Goal: Task Accomplishment & Management: Use online tool/utility

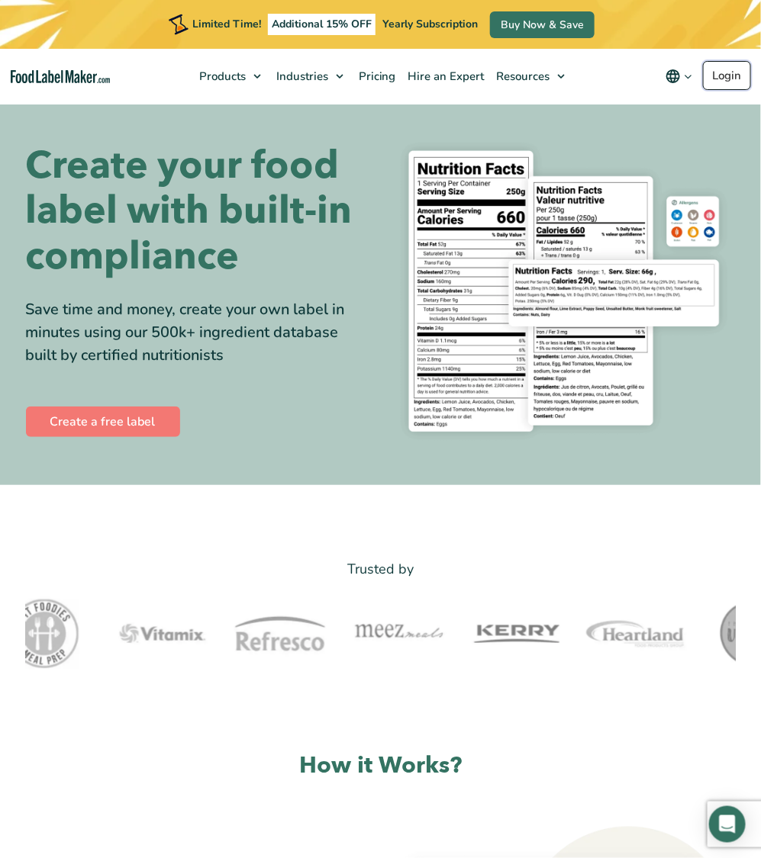
click at [726, 65] on link "Login" at bounding box center [727, 75] width 48 height 29
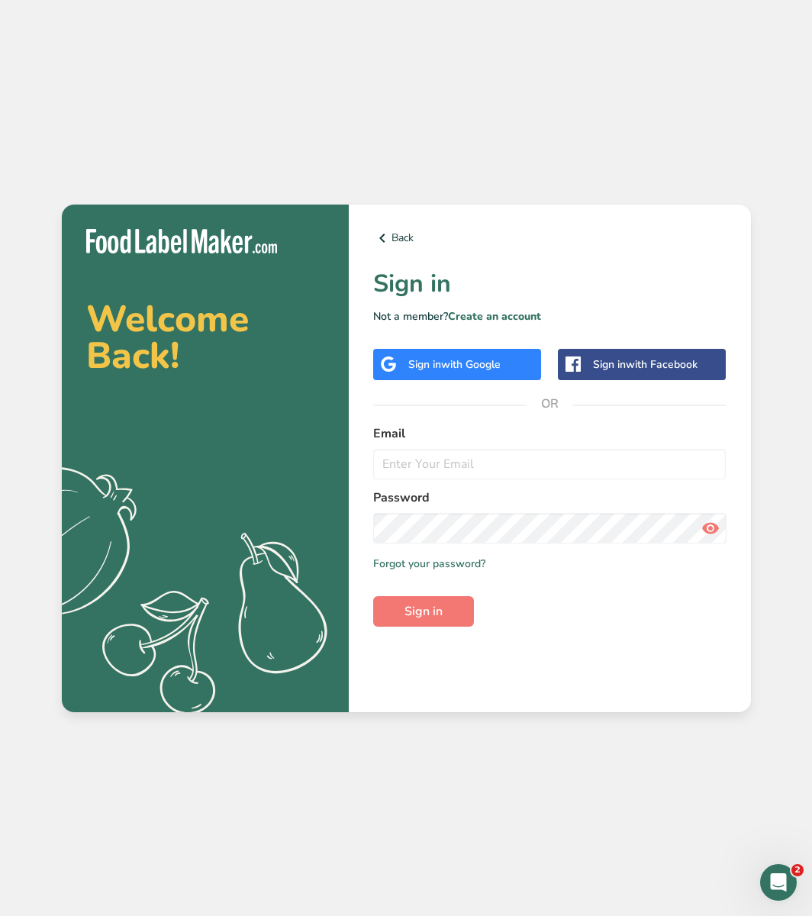
click at [507, 359] on div "Sign in with Google" at bounding box center [457, 364] width 168 height 31
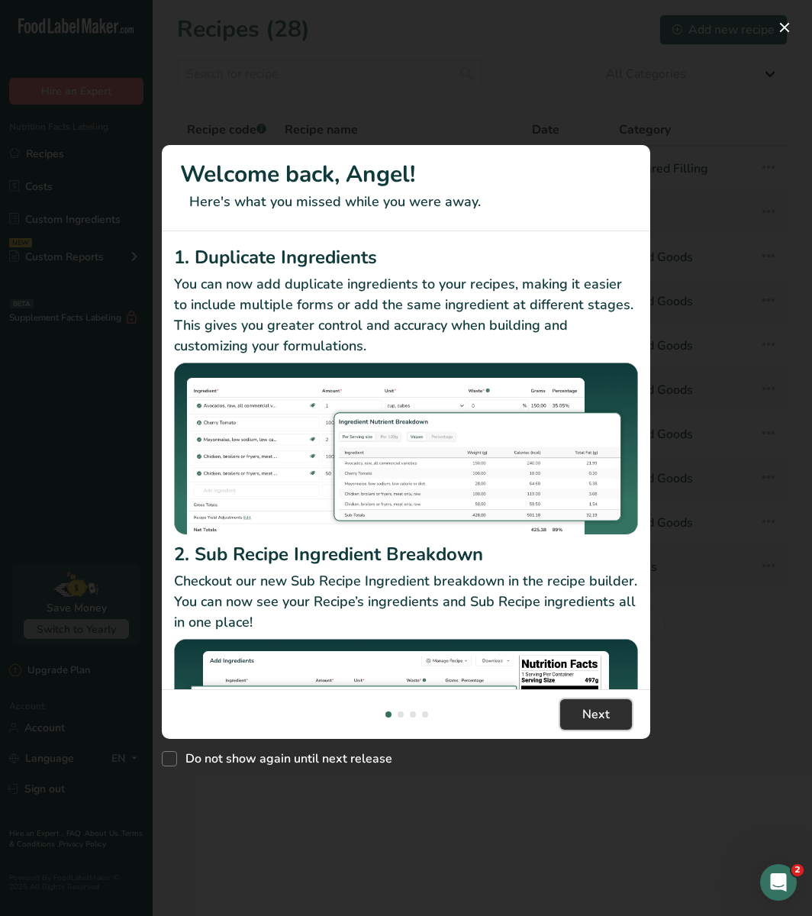
click at [613, 704] on button "Next" at bounding box center [596, 714] width 72 height 31
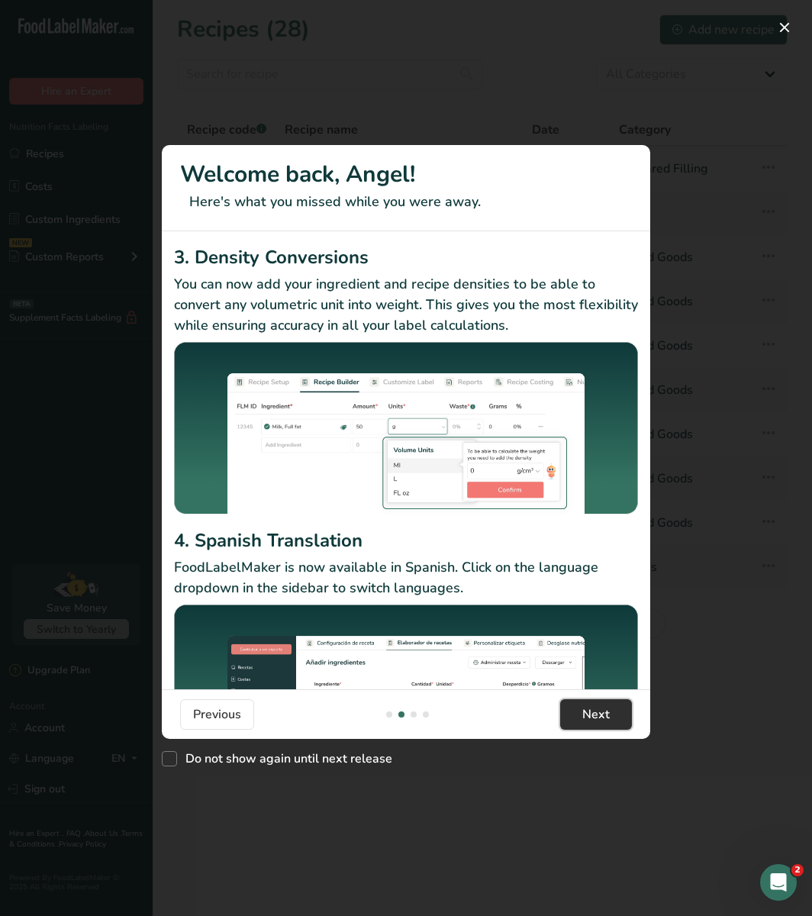
click at [613, 704] on button "Next" at bounding box center [596, 714] width 72 height 31
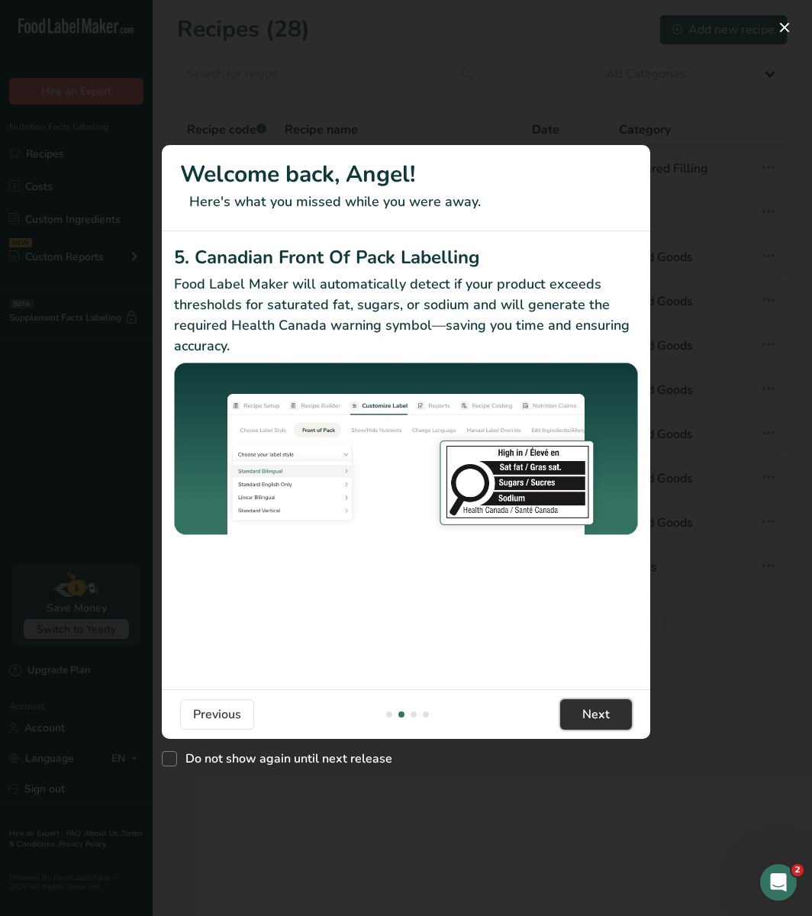
click at [613, 704] on button "Next" at bounding box center [596, 714] width 72 height 31
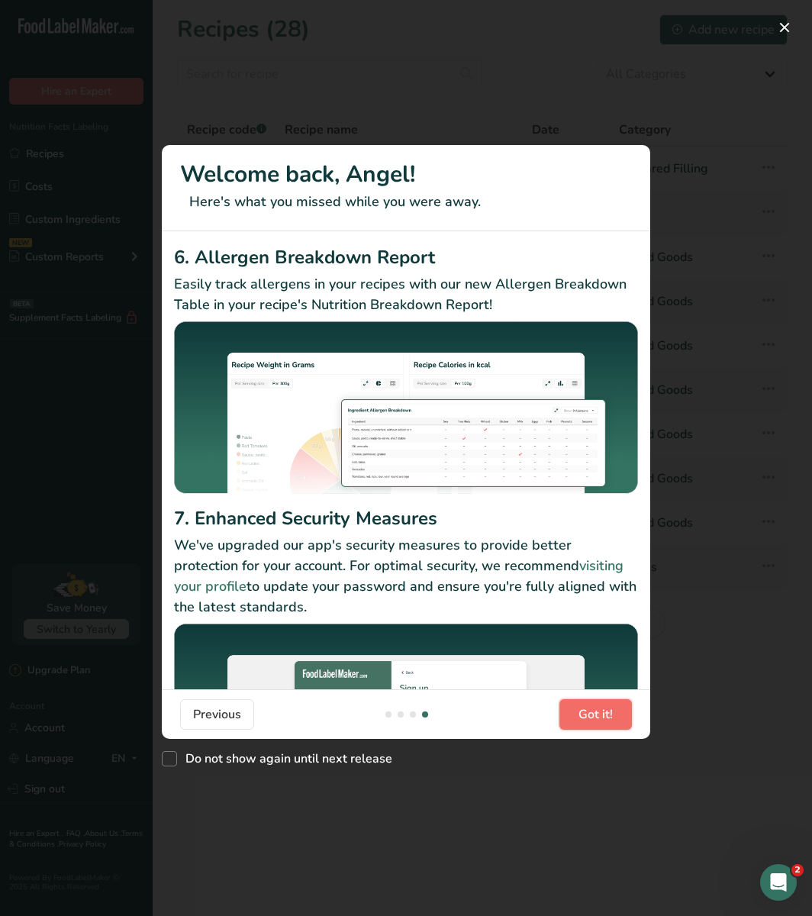
click at [613, 704] on button "Got it!" at bounding box center [595, 714] width 72 height 31
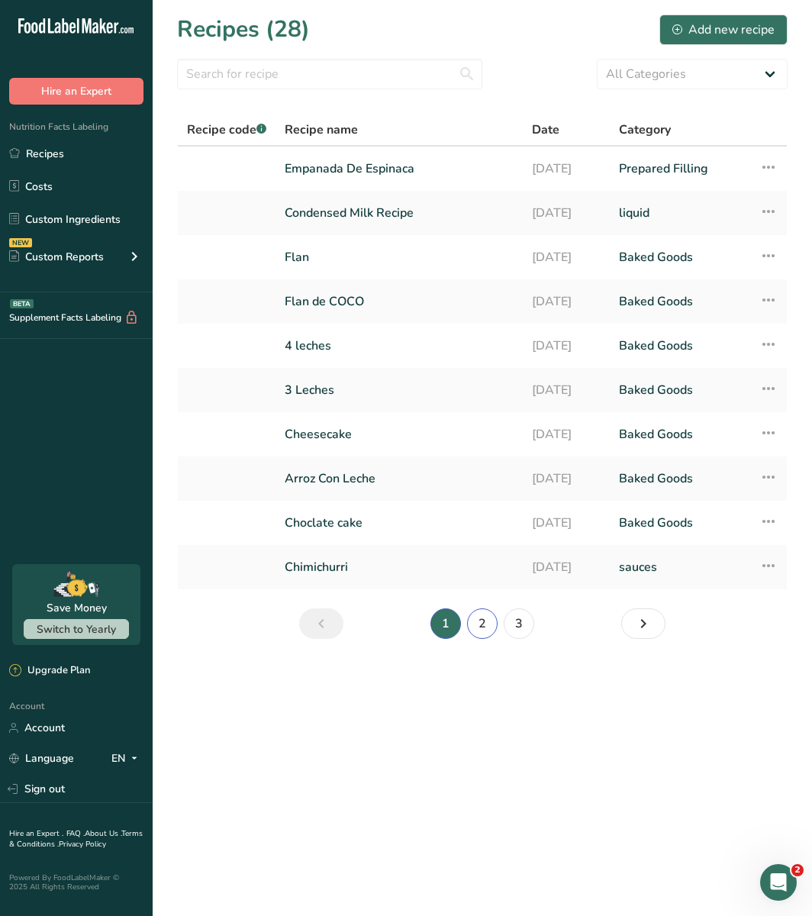
click at [477, 623] on link "2" at bounding box center [482, 623] width 31 height 31
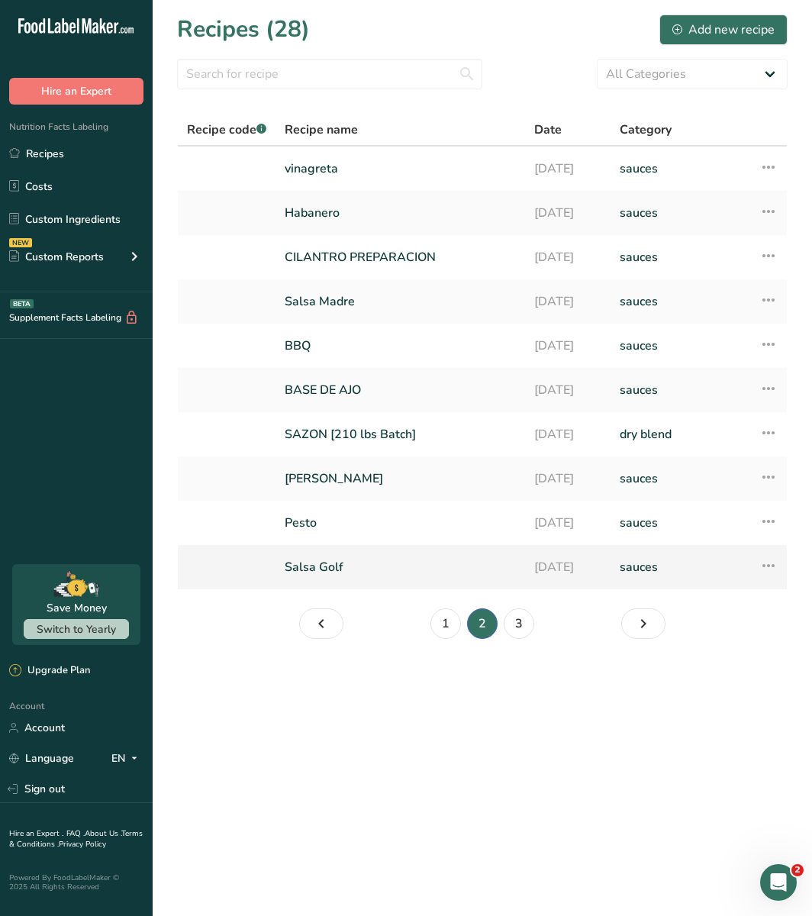
click at [449, 565] on link "Salsa Golf" at bounding box center [400, 567] width 231 height 32
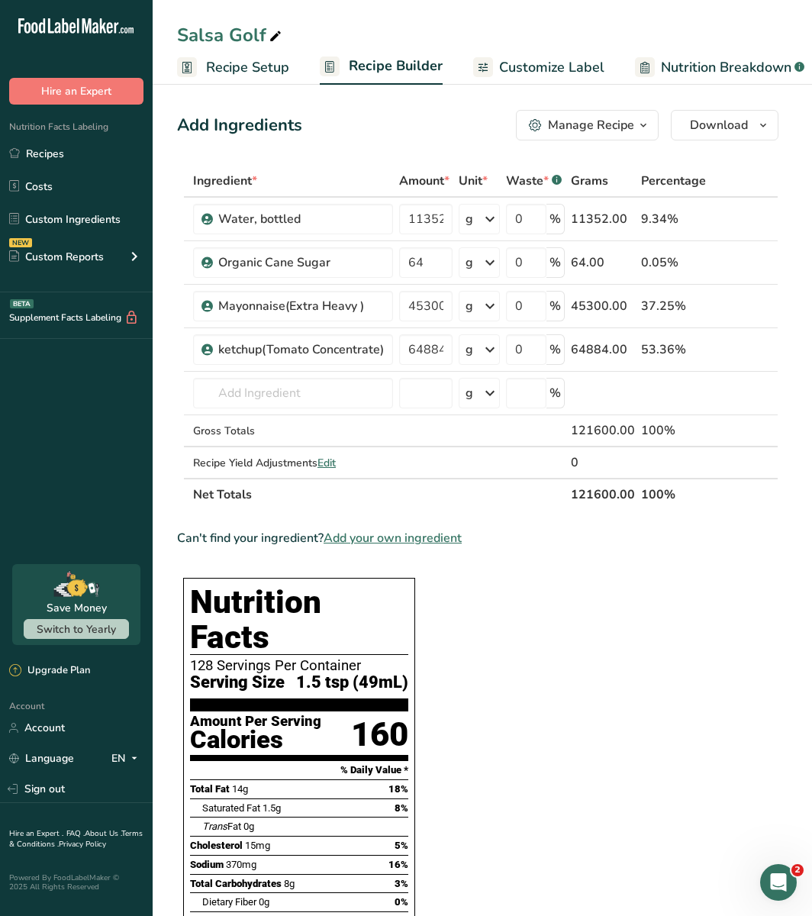
click at [69, 372] on div ".a-20{fill:#fff;} Hire an Expert Nutrition Facts Labeling Recipes Costs Custom …" at bounding box center [76, 281] width 153 height 539
click at [476, 259] on div "g" at bounding box center [479, 262] width 41 height 31
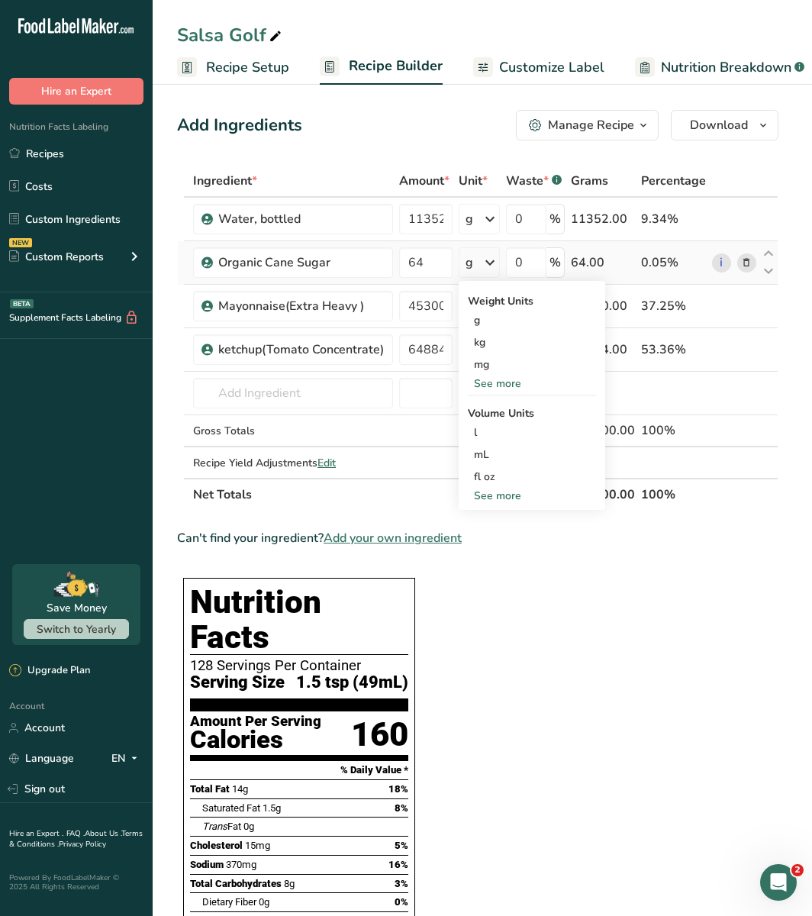
click at [513, 383] on div "See more" at bounding box center [532, 383] width 128 height 16
click at [509, 404] on div "lb" at bounding box center [532, 409] width 128 height 22
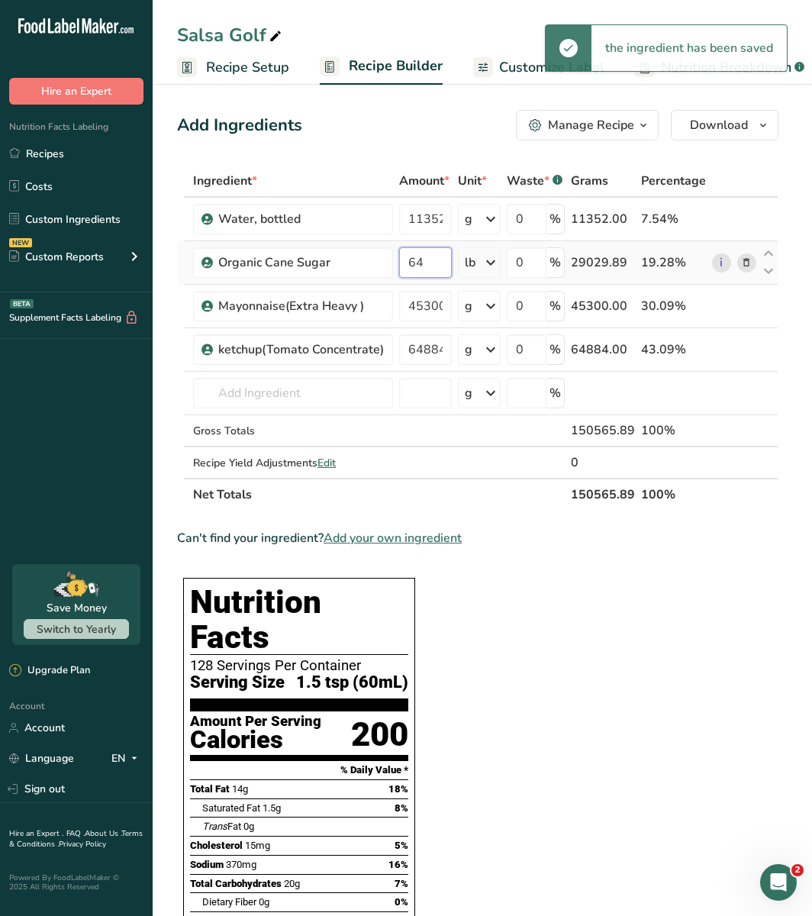
click at [437, 266] on input "64" at bounding box center [425, 262] width 53 height 31
type input "6"
type input "4"
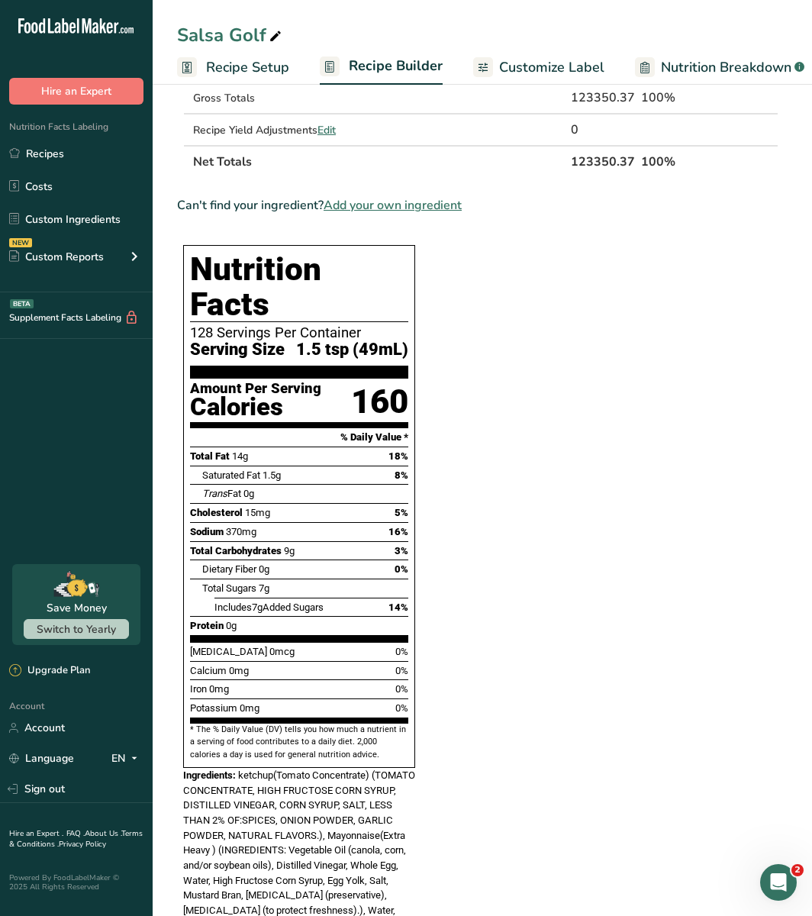
scroll to position [841, 0]
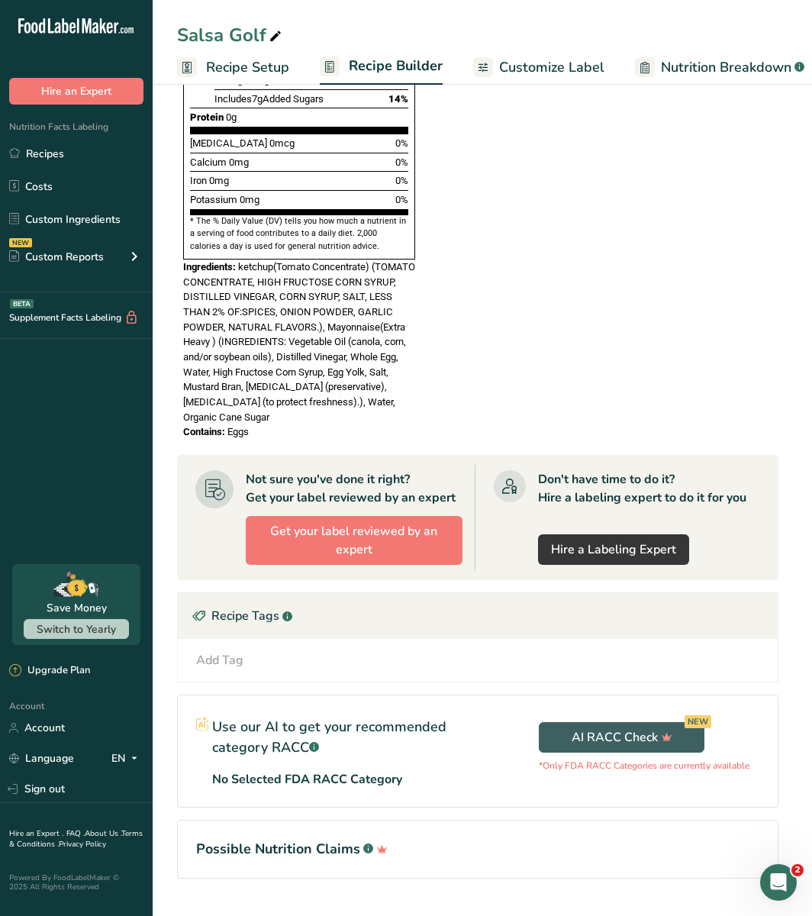
drag, startPoint x: 237, startPoint y: 232, endPoint x: 400, endPoint y: 388, distance: 225.6
click at [399, 388] on div "Ingredients: ketchup(Tomato Concentrate) (TOMATO CONCENTRATE, HIGH FRUCTOSE COR…" at bounding box center [299, 342] width 232 height 166
copy div "ketchup(Tomato Concentrate) (TOMATO CONCENTRATE, HIGH FRUCTOSE CORN SYRUP, DIST…"
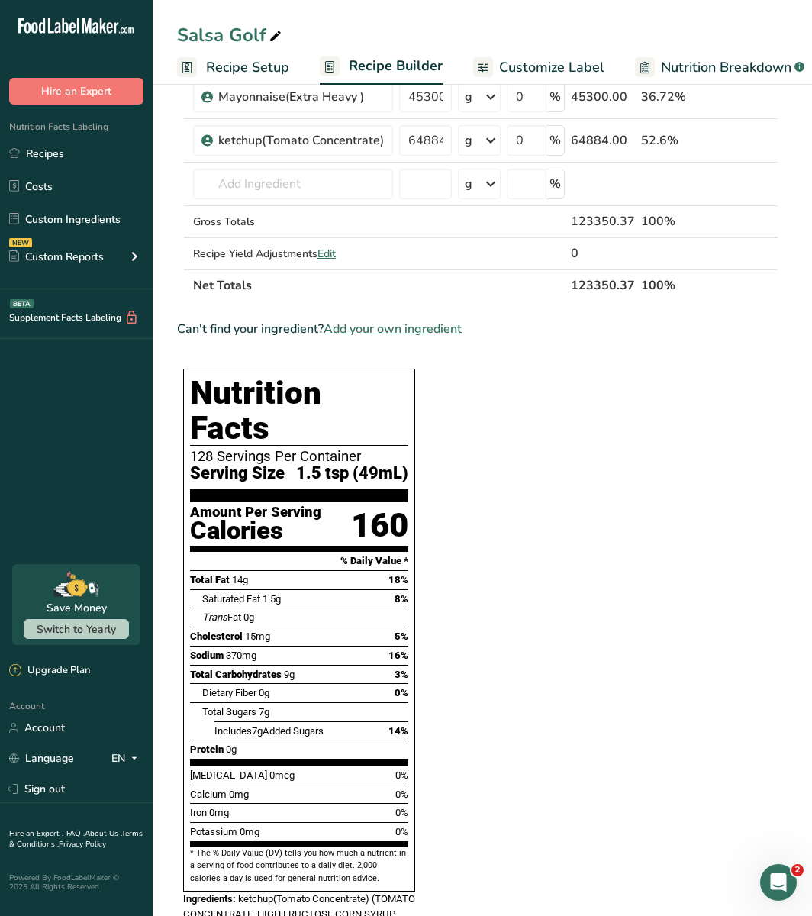
scroll to position [475, 0]
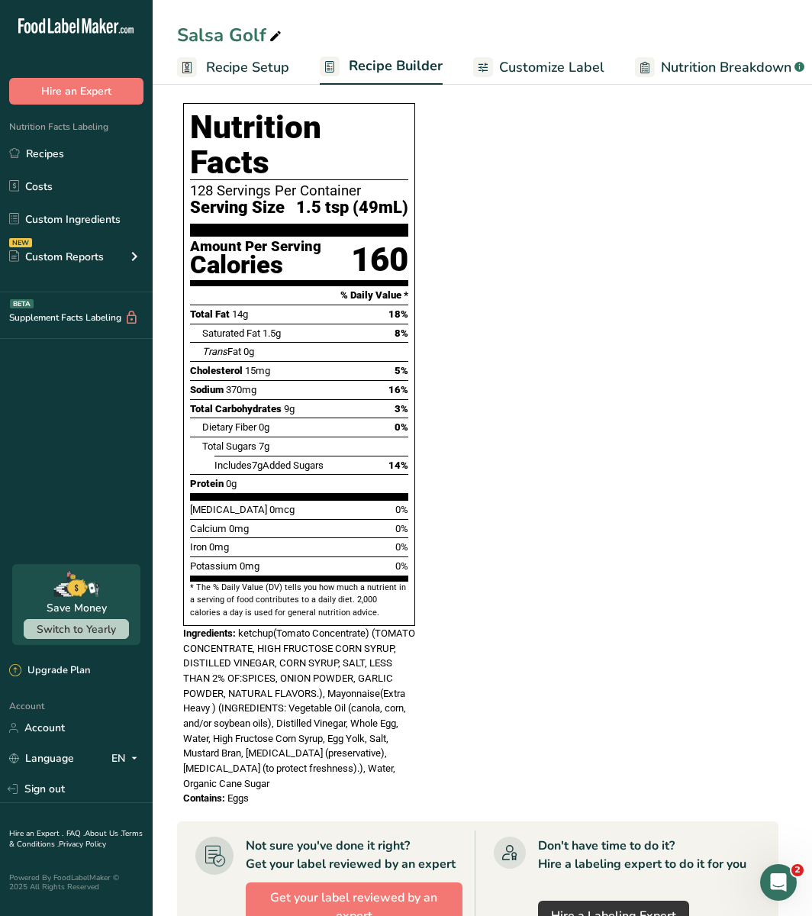
drag, startPoint x: 255, startPoint y: 765, endPoint x: 227, endPoint y: 765, distance: 28.2
click at [227, 790] on div "Contains: Eggs" at bounding box center [299, 797] width 232 height 15
copy div "Eggs"
click at [226, 68] on span "Recipe Setup" at bounding box center [247, 67] width 83 height 21
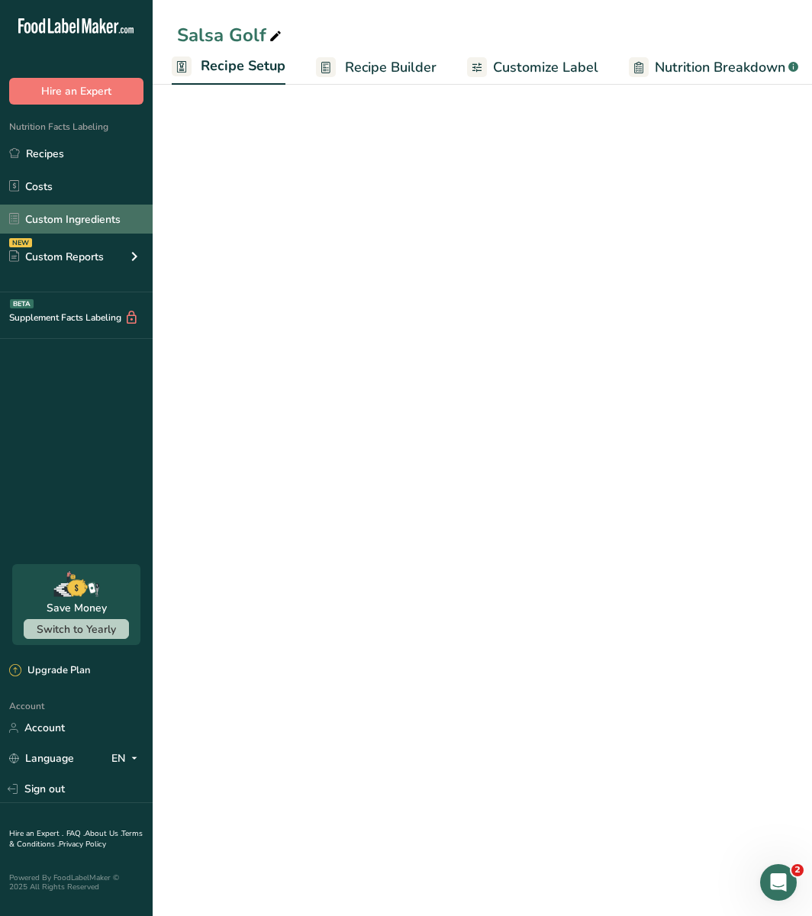
select select "22"
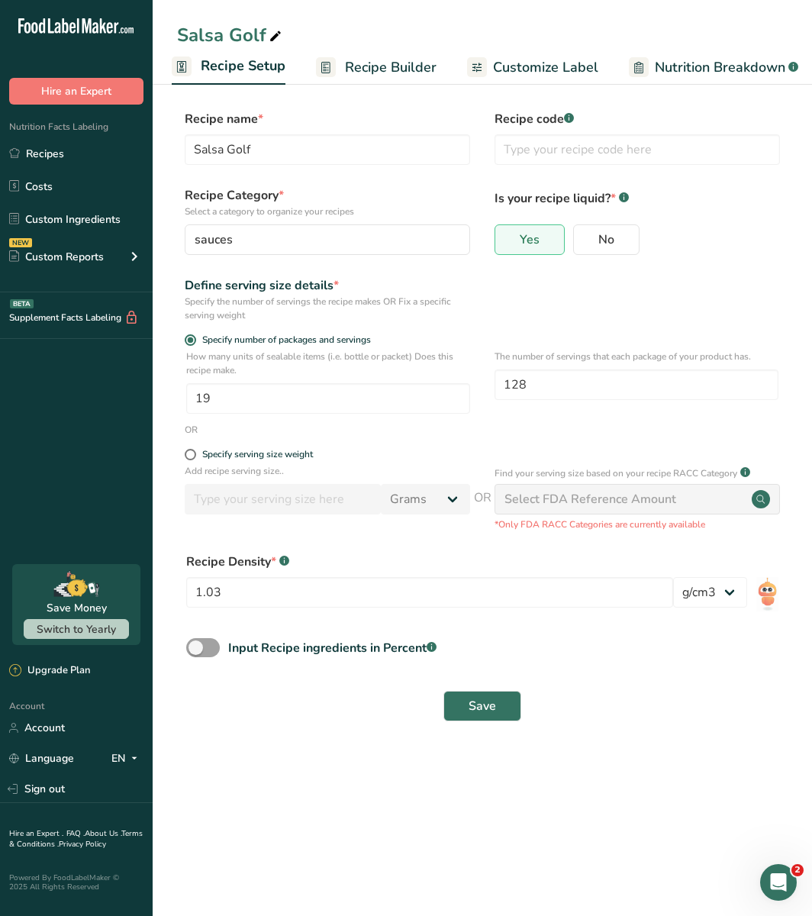
click at [584, 487] on div "Select FDA Reference Amount" at bounding box center [636, 499] width 285 height 31
click at [266, 459] on div "Specify serving size weight" at bounding box center [257, 454] width 111 height 11
click at [195, 459] on input "Specify serving size weight" at bounding box center [190, 454] width 10 height 10
radio input "true"
radio input "false"
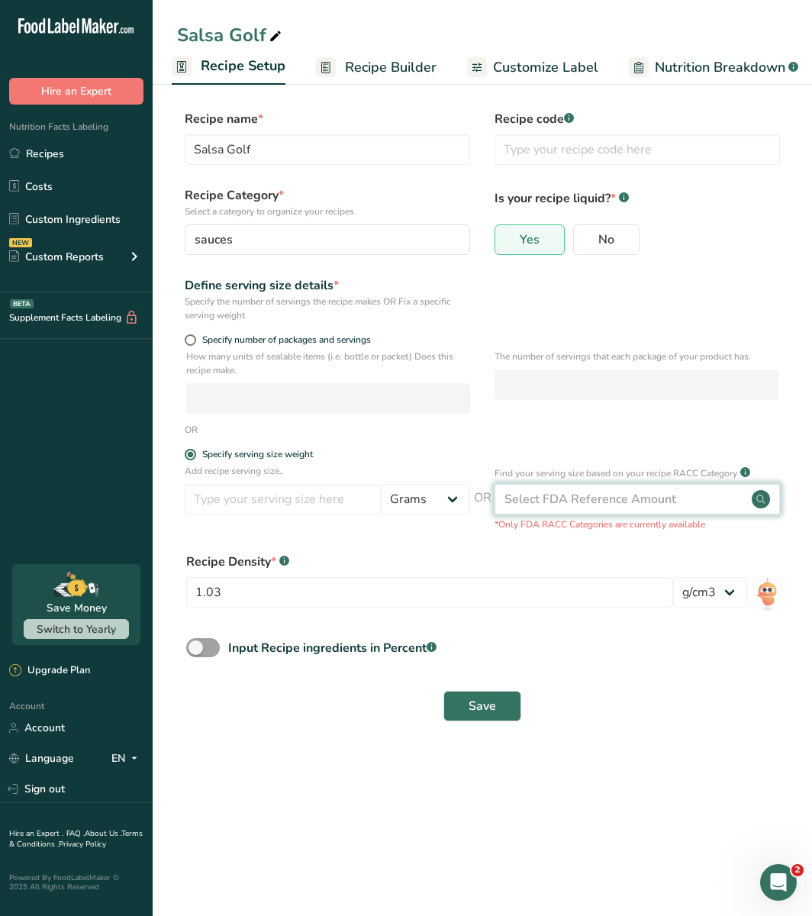
click at [527, 503] on div "Select FDA Reference Amount" at bounding box center [590, 499] width 172 height 18
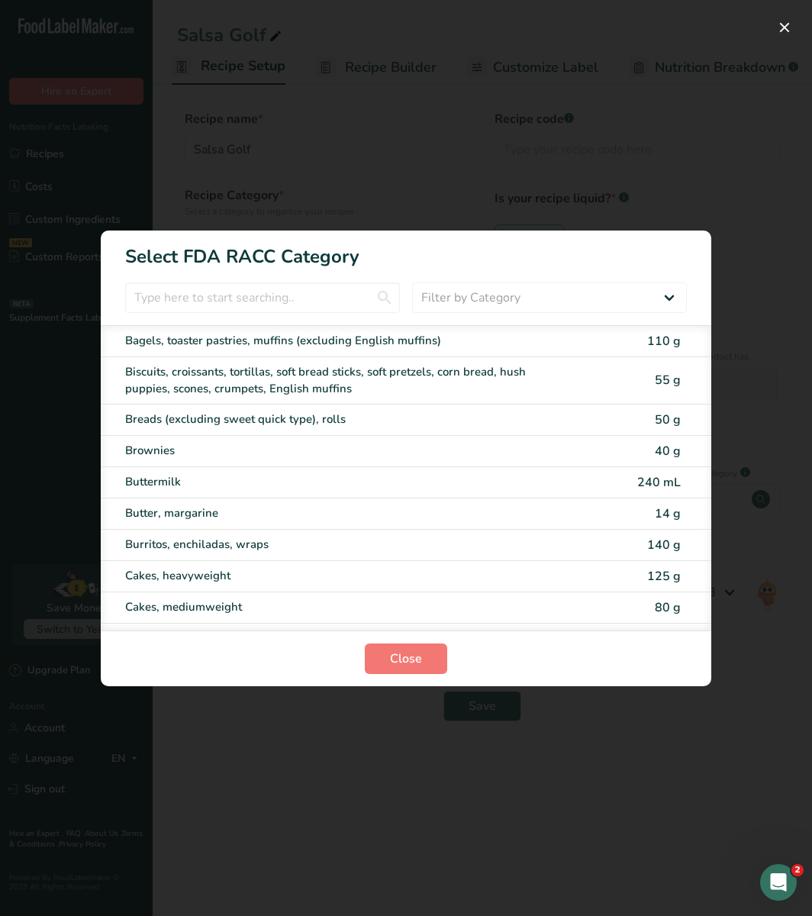
click at [723, 174] on div "RACC Category Selection Modal" at bounding box center [406, 458] width 812 height 916
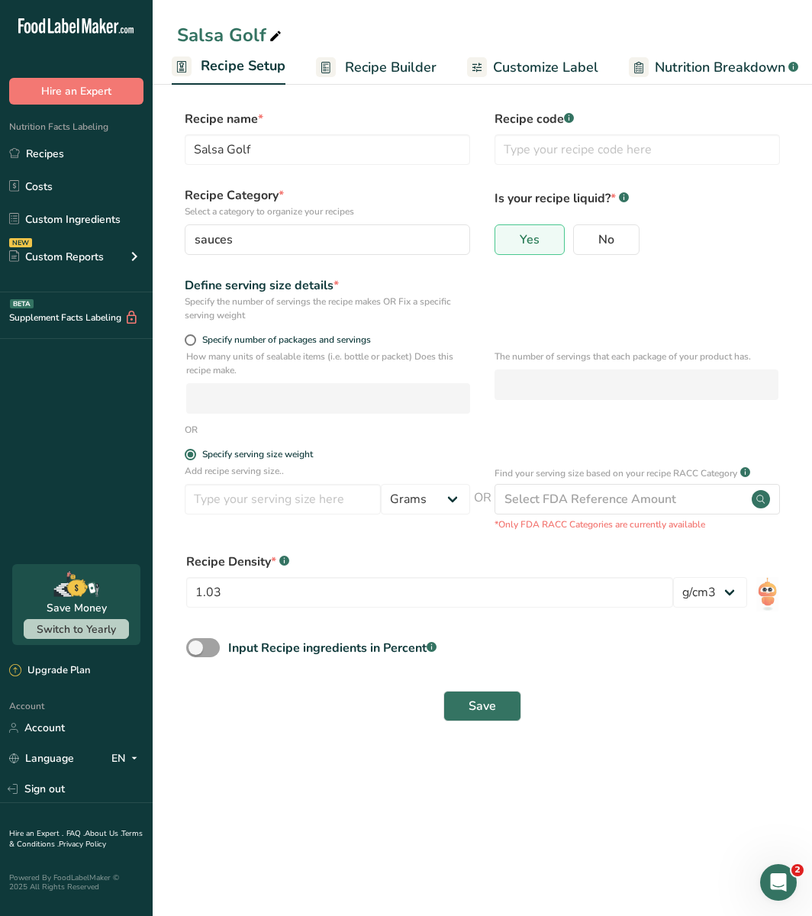
click at [193, 350] on p "How many units of sealable items (i.e. bottle or packet) Does this recipe make." at bounding box center [328, 362] width 284 height 27
click at [192, 340] on span at bounding box center [190, 339] width 11 height 11
click at [192, 340] on input "Specify number of packages and servings" at bounding box center [190, 340] width 10 height 10
radio input "true"
radio input "false"
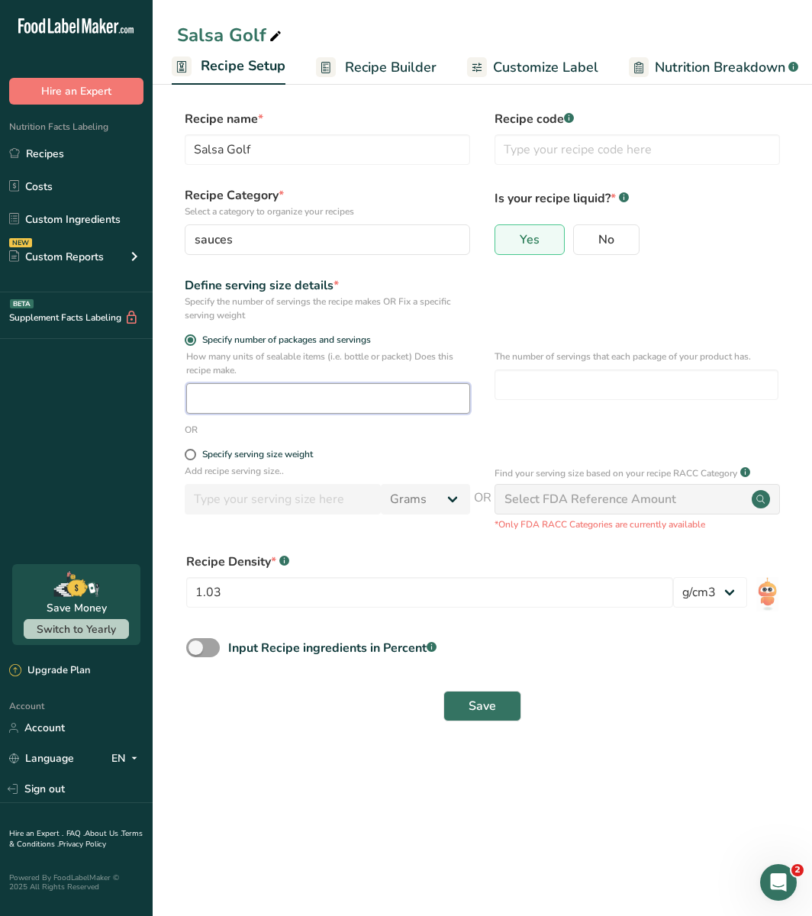
click at [269, 403] on input "number" at bounding box center [328, 398] width 284 height 31
type input "19"
click at [359, 434] on div "OR" at bounding box center [482, 430] width 610 height 14
click at [597, 382] on input "number" at bounding box center [636, 384] width 284 height 31
type input "126"
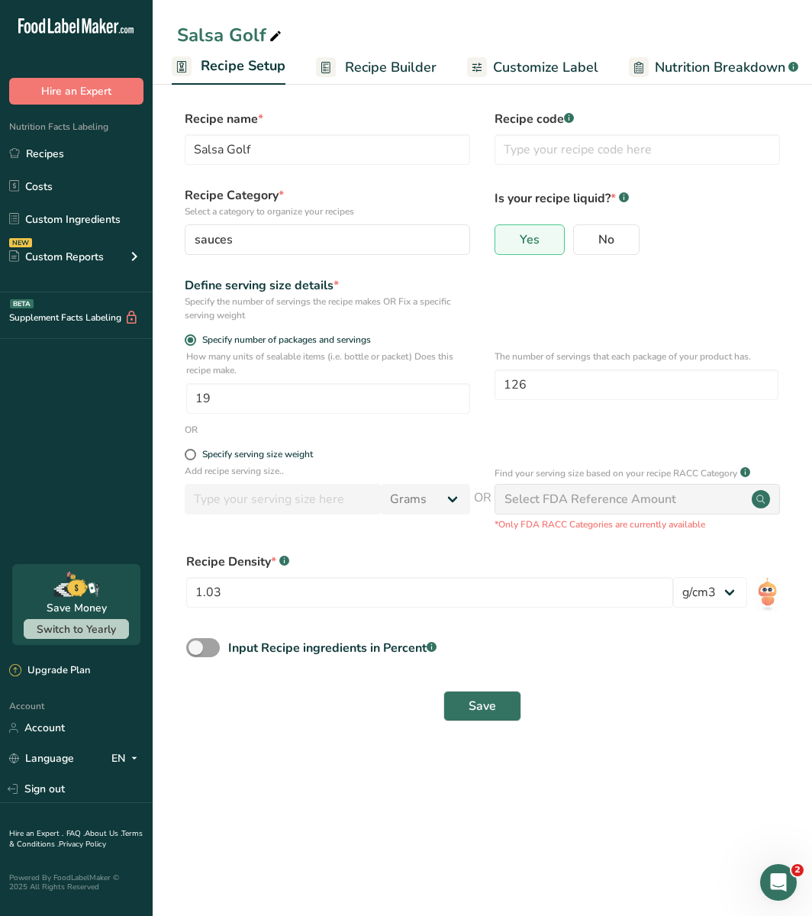
click at [594, 318] on div "Define serving size details * Specify the number of servings the recipe makes O…" at bounding box center [482, 299] width 610 height 46
click at [500, 709] on button "Save" at bounding box center [482, 706] width 78 height 31
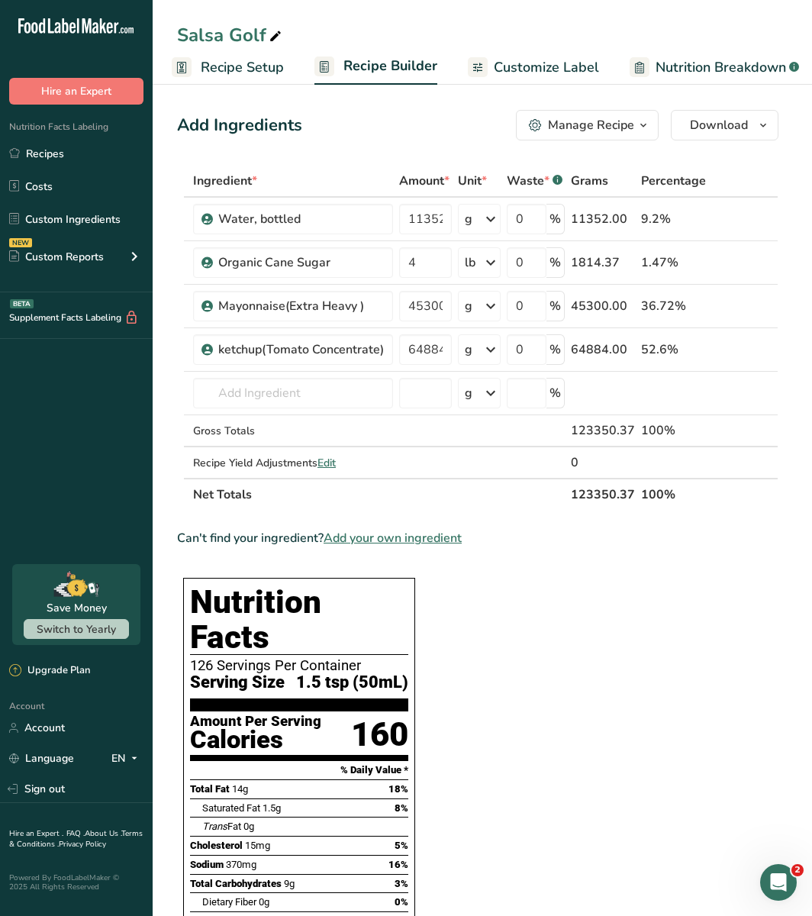
click at [273, 76] on span "Recipe Setup" at bounding box center [242, 67] width 83 height 21
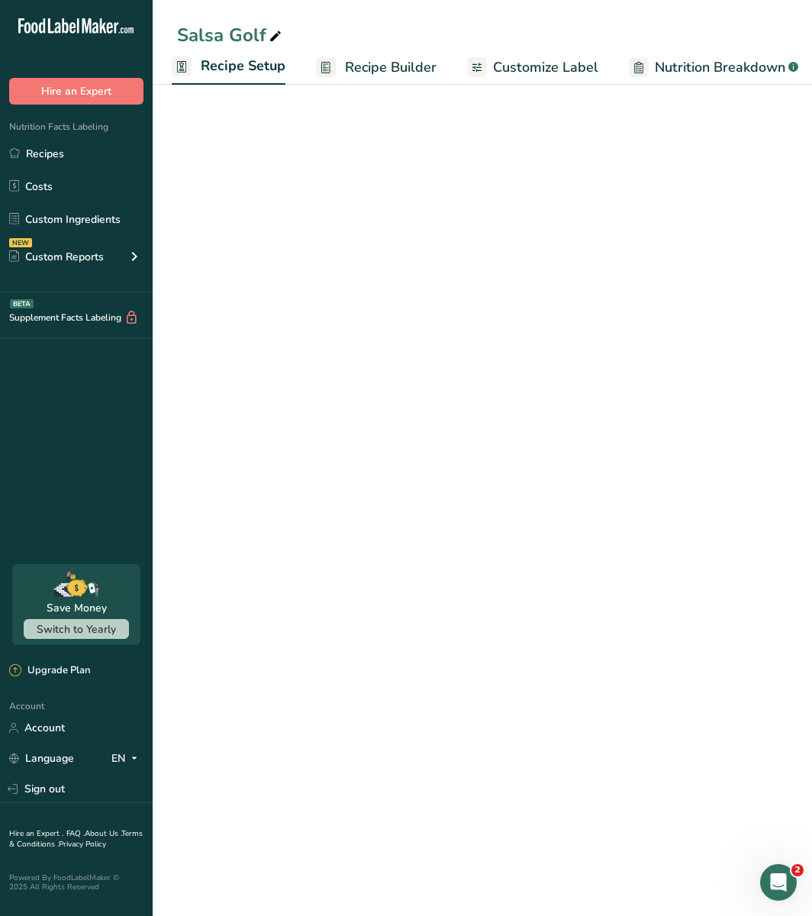
select select "22"
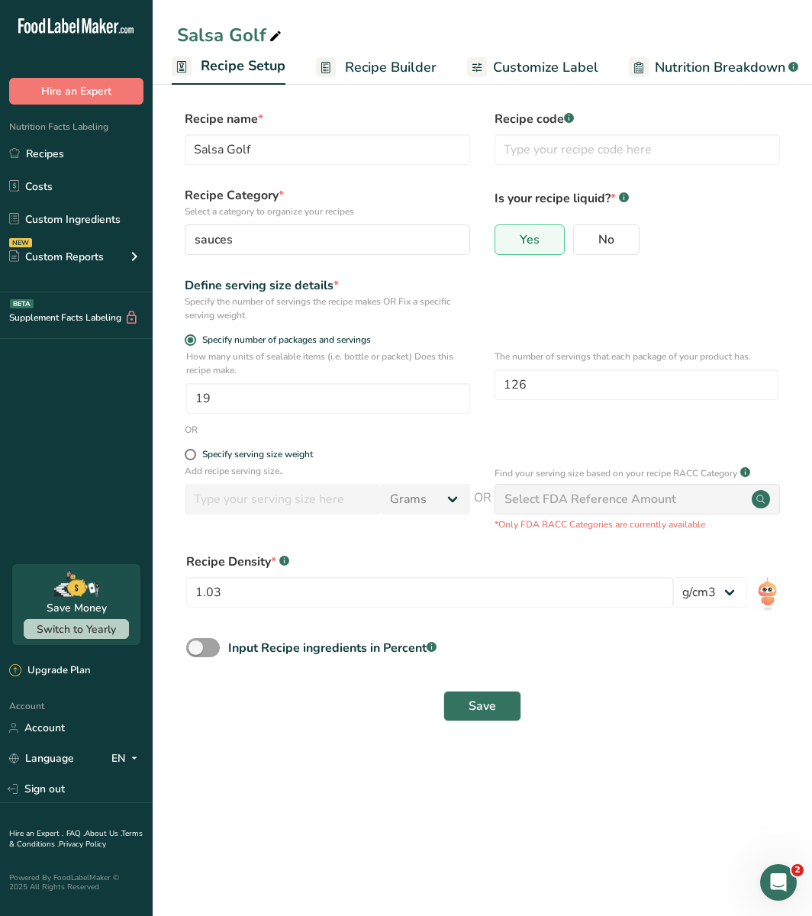
click at [388, 72] on span "Recipe Builder" at bounding box center [391, 67] width 92 height 21
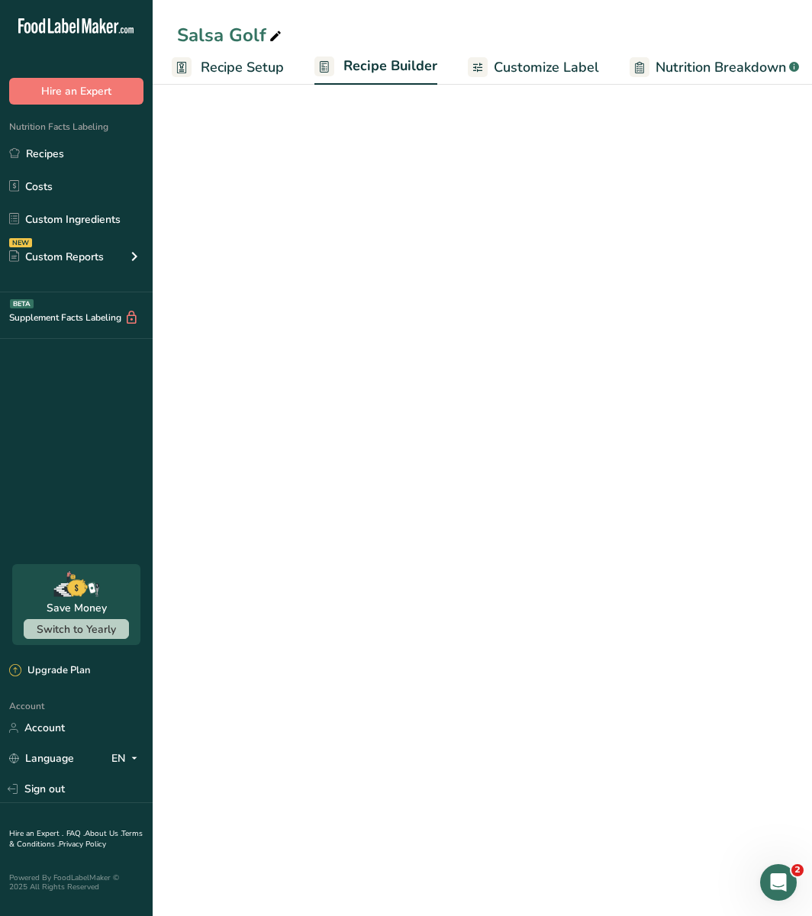
scroll to position [0, 147]
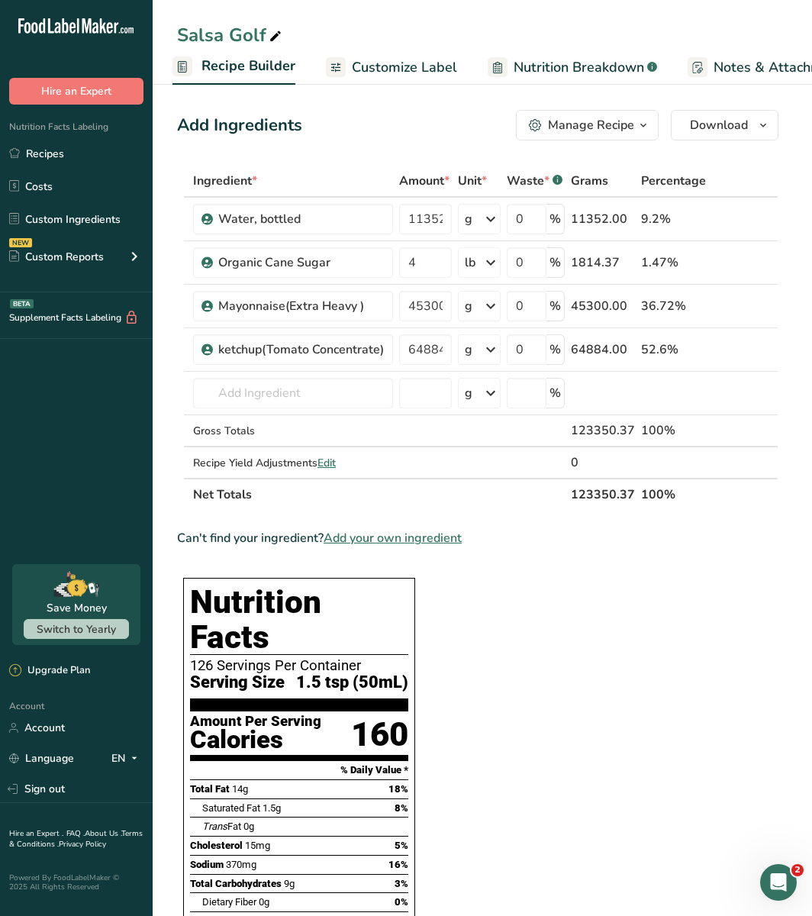
click at [285, 72] on span "Recipe Builder" at bounding box center [248, 66] width 94 height 21
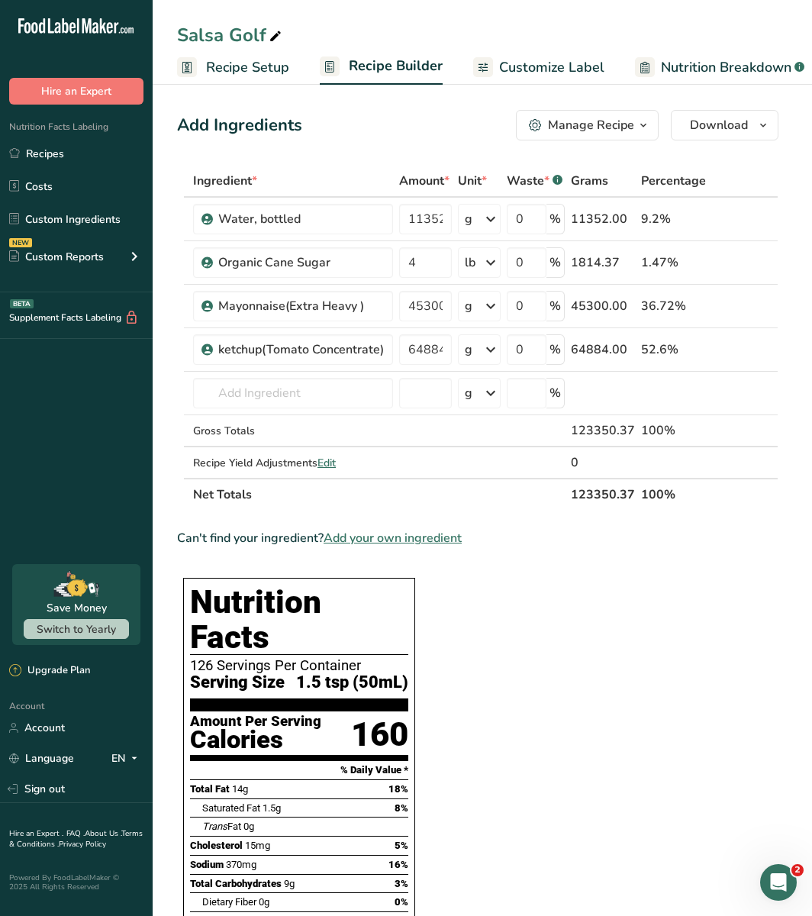
click at [240, 63] on span "Recipe Setup" at bounding box center [247, 67] width 83 height 21
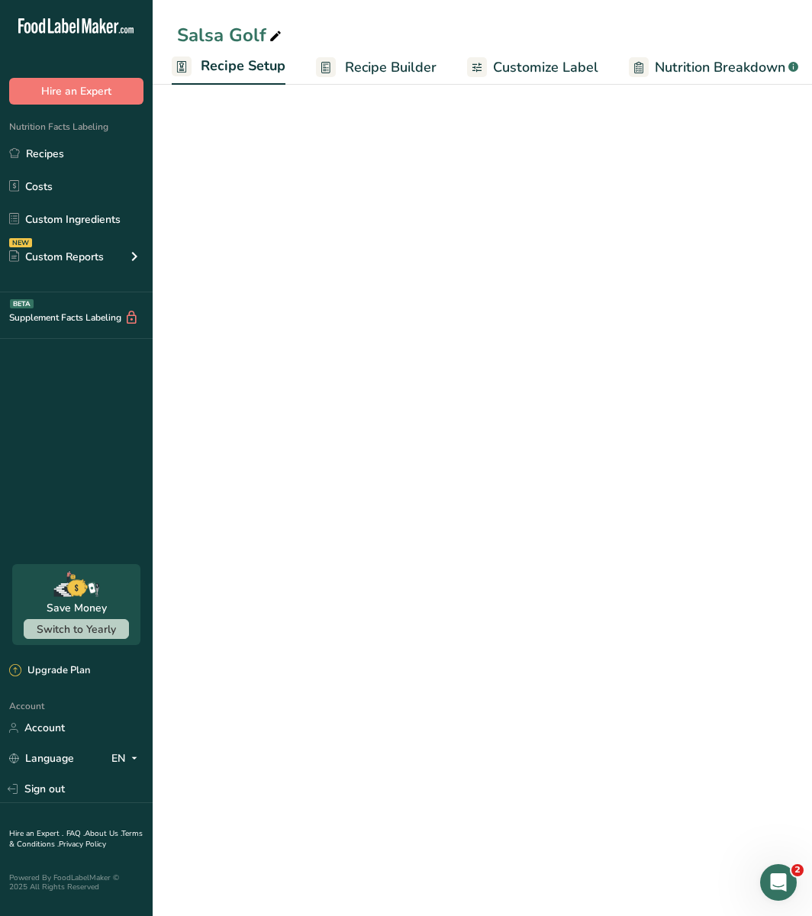
select select "22"
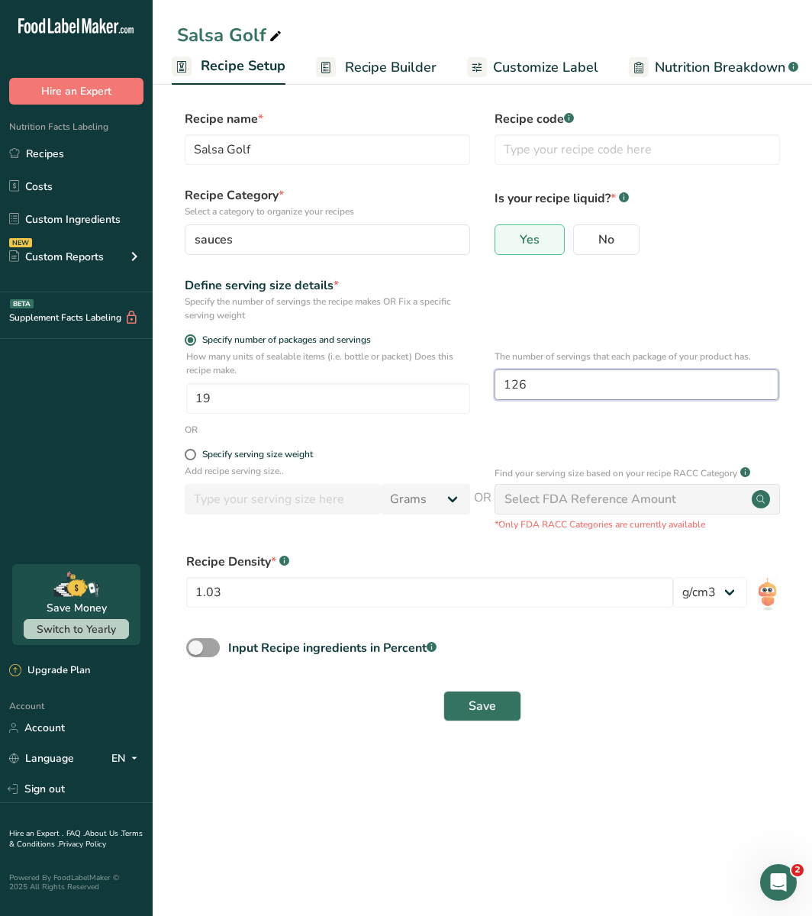
click at [545, 382] on input "126" at bounding box center [636, 384] width 284 height 31
type input "100"
click at [495, 691] on button "Save" at bounding box center [482, 706] width 78 height 31
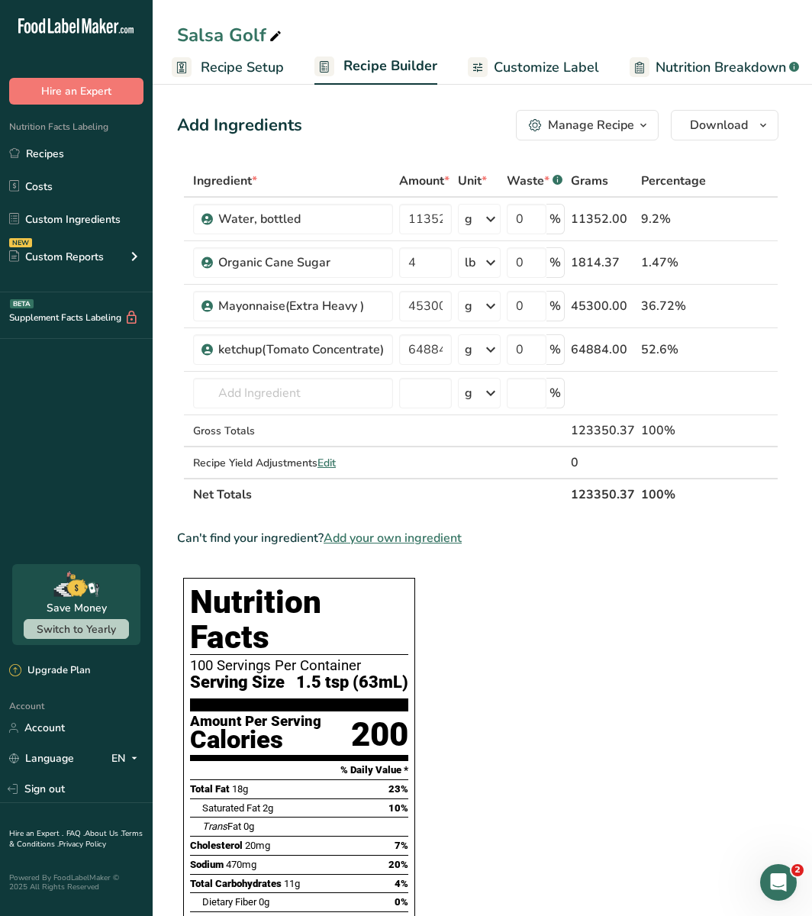
click at [275, 77] on span "Recipe Setup" at bounding box center [242, 67] width 83 height 21
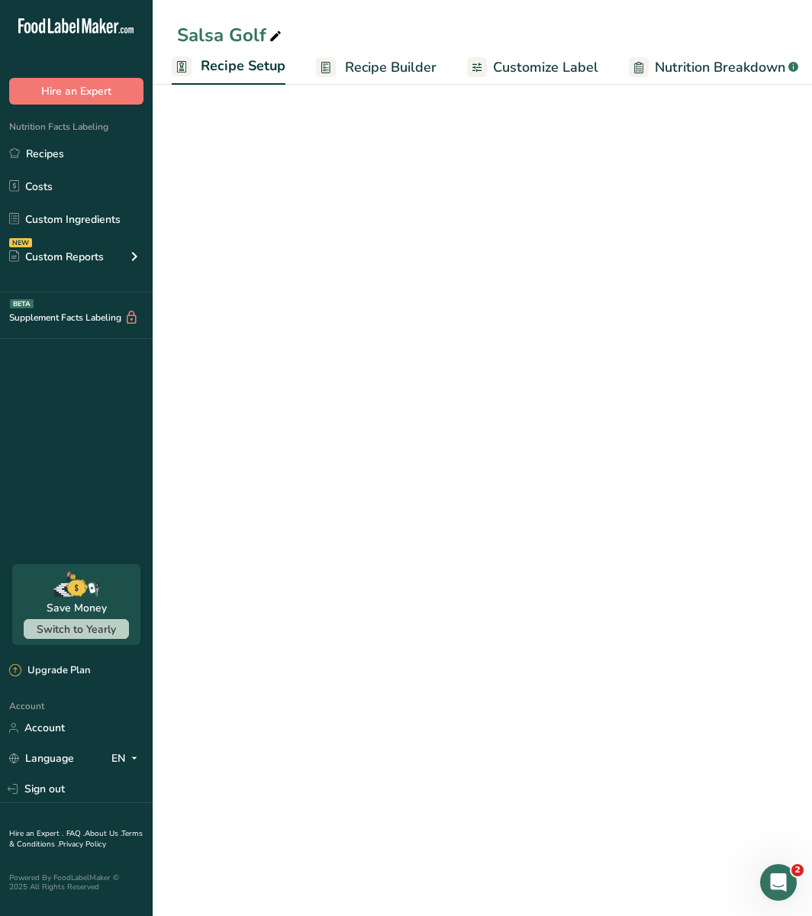
select select "22"
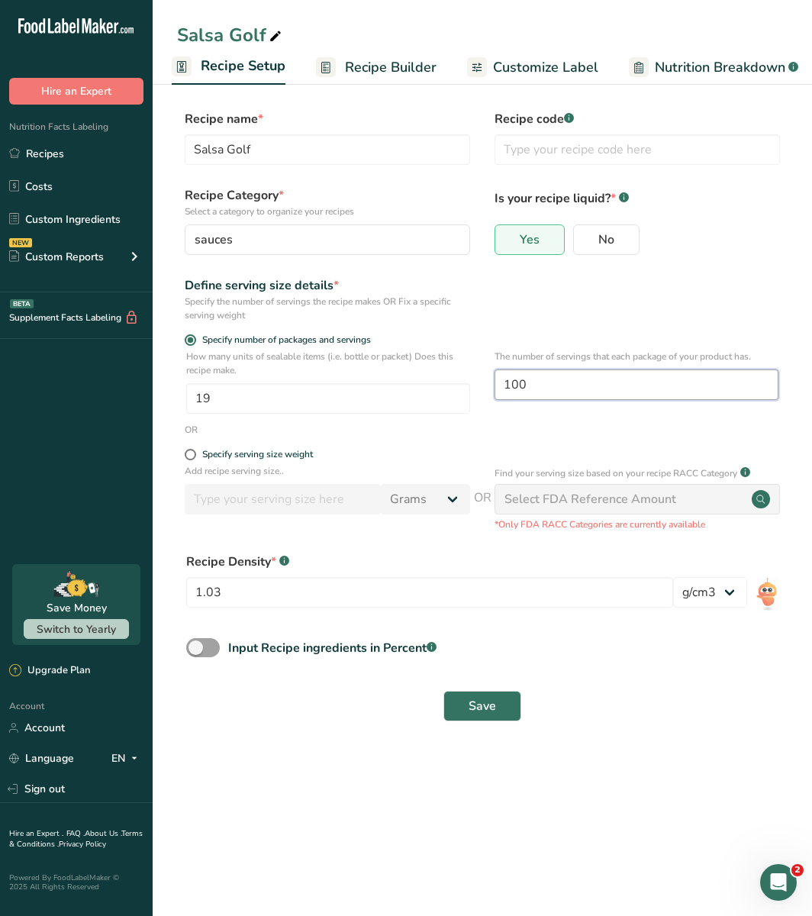
drag, startPoint x: 530, startPoint y: 395, endPoint x: 468, endPoint y: 378, distance: 64.2
click at [468, 378] on div "How many units of sealable items (i.e. bottle or packet) Does this recipe make.…" at bounding box center [482, 385] width 610 height 73
type input "230"
click at [497, 715] on button "Save" at bounding box center [482, 706] width 78 height 31
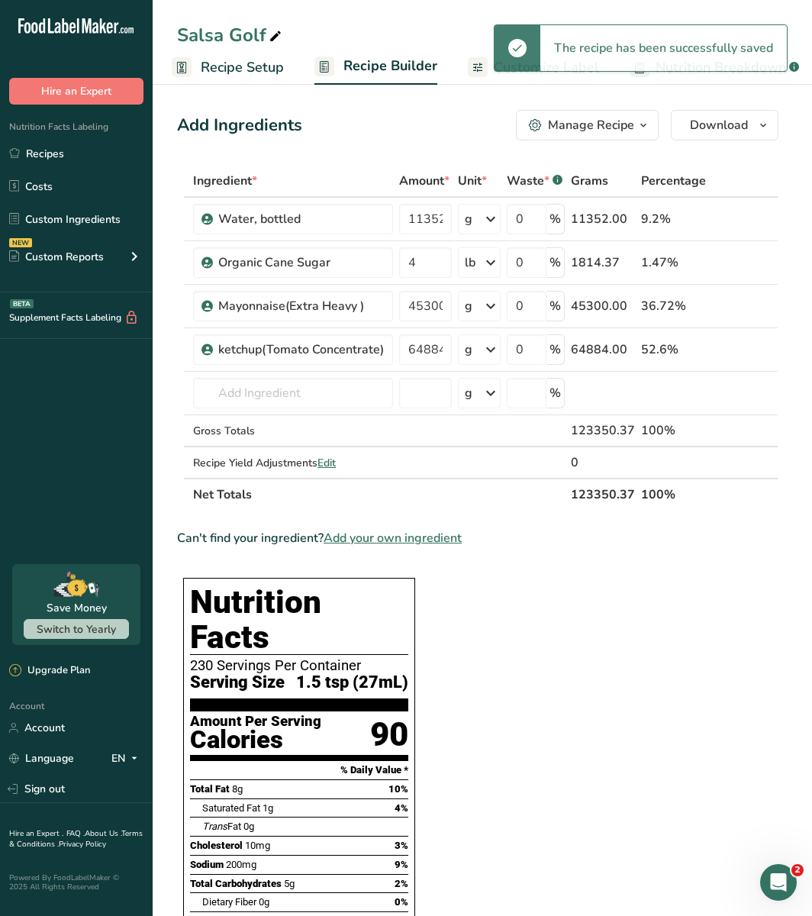
click at [268, 71] on span "Recipe Setup" at bounding box center [242, 67] width 83 height 21
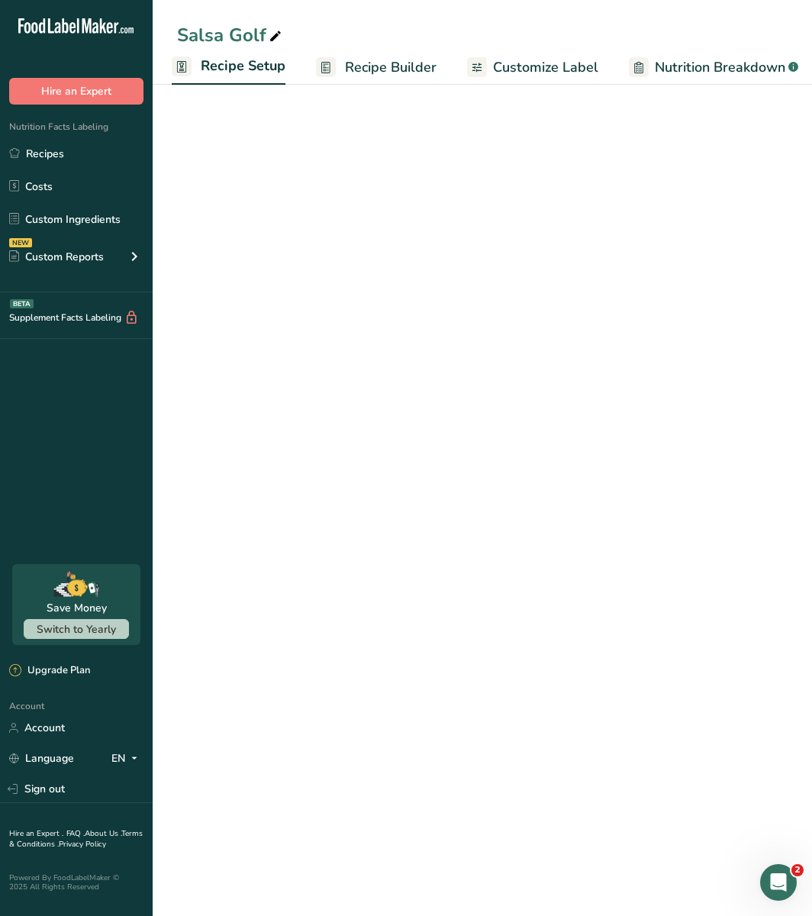
select select "22"
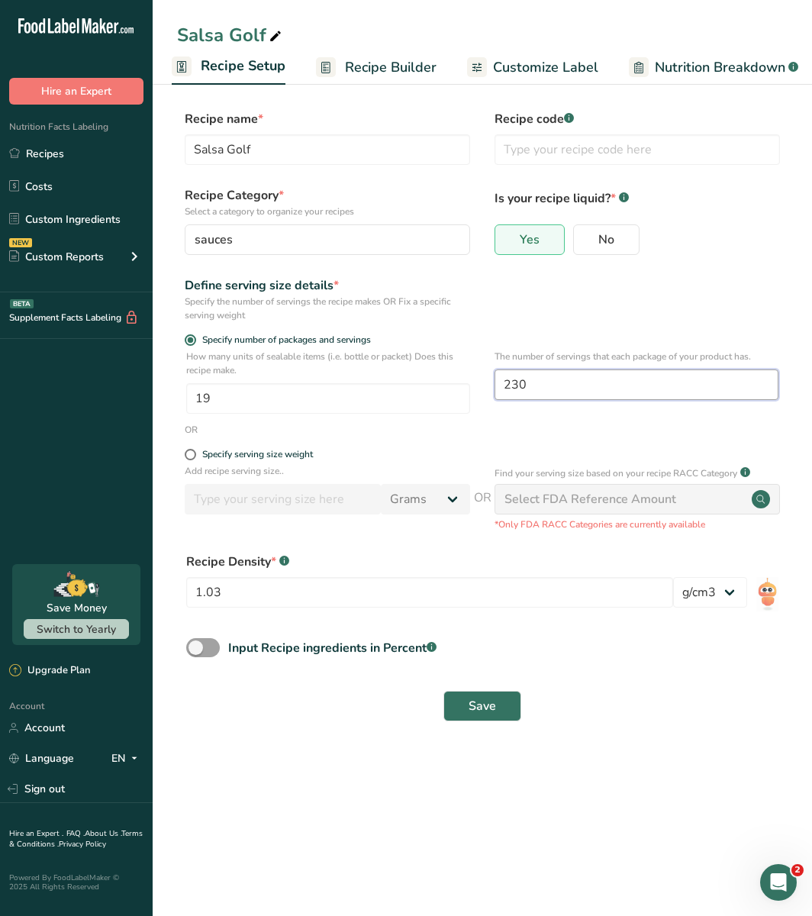
click at [543, 392] on input "230" at bounding box center [636, 384] width 284 height 31
type input "233"
click at [494, 702] on span "Save" at bounding box center [481, 706] width 27 height 18
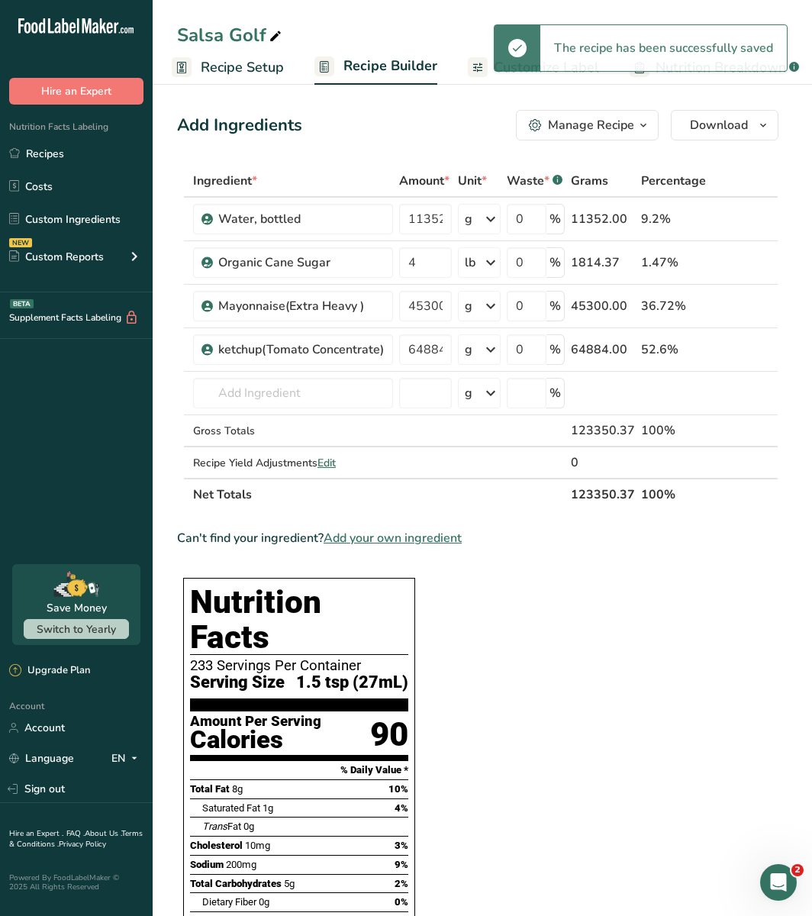
click at [269, 66] on span "Recipe Setup" at bounding box center [242, 67] width 83 height 21
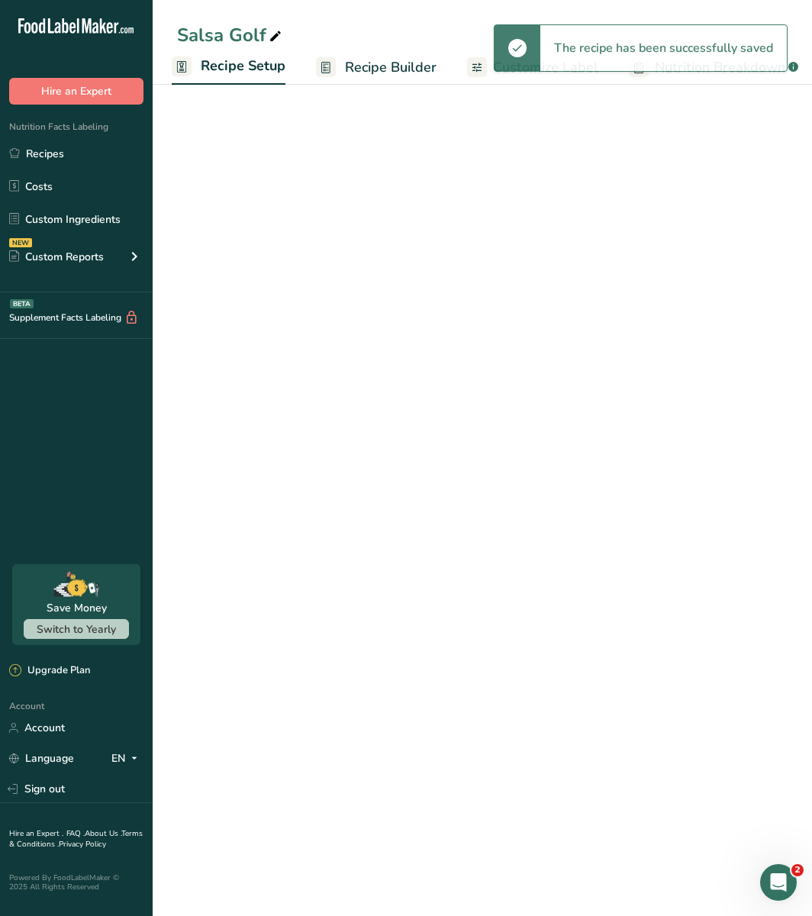
select select "22"
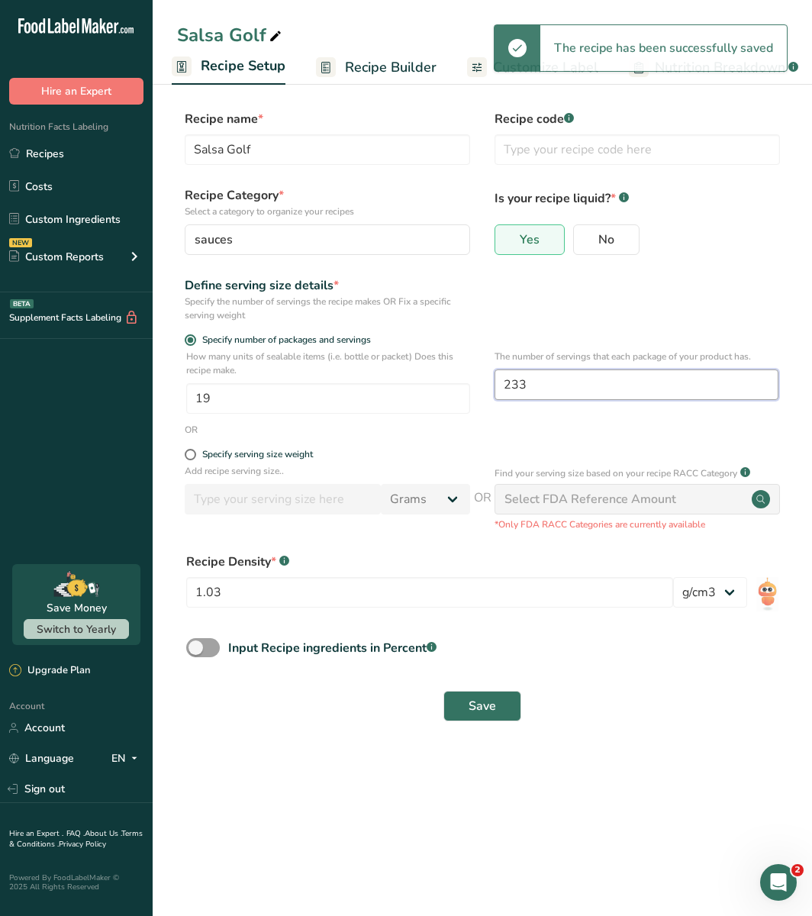
click at [550, 398] on input "233" at bounding box center [636, 384] width 284 height 31
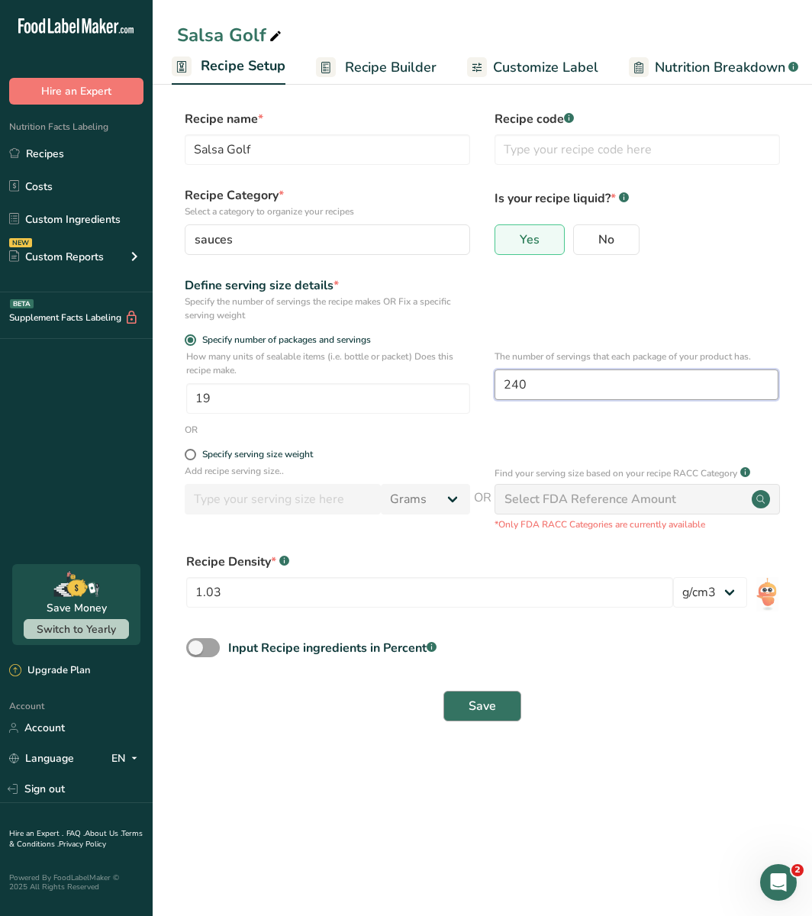
type input "240"
click at [504, 704] on button "Save" at bounding box center [482, 706] width 78 height 31
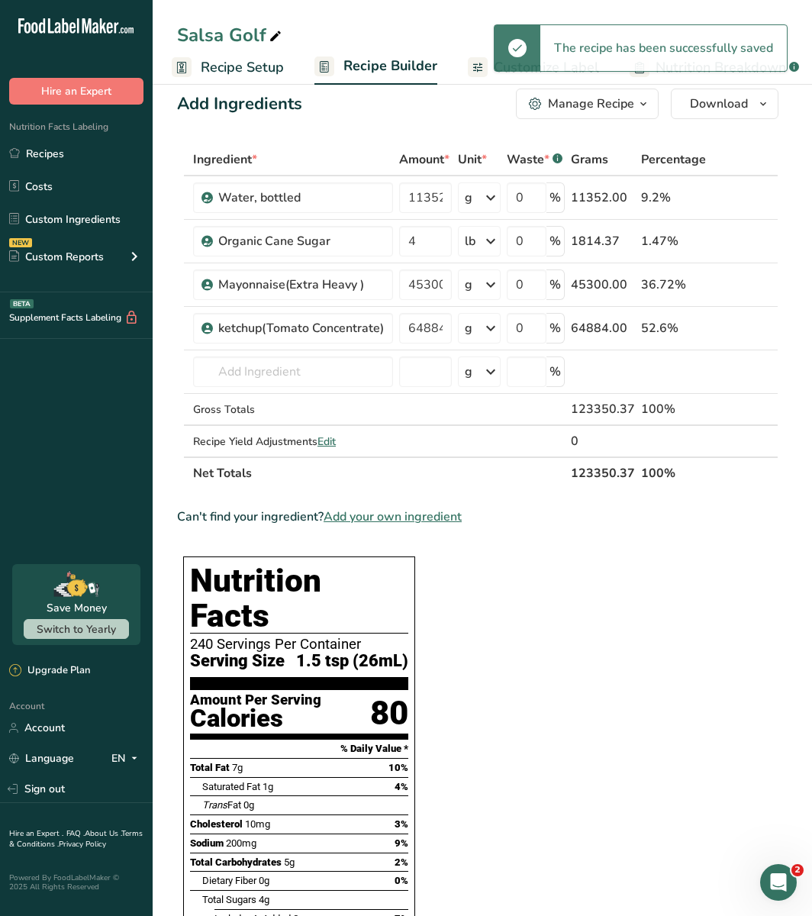
scroll to position [23, 0]
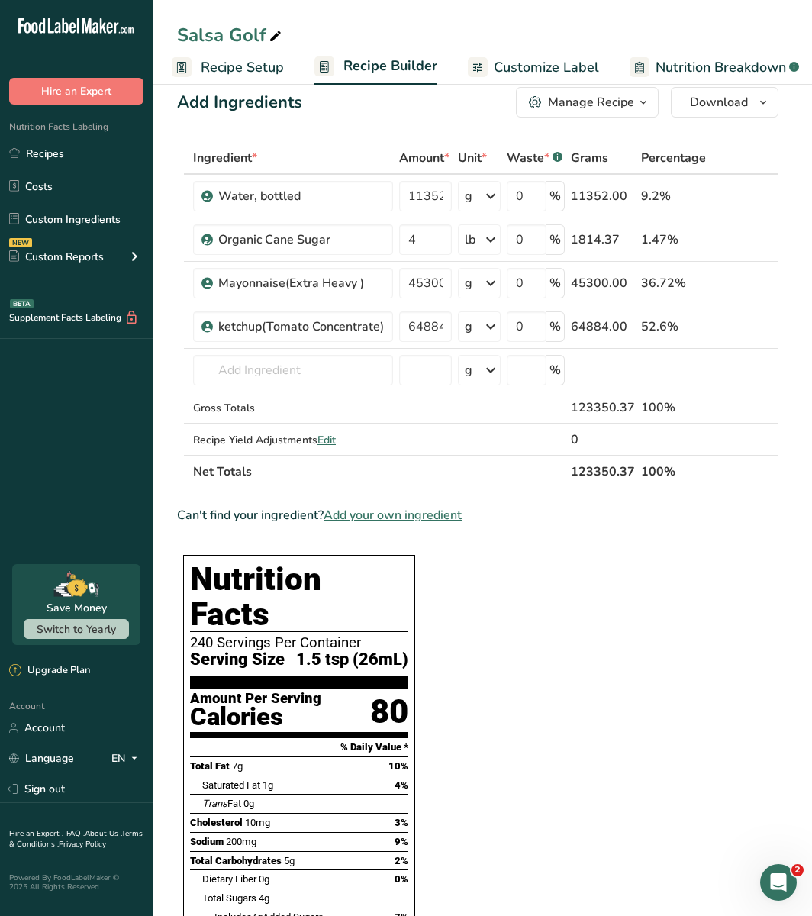
click at [228, 73] on span "Recipe Setup" at bounding box center [242, 67] width 83 height 21
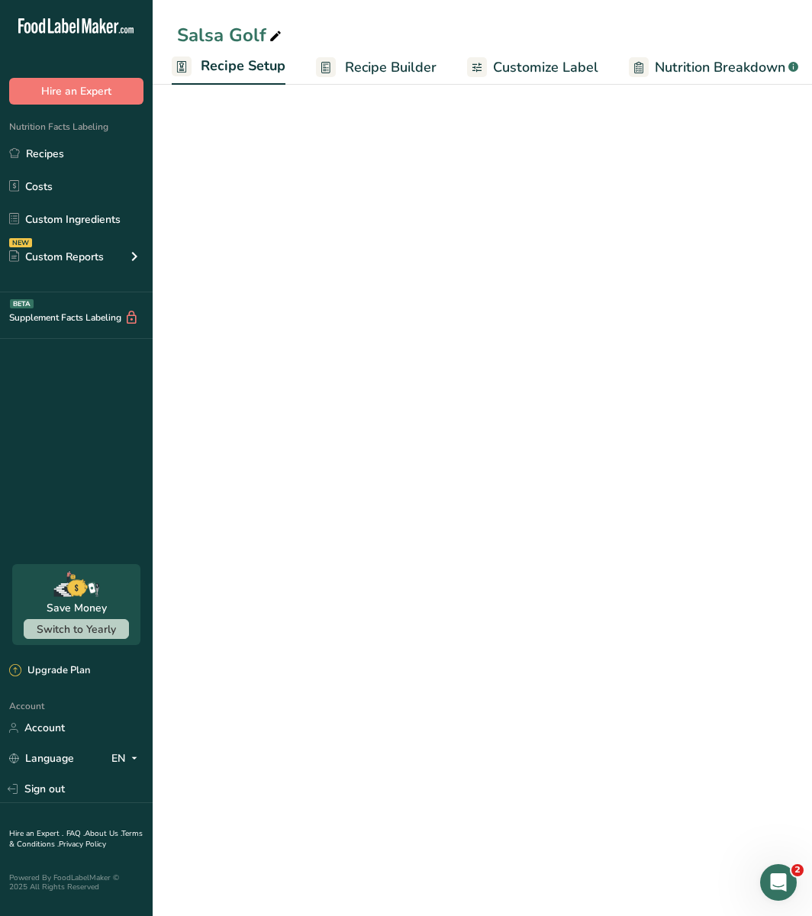
select select "22"
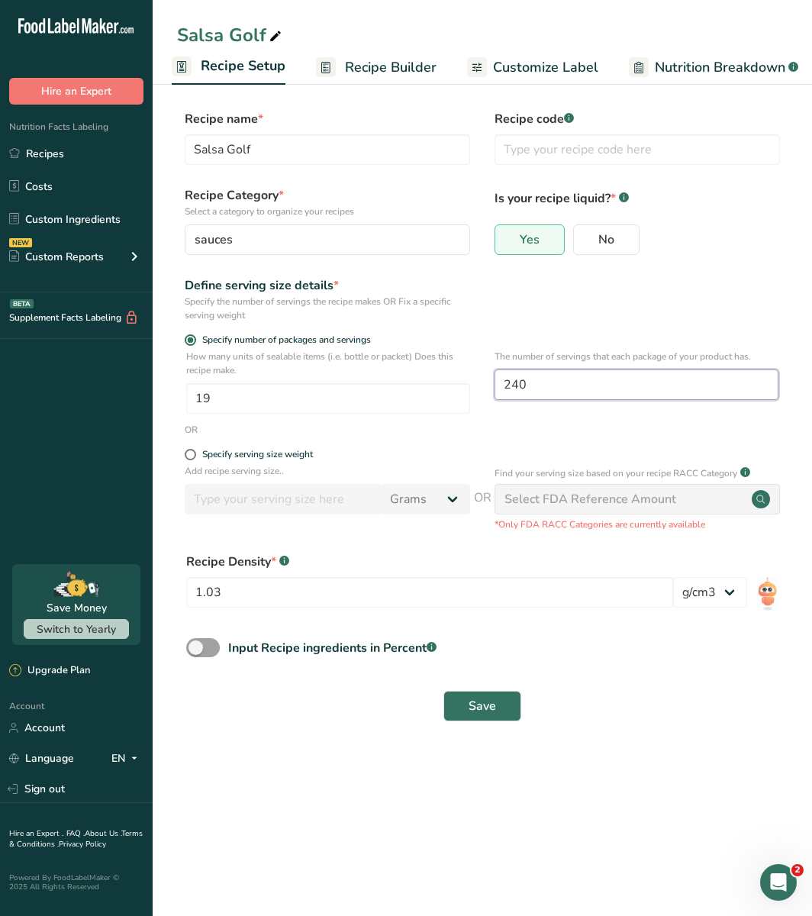
click at [546, 397] on input "240" at bounding box center [636, 384] width 284 height 31
type input "220"
click at [507, 700] on button "Save" at bounding box center [482, 706] width 78 height 31
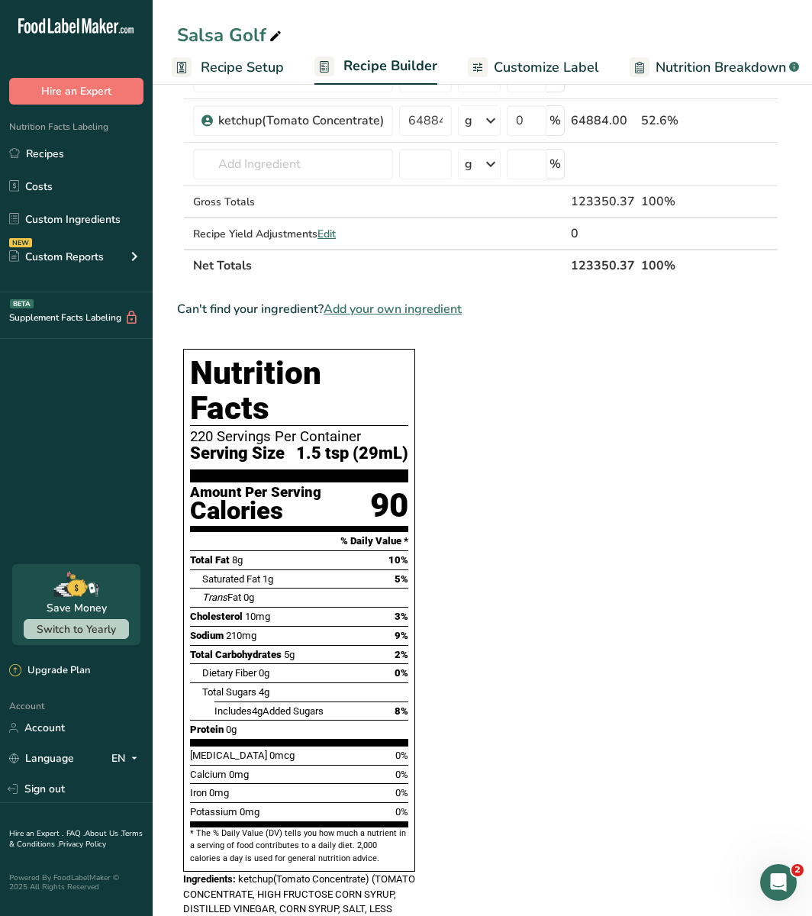
scroll to position [227, 0]
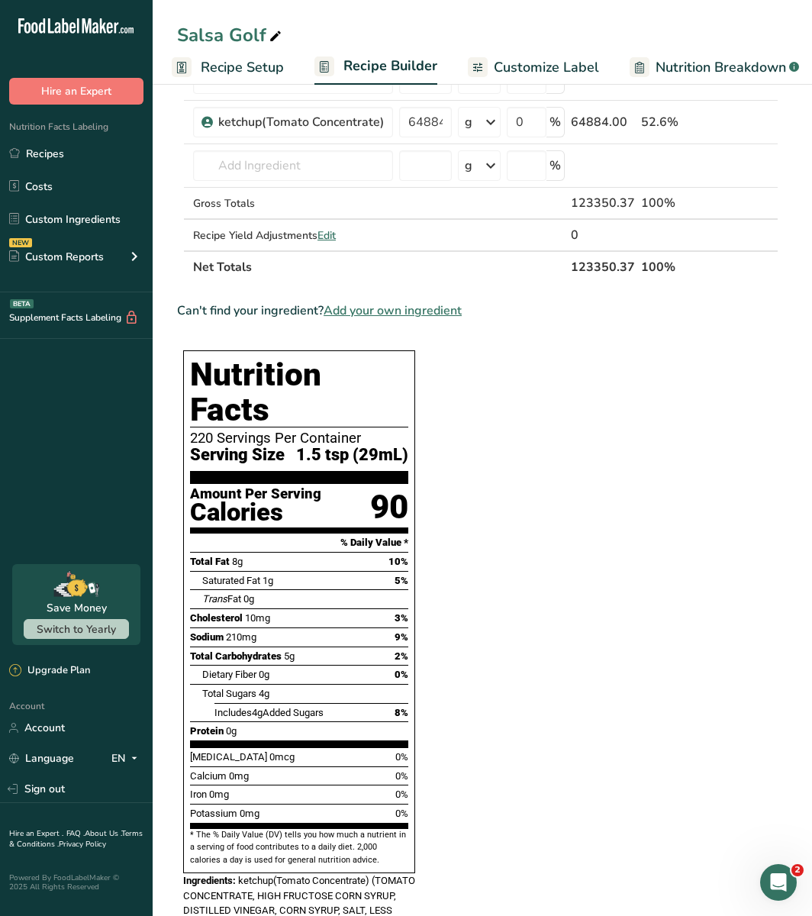
click at [523, 63] on span "Customize Label" at bounding box center [546, 67] width 105 height 21
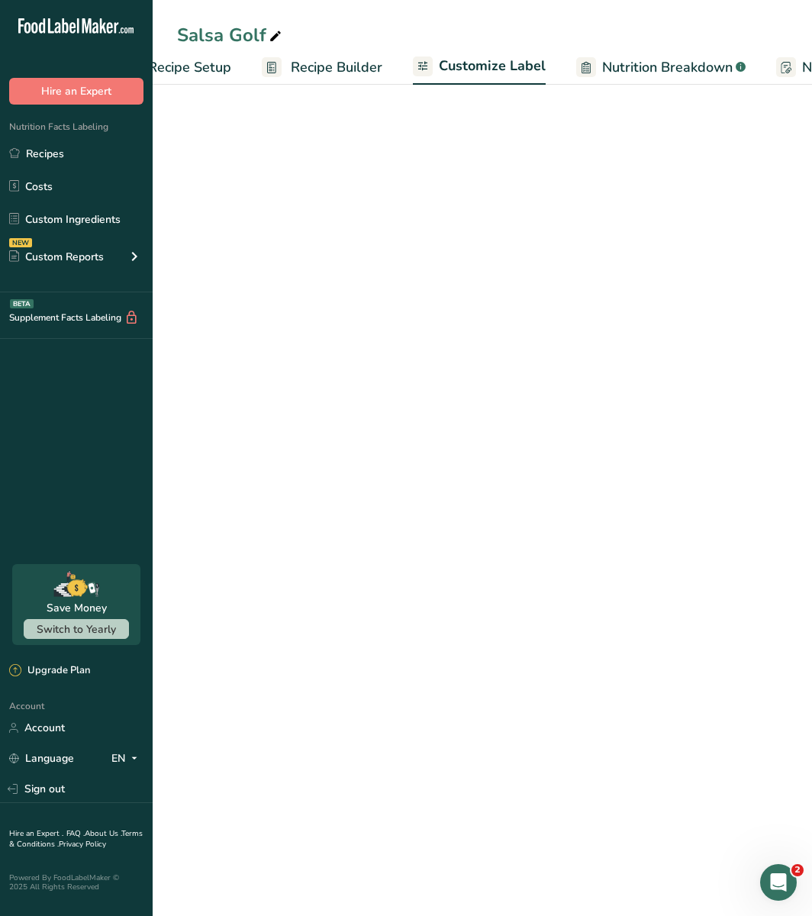
scroll to position [2, 0]
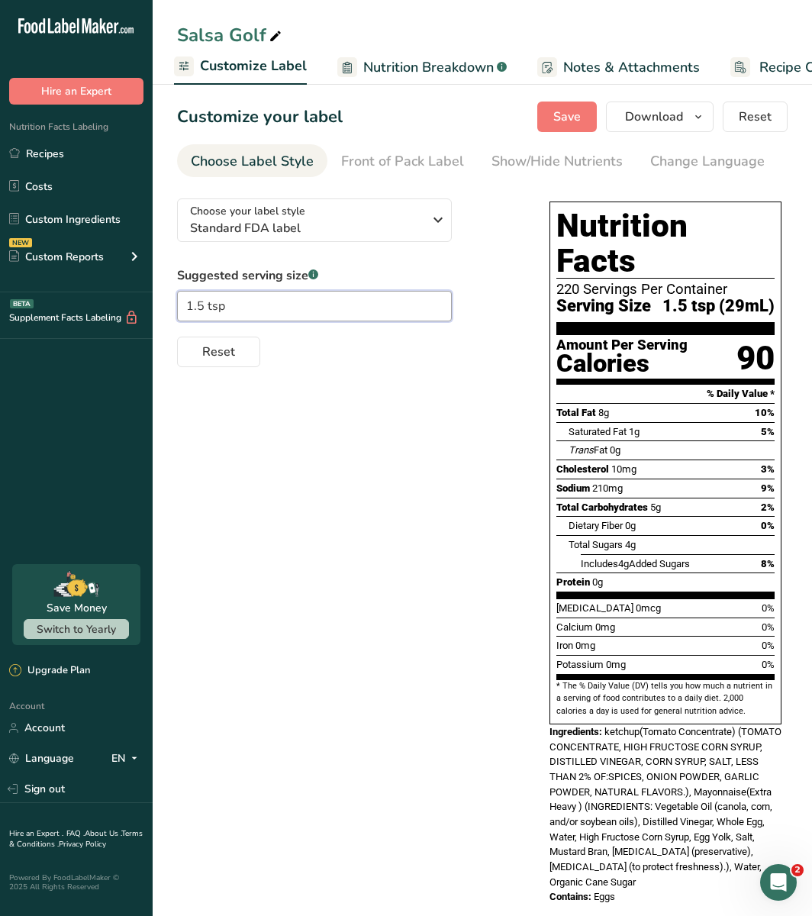
drag, startPoint x: 204, startPoint y: 308, endPoint x: 159, endPoint y: 307, distance: 45.0
click at [159, 307] on section "Customize your label Save Download Choose what to show on your downloaded label…" at bounding box center [482, 510] width 659 height 867
click at [571, 130] on button "Save" at bounding box center [567, 116] width 60 height 31
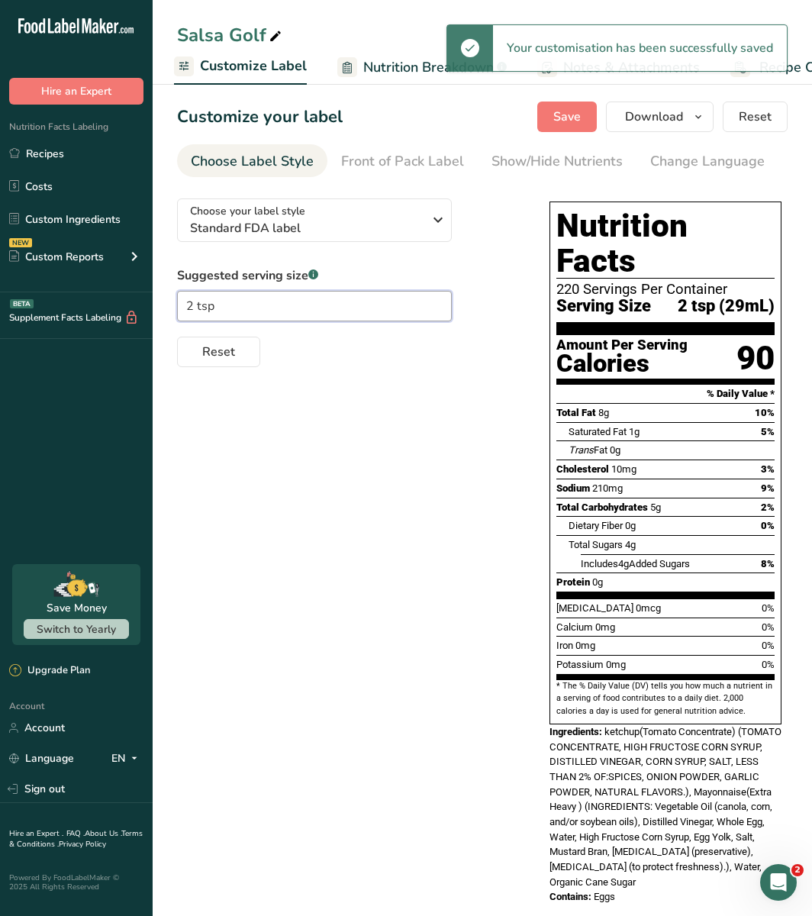
click at [201, 304] on input "2 tsp" at bounding box center [314, 306] width 275 height 31
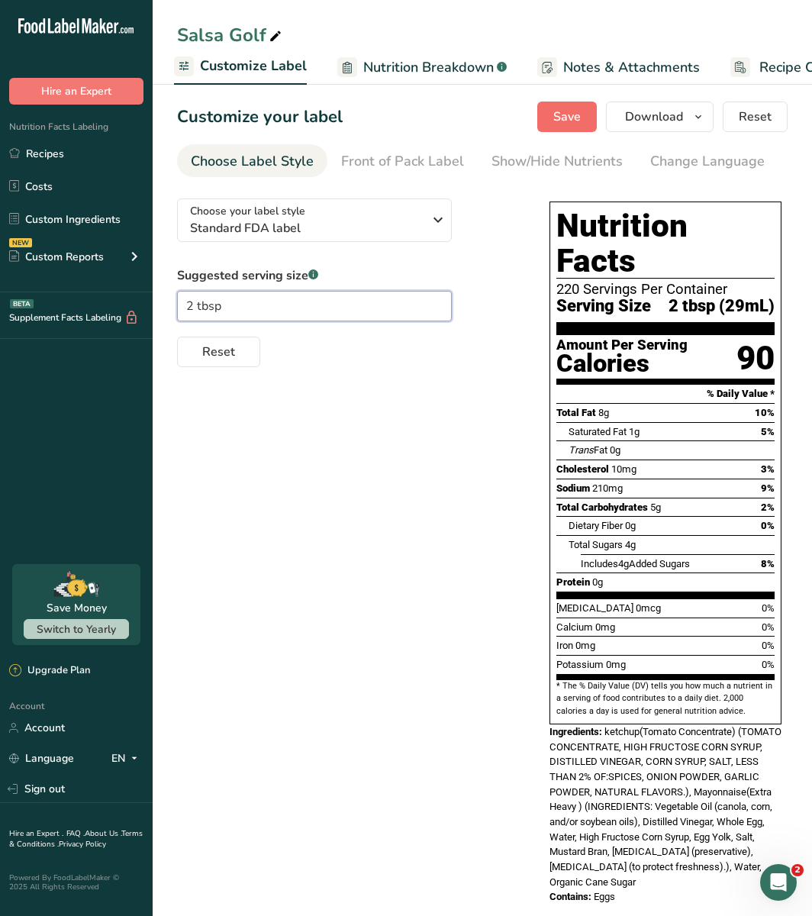
type input "2 tbsp"
click at [559, 129] on button "Save" at bounding box center [567, 116] width 60 height 31
click at [76, 150] on link "Recipes" at bounding box center [76, 153] width 153 height 29
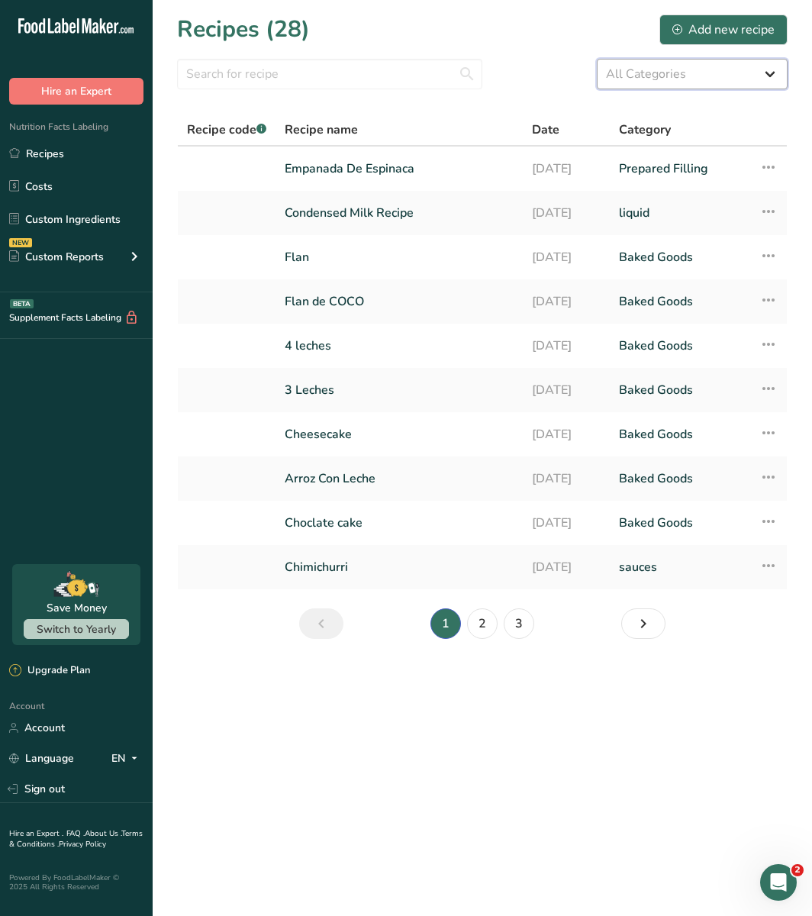
click at [622, 72] on select "All Categories Baked Goods [GEOGRAPHIC_DATA] Confectionery Cooked Meals, Salads…" at bounding box center [692, 74] width 191 height 31
select select "2368"
click at [597, 59] on select "All Categories Baked Goods [GEOGRAPHIC_DATA] Confectionery Cooked Meals, Salads…" at bounding box center [692, 74] width 191 height 31
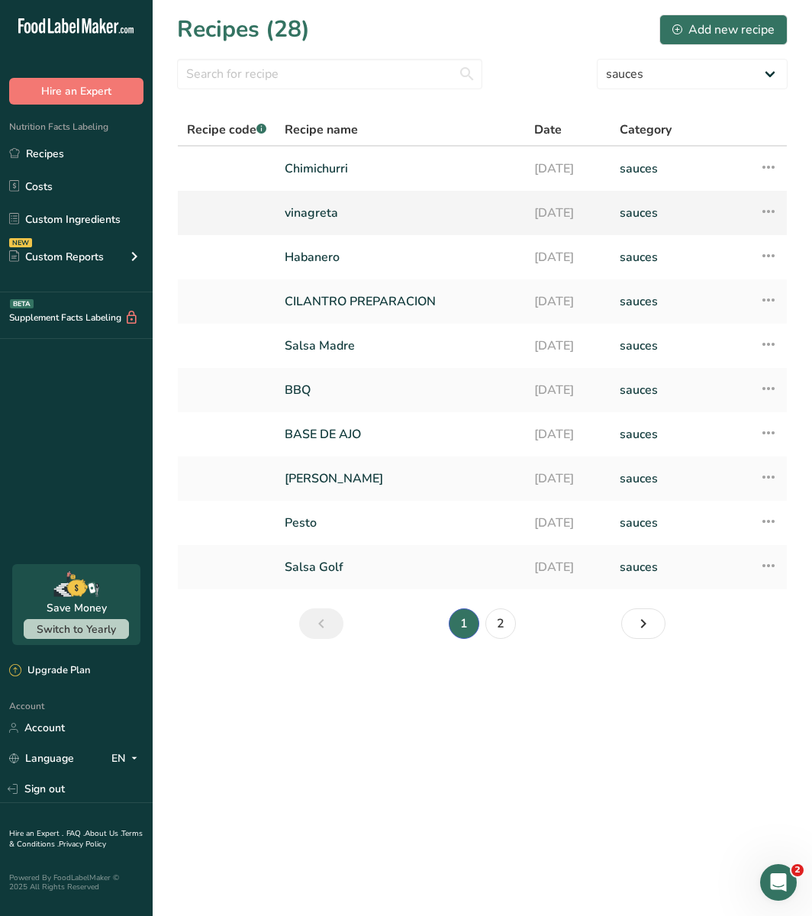
click at [298, 215] on link "vinagreta" at bounding box center [400, 213] width 231 height 32
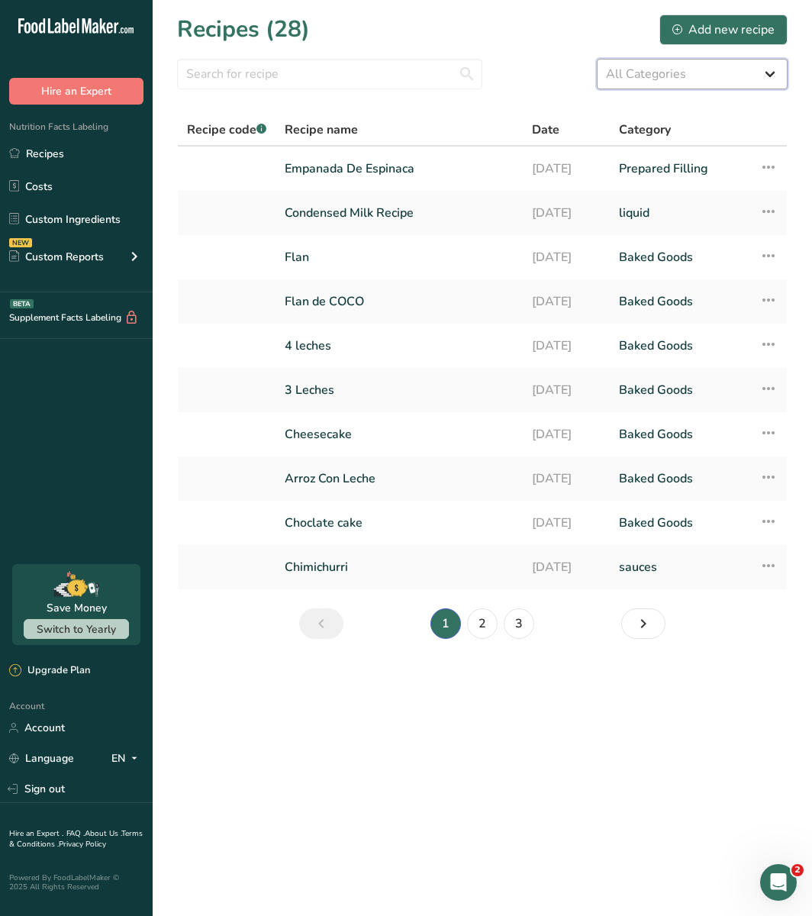
click at [635, 72] on select "All Categories Baked Goods [GEOGRAPHIC_DATA] Confectionery Cooked Meals, Salads…" at bounding box center [692, 74] width 191 height 31
click at [629, 88] on select "All Categories Baked Goods [GEOGRAPHIC_DATA] Confectionery Cooked Meals, Salads…" at bounding box center [692, 74] width 191 height 31
select select "2368"
click at [597, 59] on select "All Categories Baked Goods [GEOGRAPHIC_DATA] Confectionery Cooked Meals, Salads…" at bounding box center [692, 74] width 191 height 31
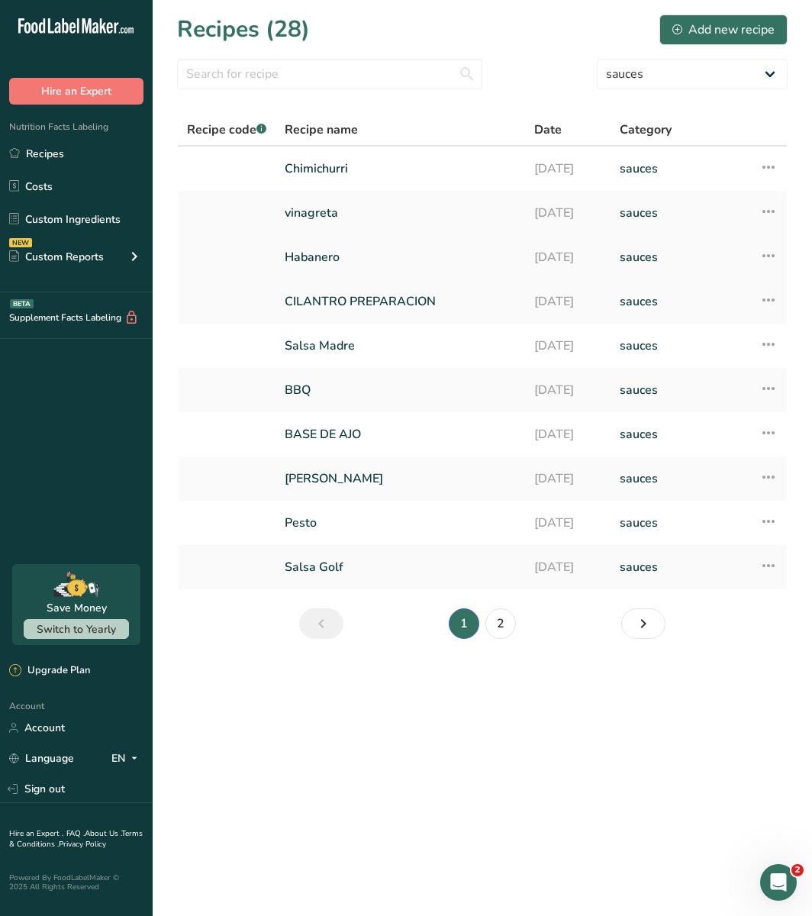
click at [320, 264] on link "Habanero" at bounding box center [400, 257] width 231 height 32
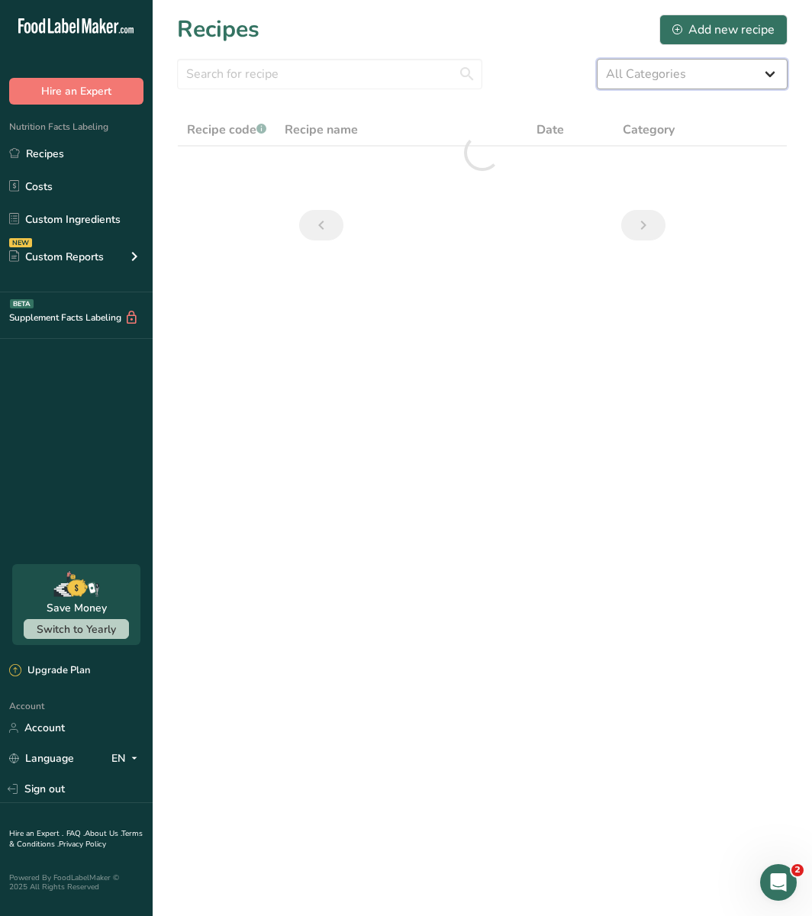
click at [613, 74] on select "All Categories Baked Goods [GEOGRAPHIC_DATA] Confectionery Cooked Meals, Salads…" at bounding box center [692, 74] width 191 height 31
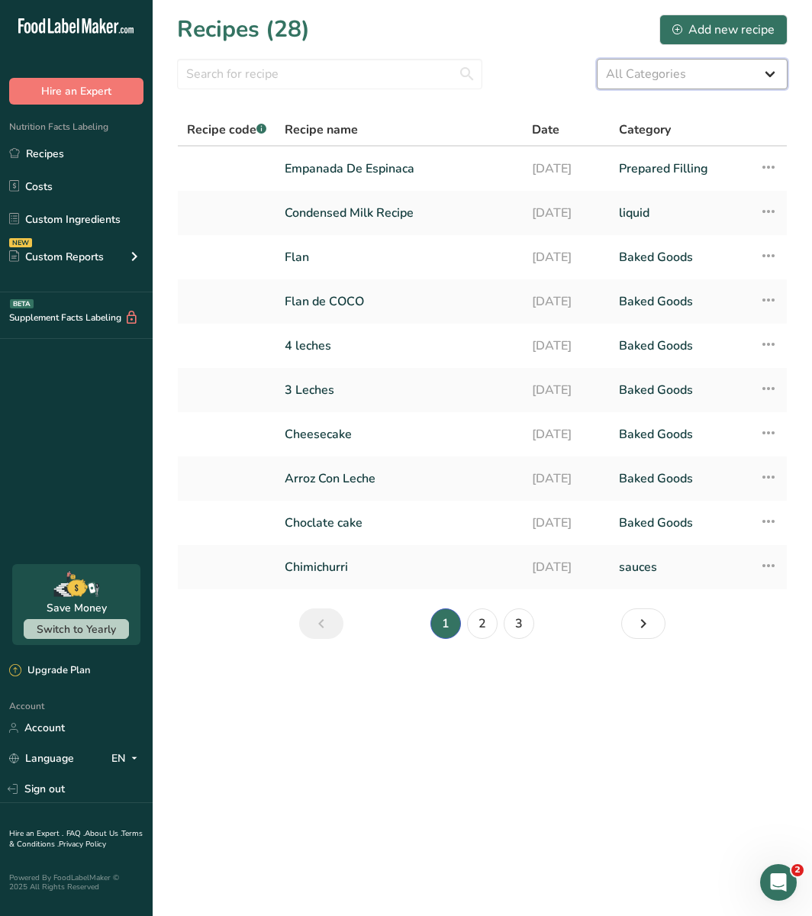
select select "2368"
click at [597, 59] on select "All Categories Baked Goods [GEOGRAPHIC_DATA] Confectionery Cooked Meals, Salads…" at bounding box center [692, 74] width 191 height 31
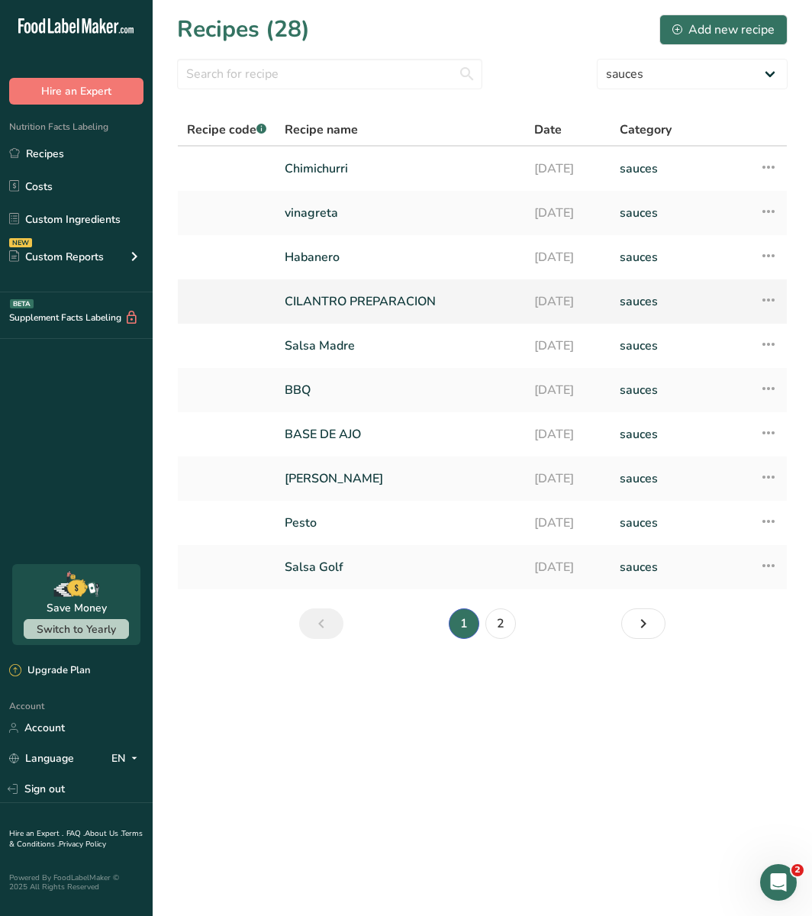
click at [318, 294] on link "CILANTRO PREPARACION" at bounding box center [400, 301] width 231 height 32
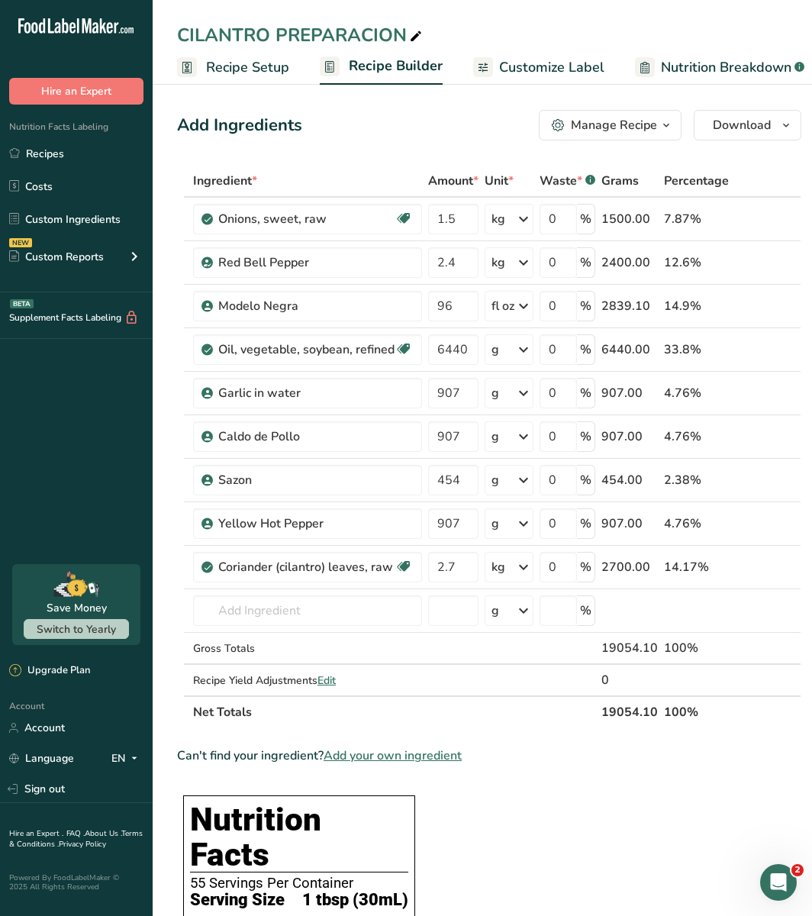
click at [261, 67] on span "Recipe Setup" at bounding box center [247, 67] width 83 height 21
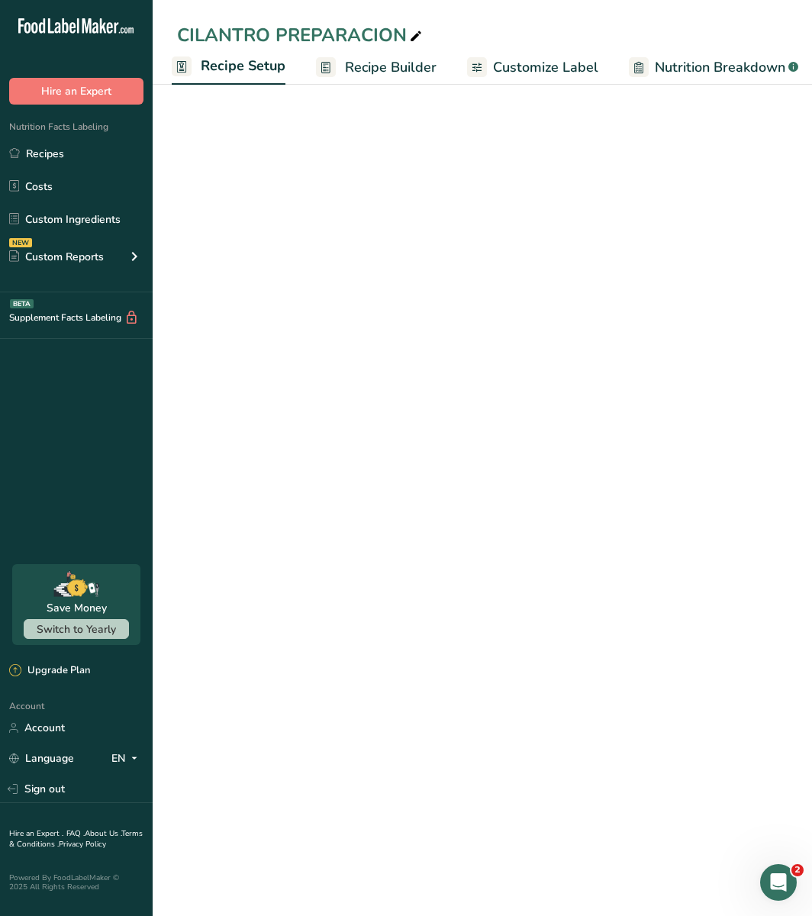
select select "22"
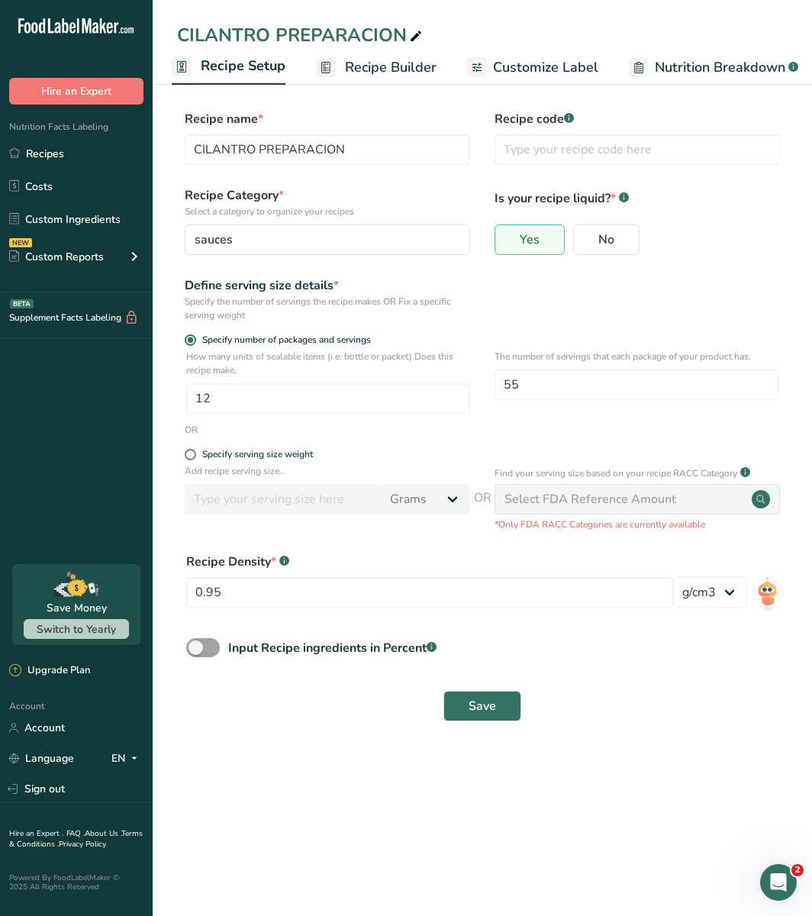
click at [377, 63] on span "Recipe Builder" at bounding box center [391, 67] width 92 height 21
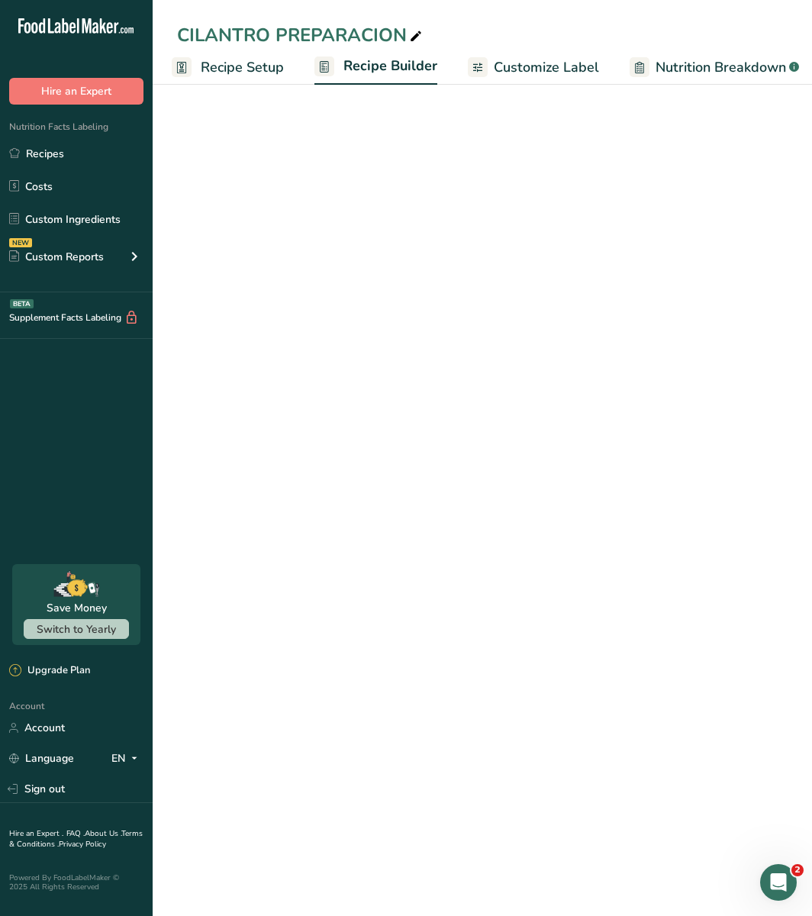
scroll to position [0, 147]
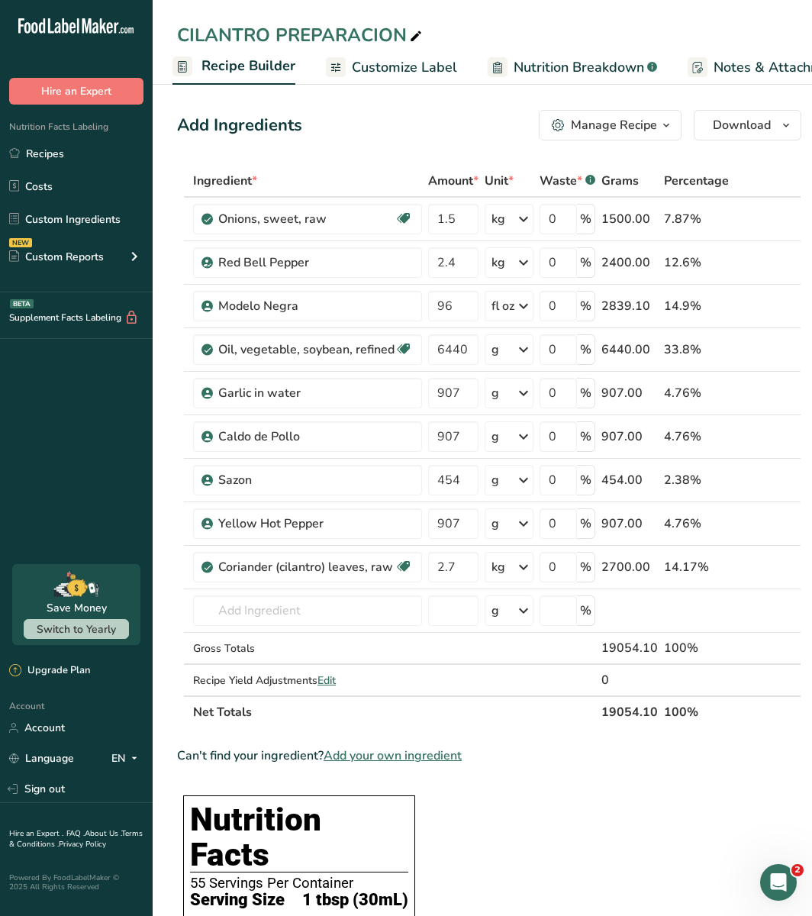
click at [377, 65] on span "Customize Label" at bounding box center [404, 67] width 105 height 21
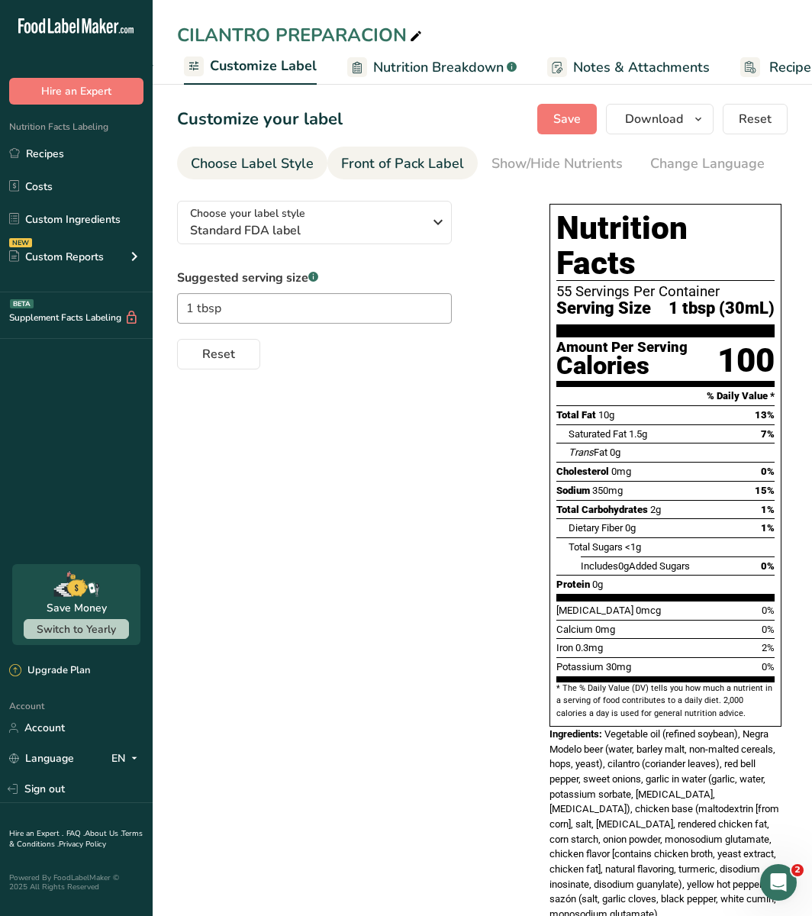
scroll to position [0, 297]
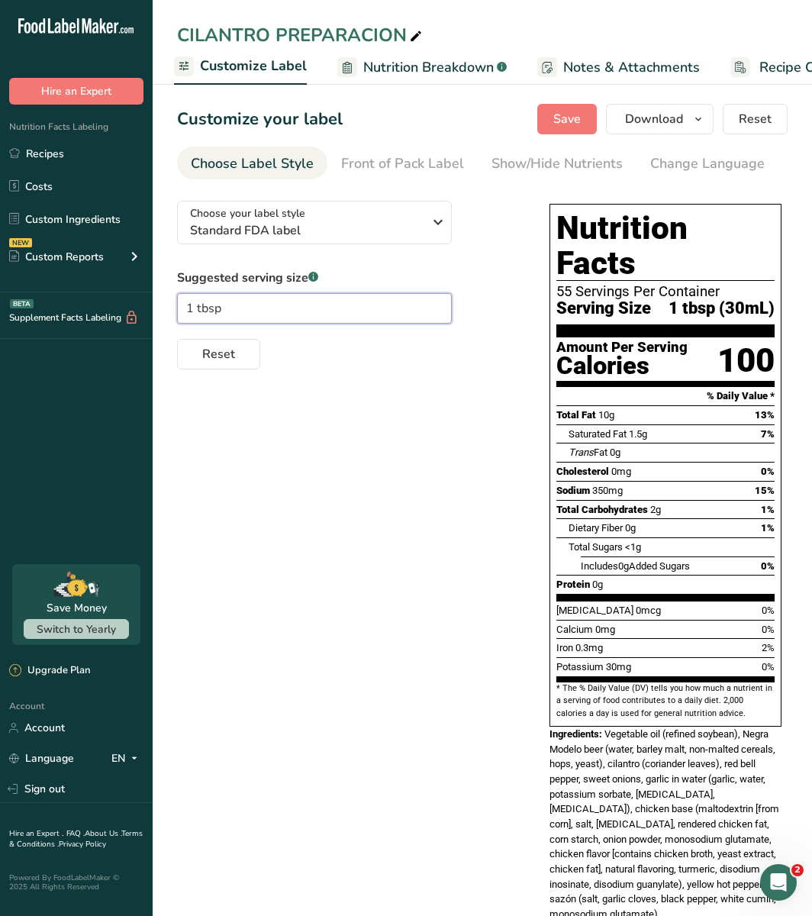
drag, startPoint x: 193, startPoint y: 314, endPoint x: 148, endPoint y: 314, distance: 45.0
click at [148, 314] on div ".a-20{fill:#fff;} Hire an Expert Nutrition Facts Labeling Recipes Costs Custom …" at bounding box center [406, 488] width 812 height 977
type input "2 tbsp"
click at [570, 123] on span "Save" at bounding box center [566, 119] width 27 height 18
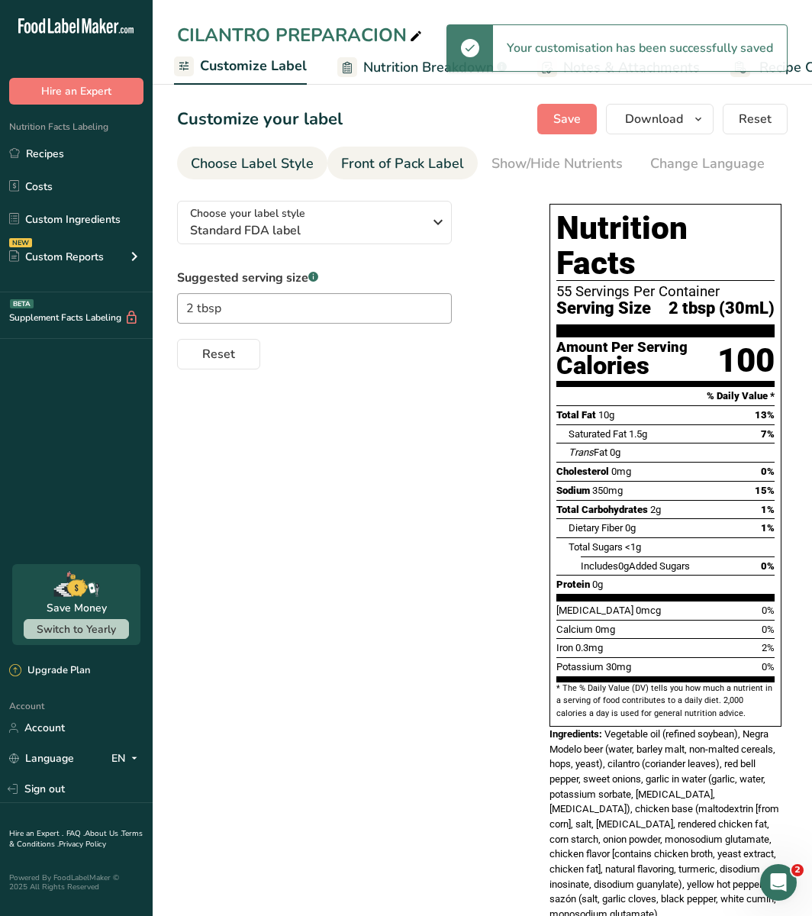
click at [375, 147] on link "Front of Pack Label" at bounding box center [402, 164] width 123 height 34
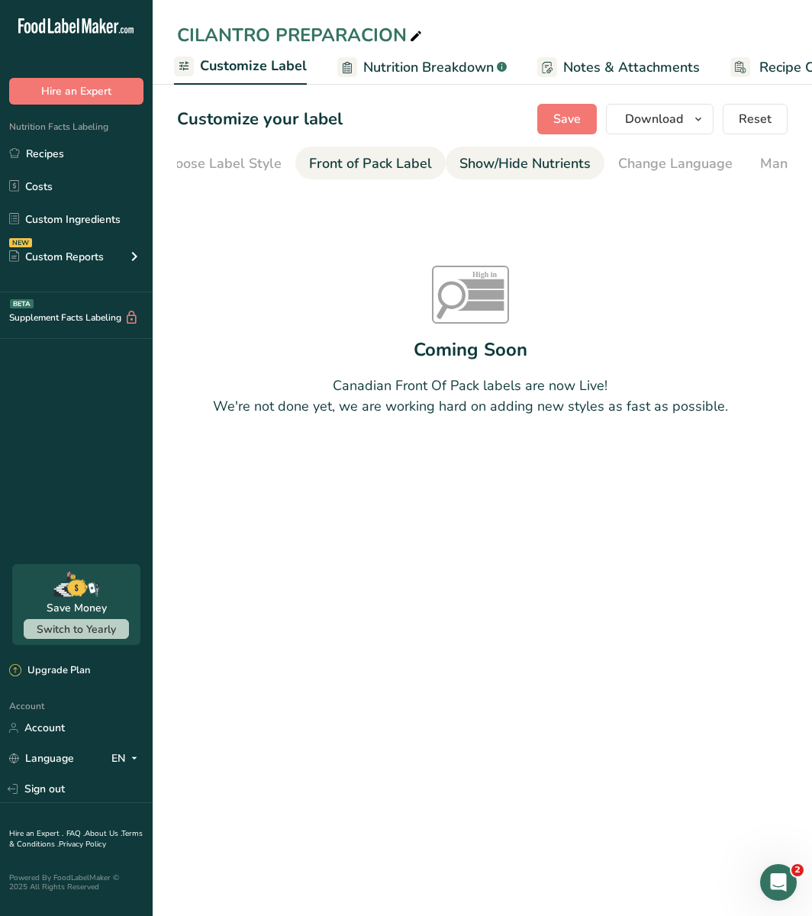
scroll to position [0, 0]
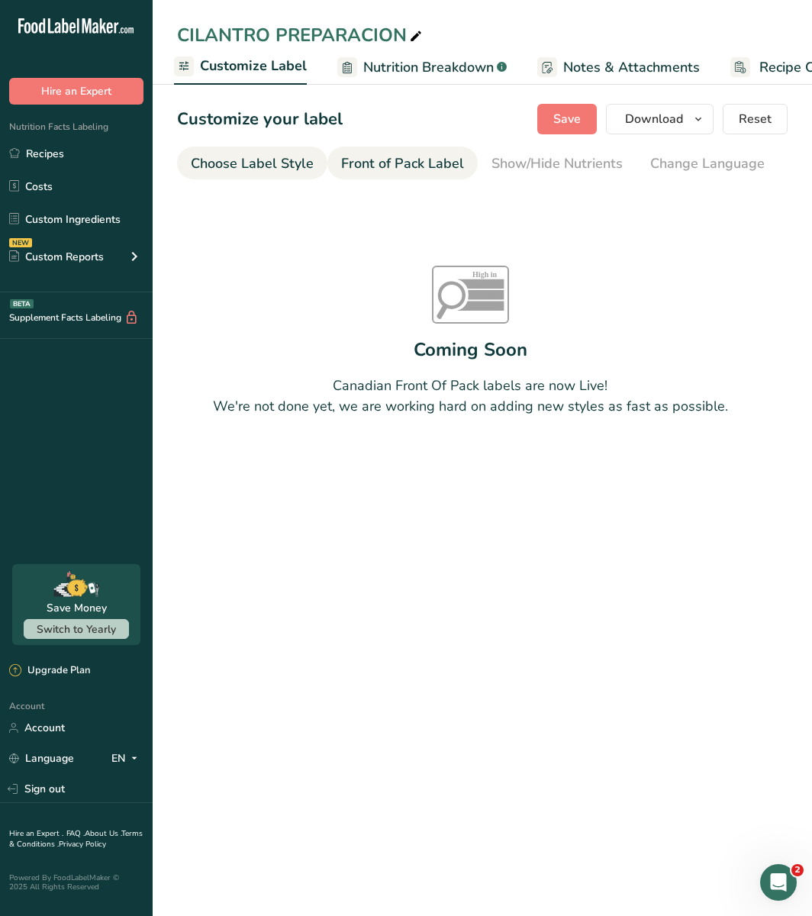
click at [265, 163] on div "Choose Label Style" at bounding box center [252, 163] width 123 height 21
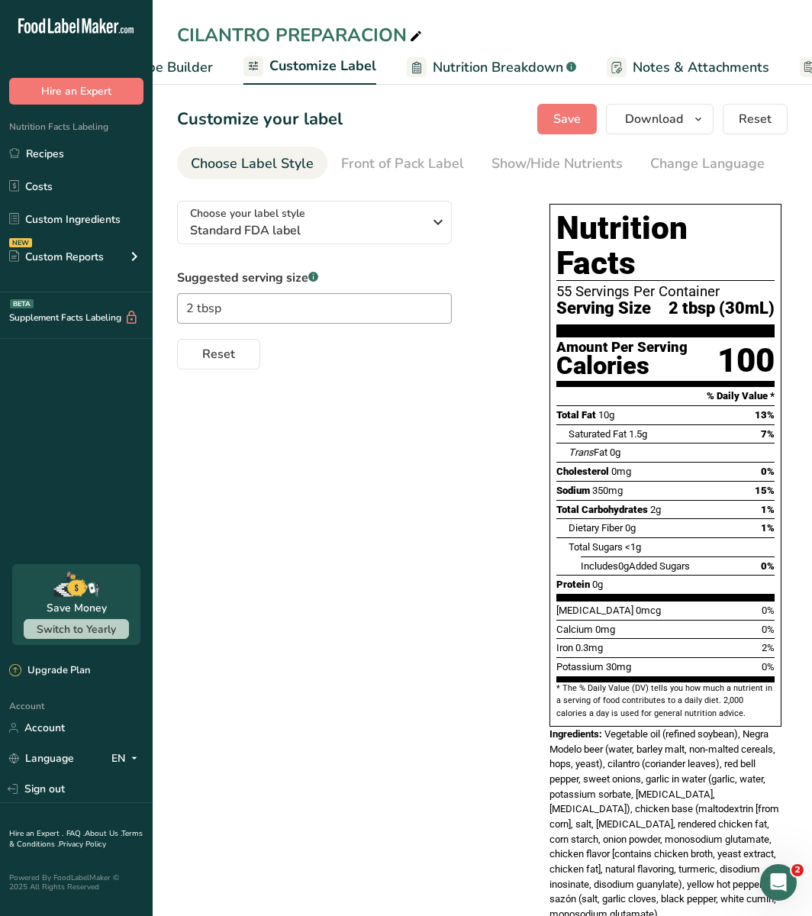
scroll to position [0, 148]
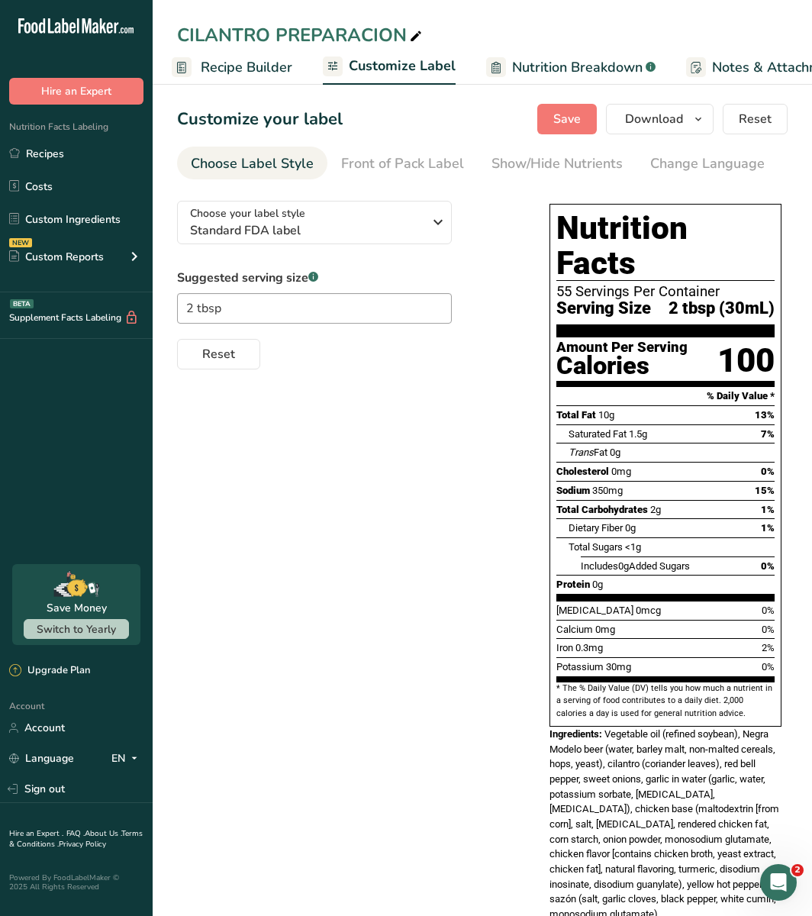
click at [327, 41] on div "CILANTRO PREPARACION" at bounding box center [301, 34] width 248 height 27
click at [280, 70] on span "Recipe Builder" at bounding box center [247, 67] width 92 height 21
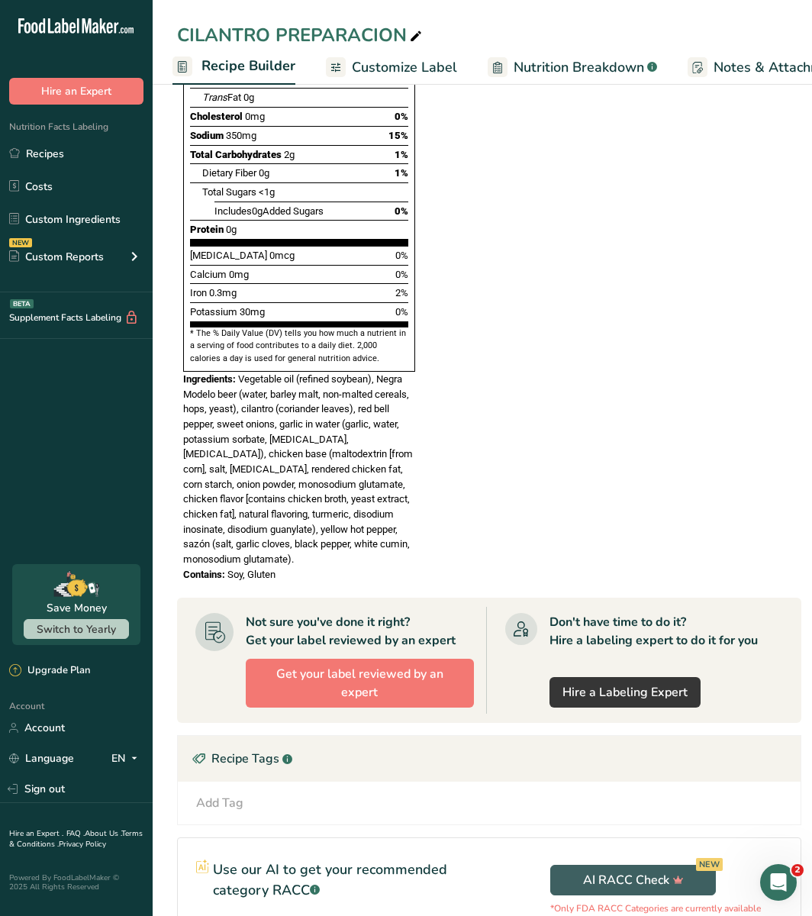
scroll to position [1087, 0]
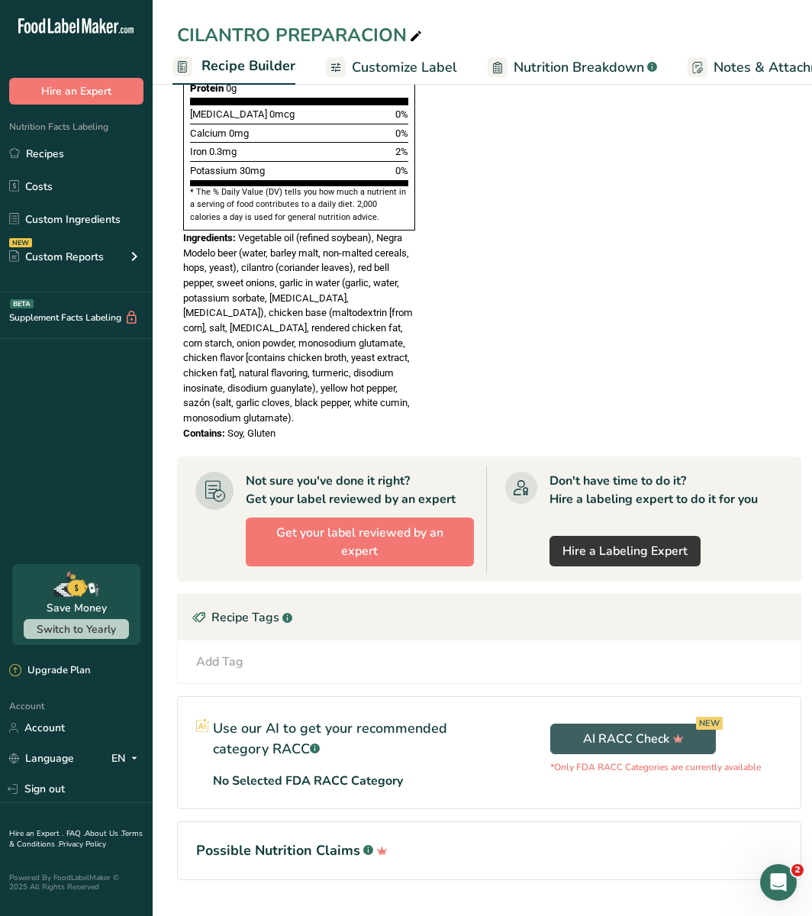
drag, startPoint x: 238, startPoint y: 200, endPoint x: 304, endPoint y: 381, distance: 192.4
click at [307, 382] on div "Ingredients: Vegetable oil (refined soybean), Negra Modelo beer (water, barley …" at bounding box center [299, 327] width 232 height 195
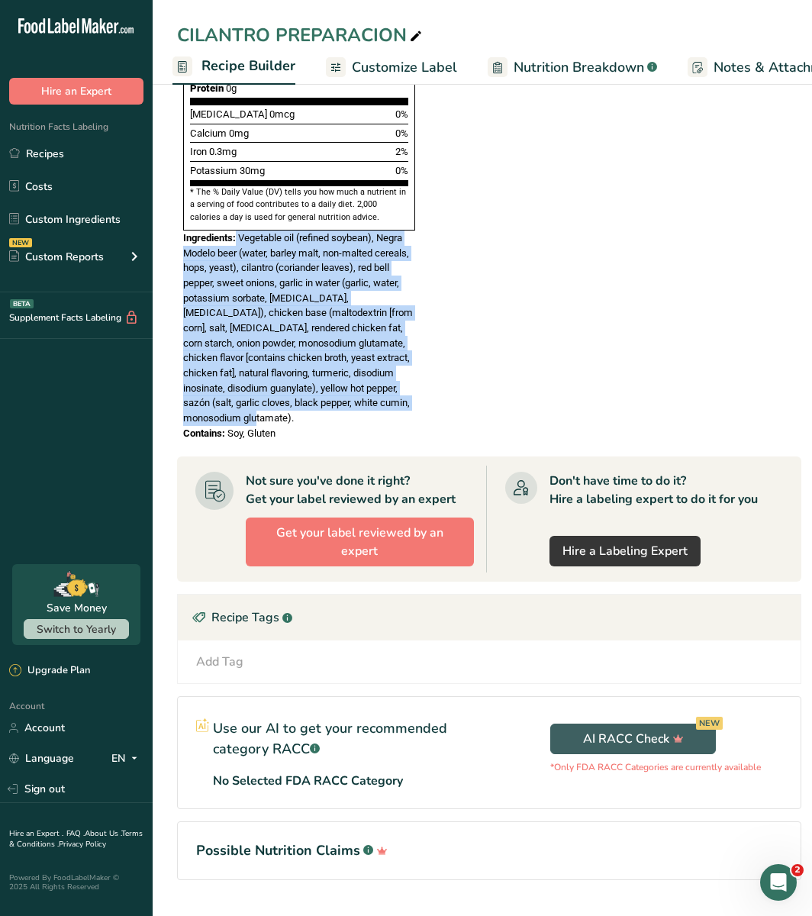
drag, startPoint x: 299, startPoint y: 381, endPoint x: 238, endPoint y: 198, distance: 193.0
click at [238, 230] on div "Ingredients: Vegetable oil (refined soybean), Negra Modelo beer (water, barley …" at bounding box center [299, 327] width 232 height 195
copy div "Vegetable oil (refined soybean), Negra Modelo beer (water, barley malt, non-mal…"
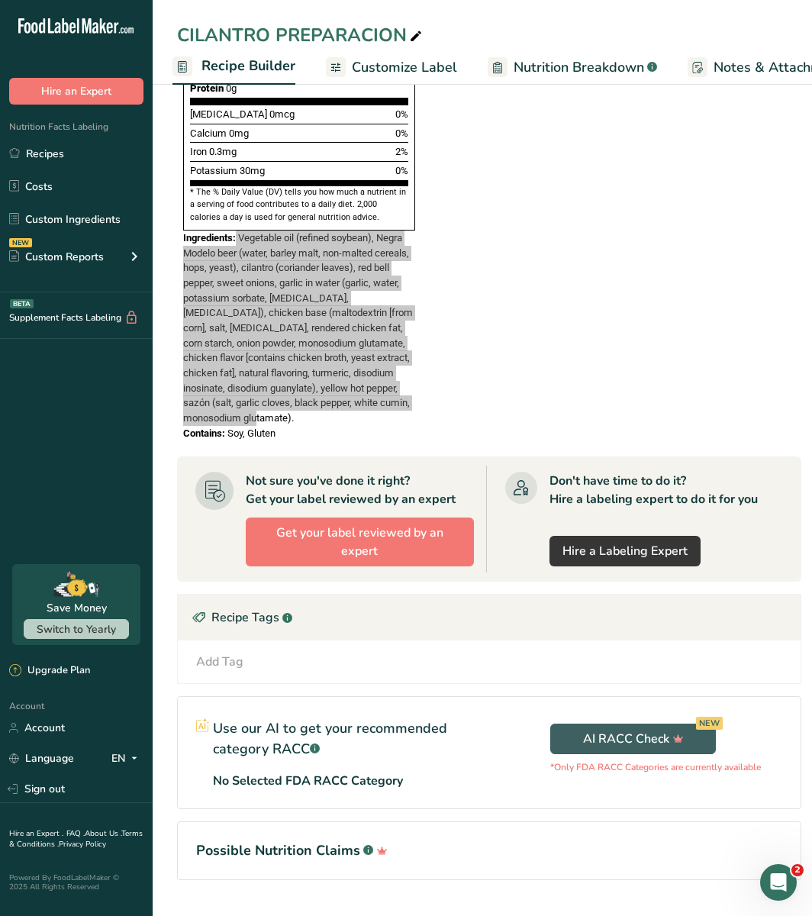
scroll to position [1082, 0]
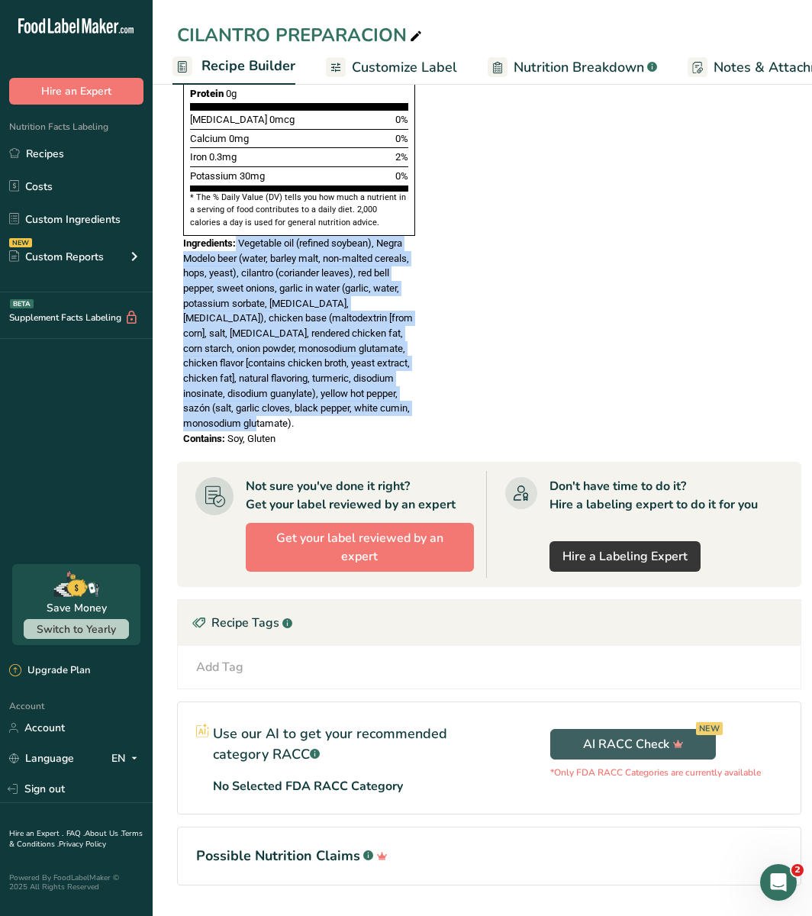
drag, startPoint x: 291, startPoint y: 408, endPoint x: 227, endPoint y: 407, distance: 64.1
click at [227, 431] on div "Contains: Soy, Gluten" at bounding box center [299, 438] width 232 height 15
copy span "Soy, Gluten"
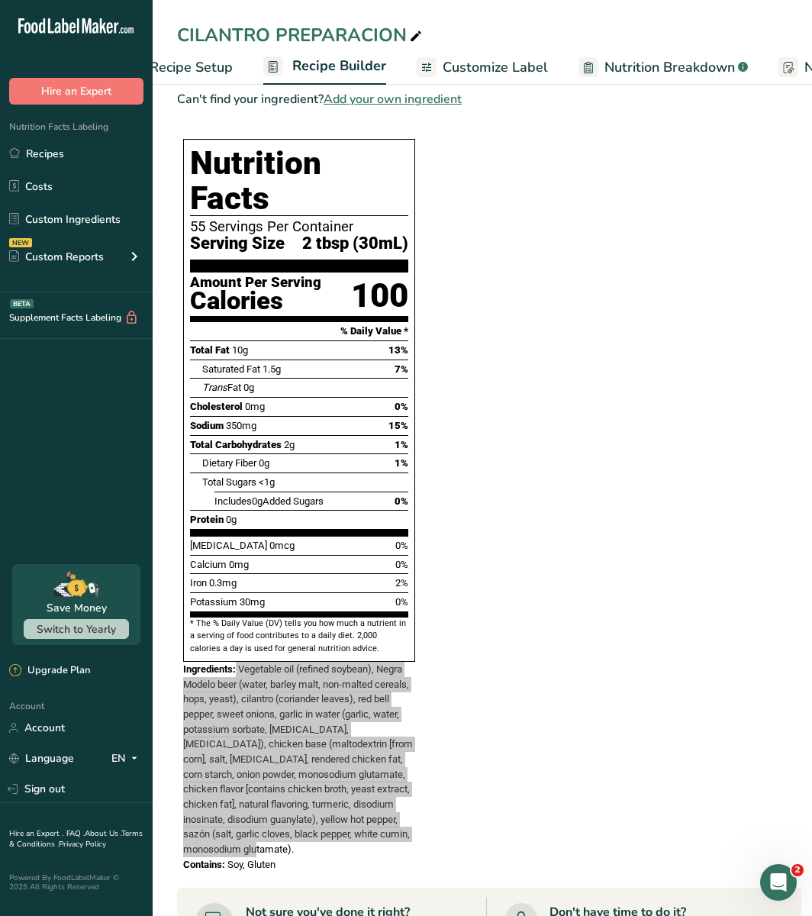
scroll to position [0, 0]
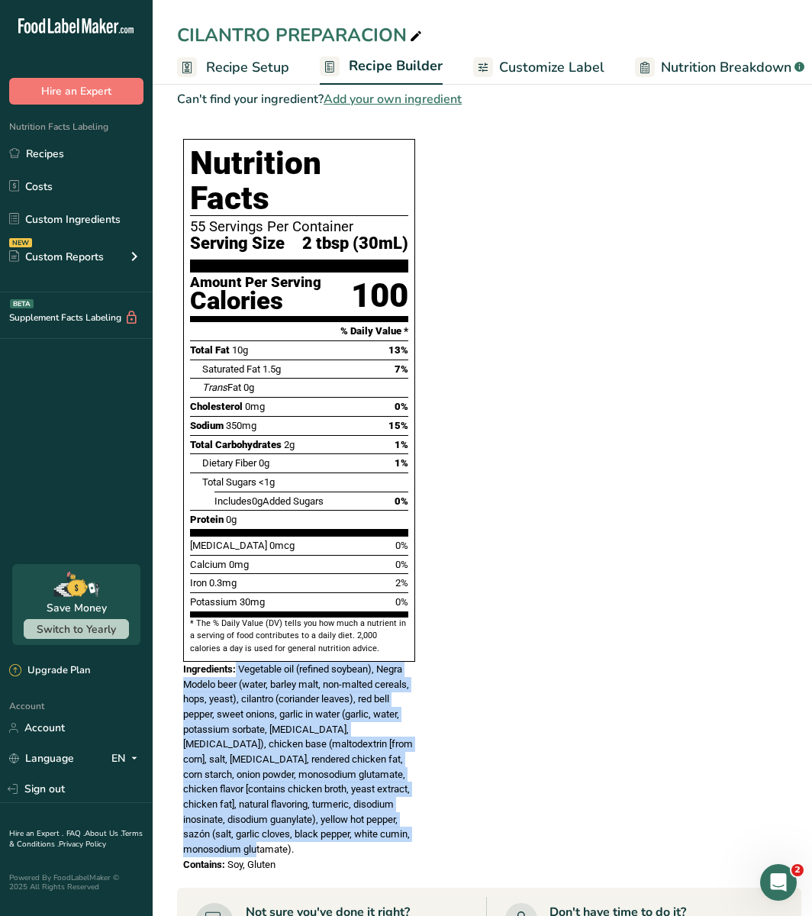
click at [236, 65] on span "Recipe Setup" at bounding box center [247, 67] width 83 height 21
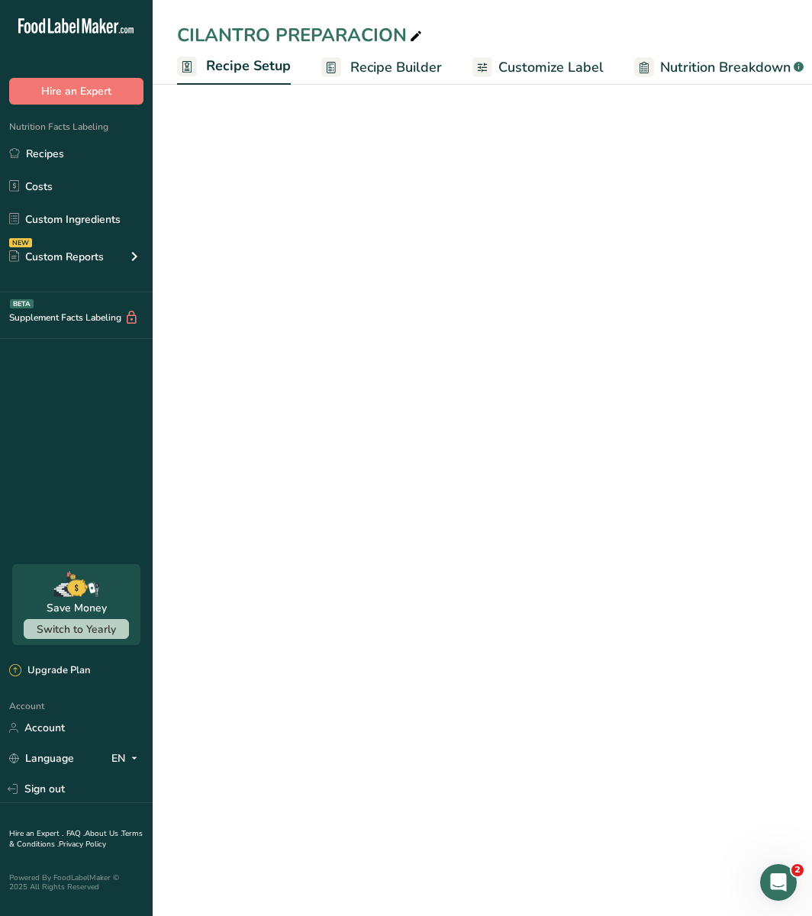
scroll to position [0, 5]
select select "22"
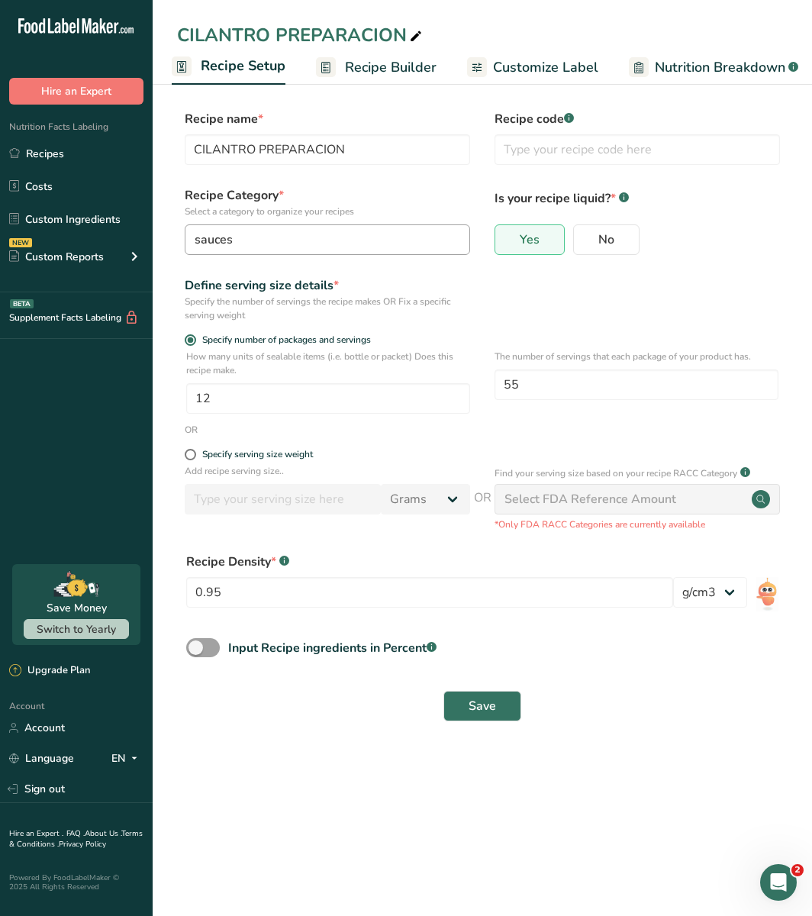
scroll to position [0, 0]
click at [327, 79] on link "Recipe Builder" at bounding box center [376, 67] width 121 height 34
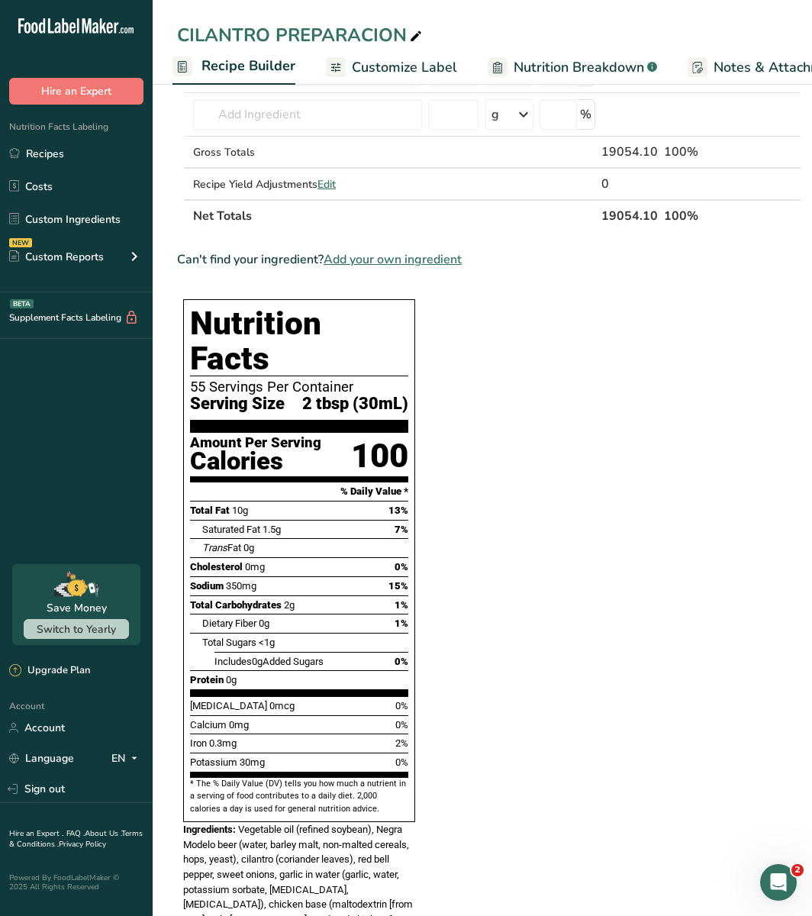
scroll to position [497, 0]
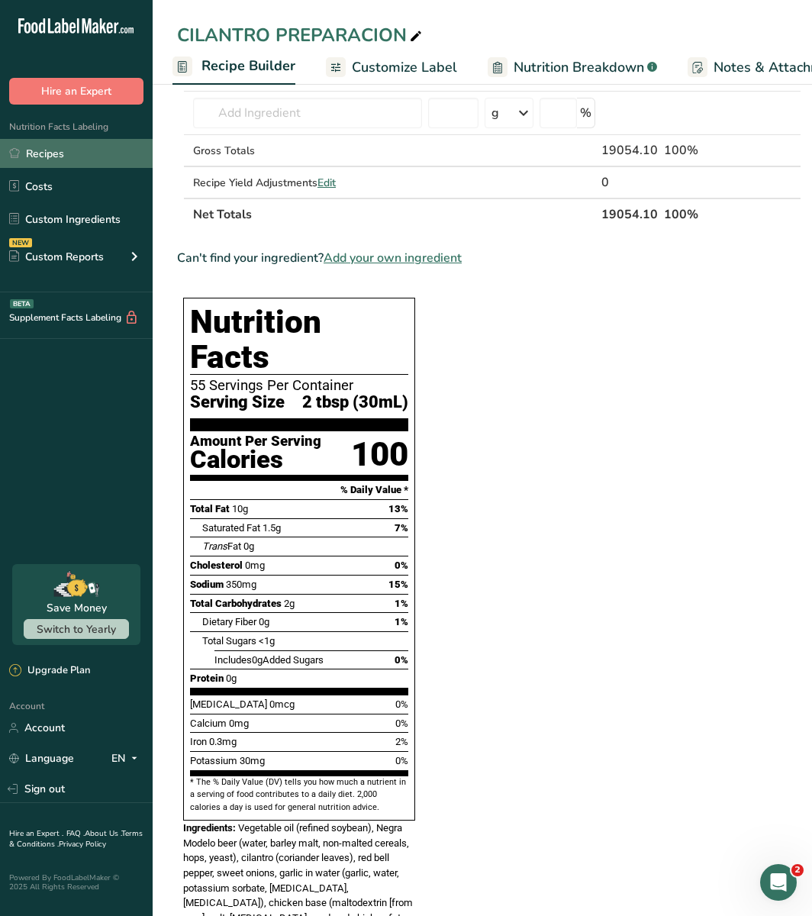
click at [53, 156] on link "Recipes" at bounding box center [76, 153] width 153 height 29
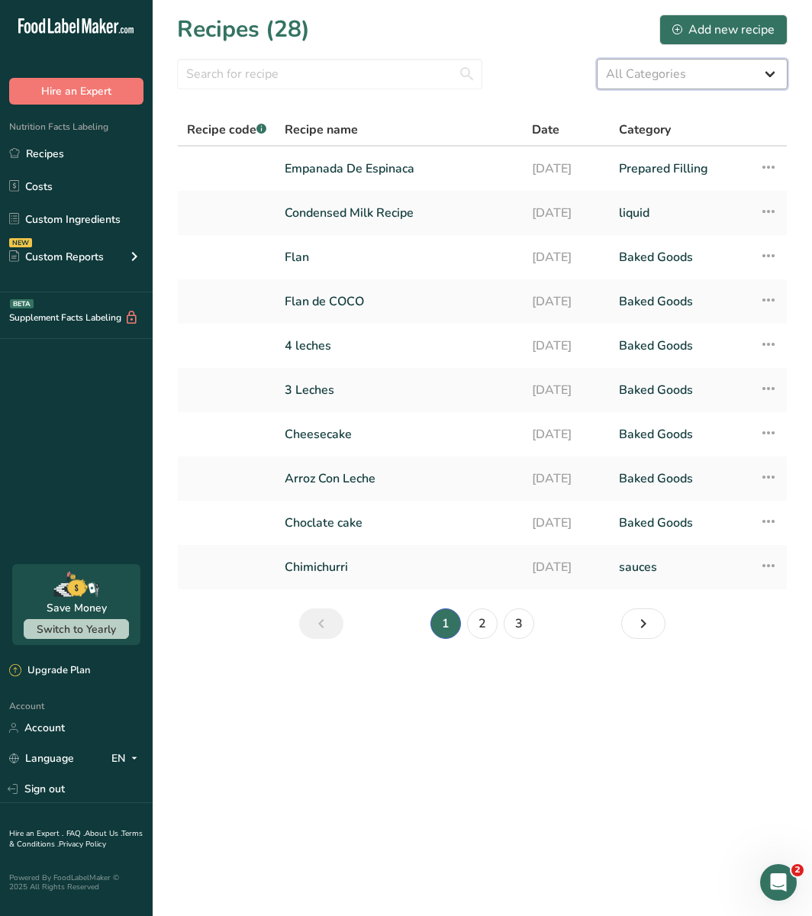
click at [715, 81] on select "All Categories Baked Goods [GEOGRAPHIC_DATA] Confectionery Cooked Meals, Salads…" at bounding box center [692, 74] width 191 height 31
select select "2368"
click at [597, 59] on select "All Categories Baked Goods [GEOGRAPHIC_DATA] Confectionery Cooked Meals, Salads…" at bounding box center [692, 74] width 191 height 31
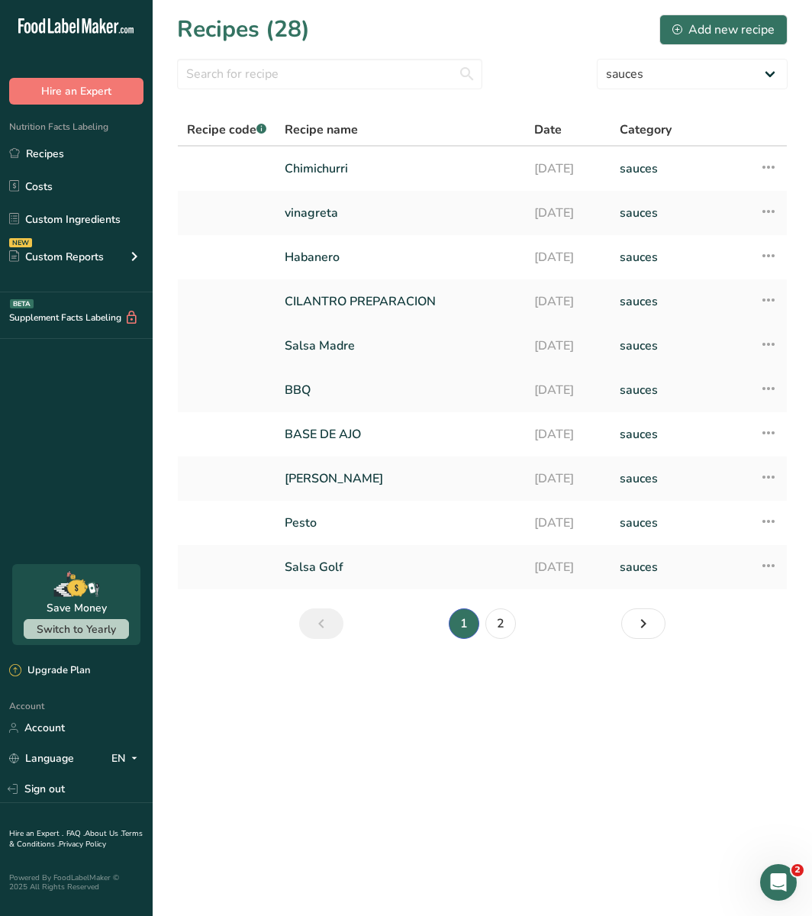
click at [344, 345] on link "Salsa Madre" at bounding box center [400, 346] width 231 height 32
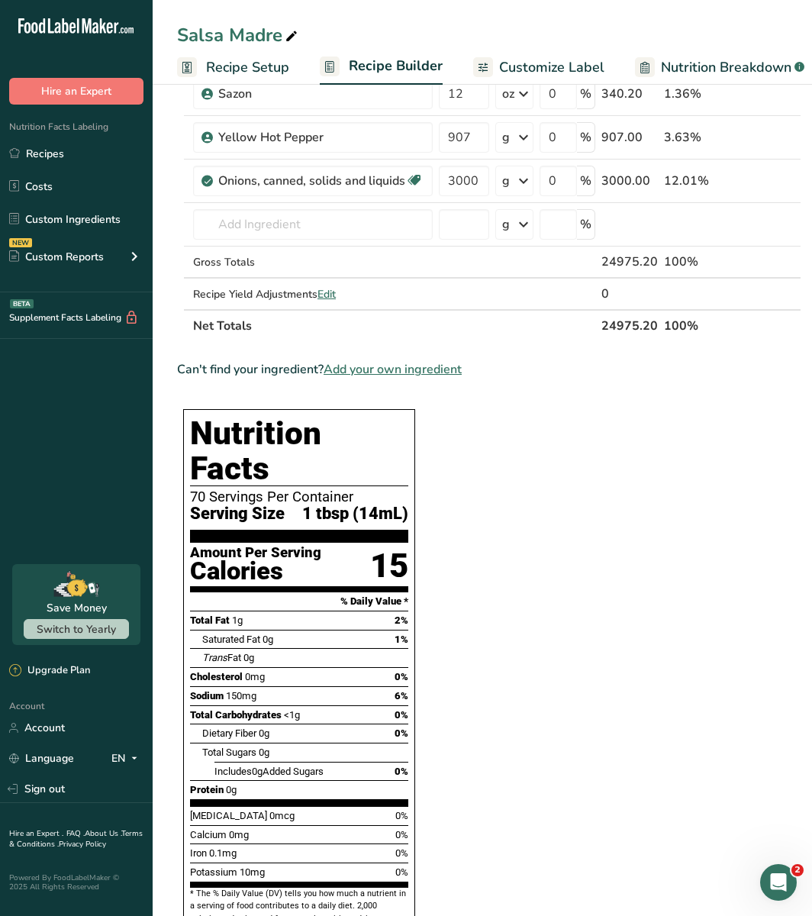
scroll to position [840, 0]
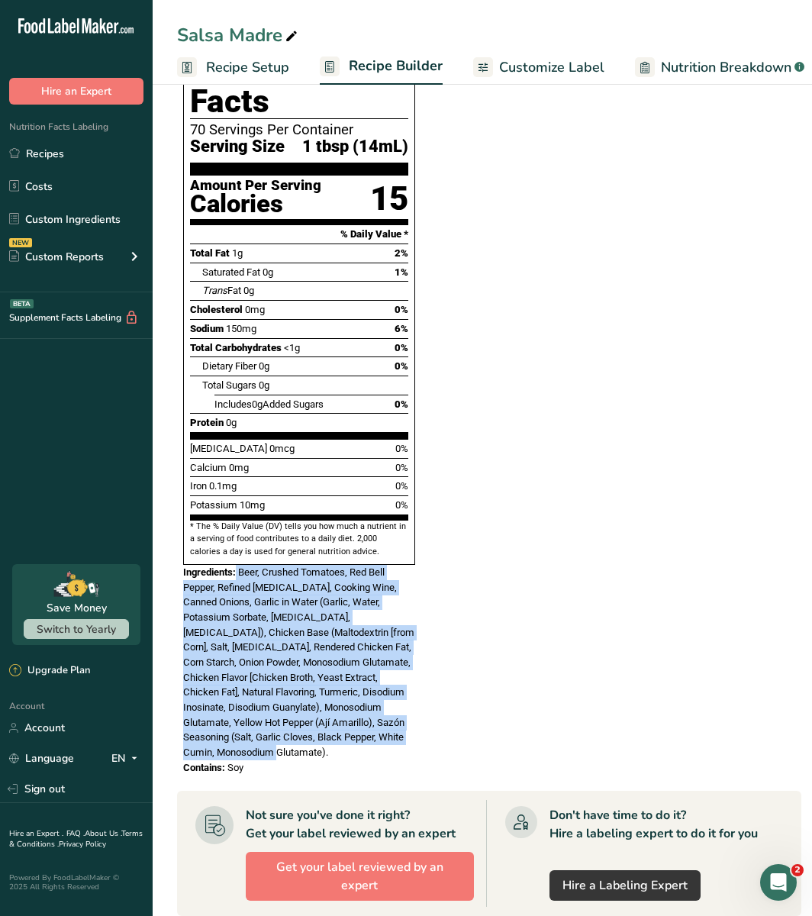
drag, startPoint x: 237, startPoint y: 534, endPoint x: 414, endPoint y: 710, distance: 249.8
click at [414, 710] on div "Ingredients: Beer, Crushed Tomatoes, Red Bell Pepper, Refined [MEDICAL_DATA], C…" at bounding box center [299, 662] width 232 height 195
copy div "Beer, Crushed Tomatoes, Red Bell Pepper, Refined [MEDICAL_DATA], Cooking Wine, …"
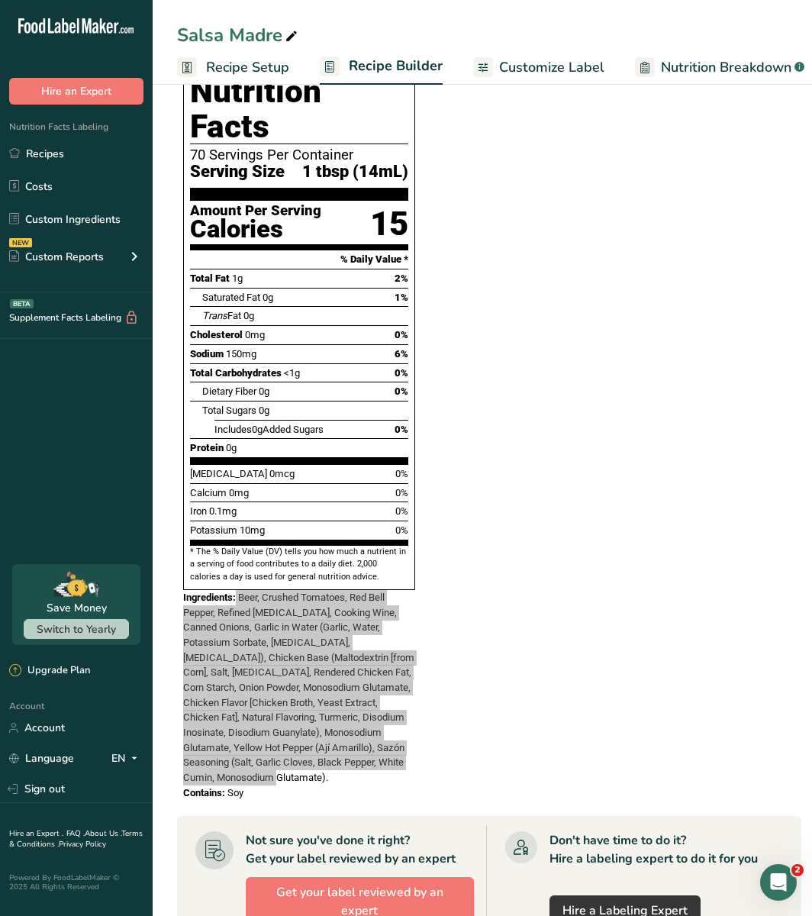
scroll to position [810, 0]
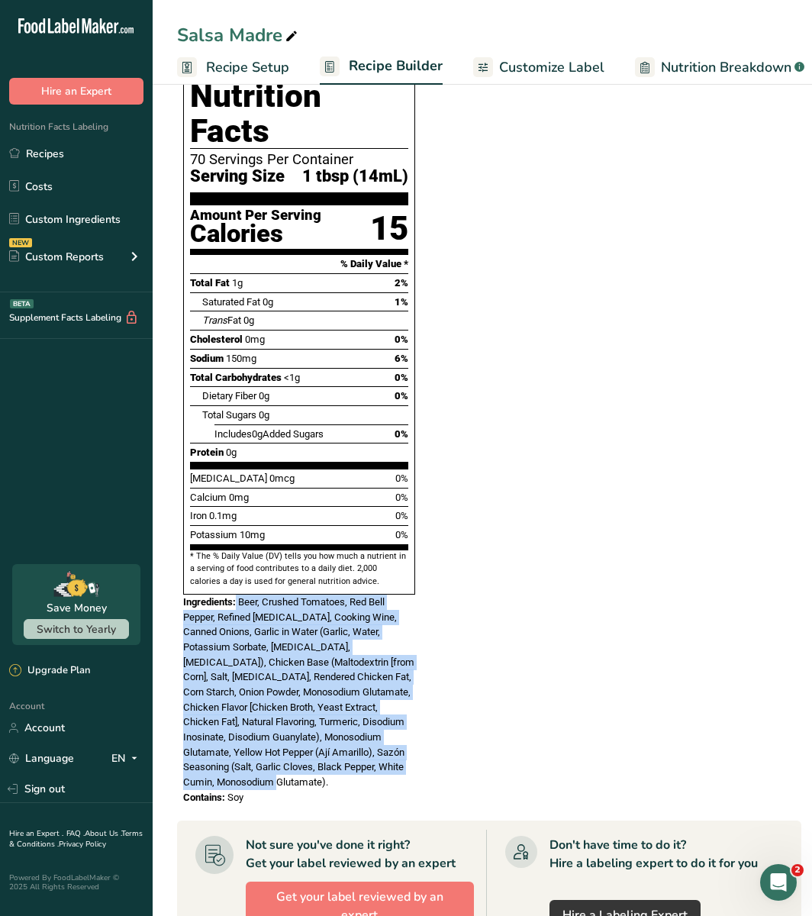
click at [244, 66] on span "Recipe Setup" at bounding box center [247, 67] width 83 height 21
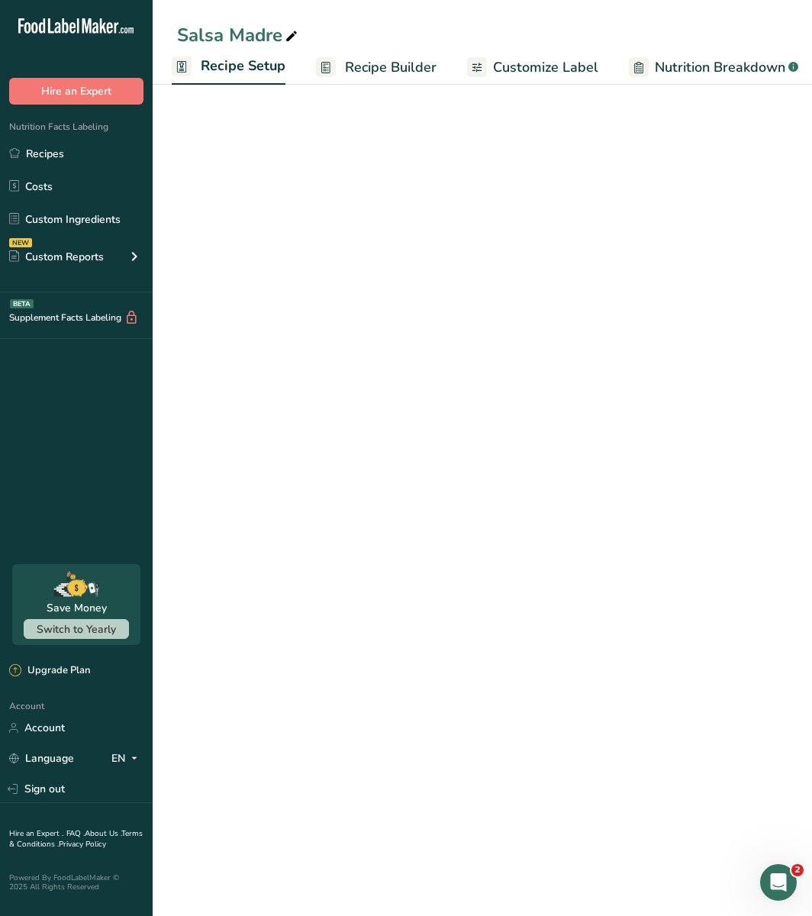
select select "22"
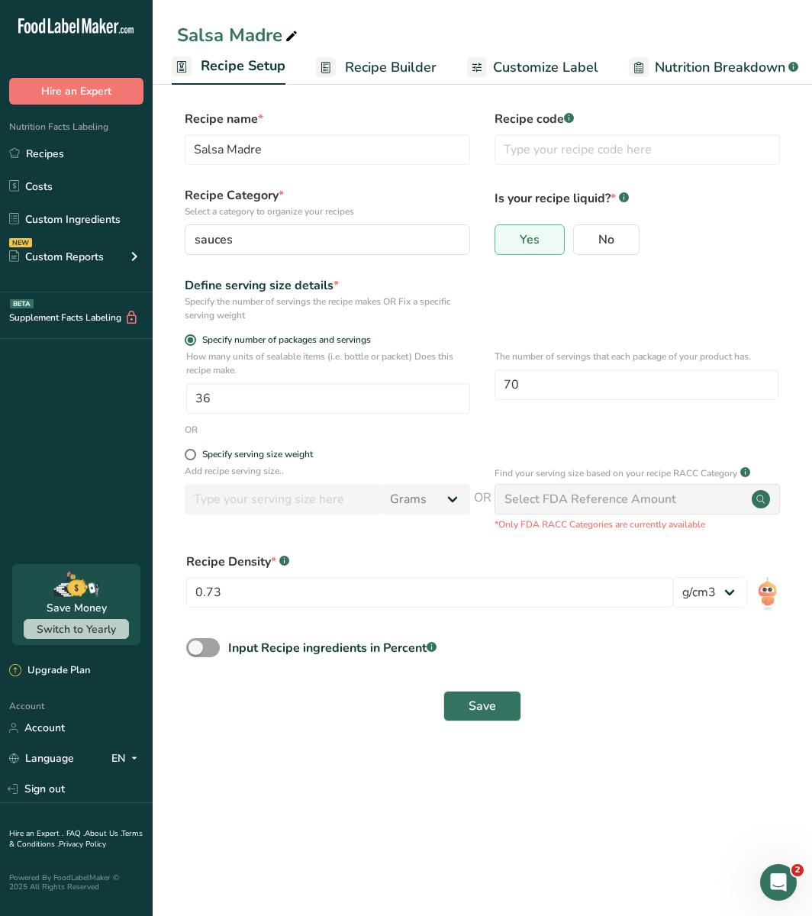
scroll to position [0, 0]
click at [366, 73] on span "Recipe Builder" at bounding box center [391, 67] width 92 height 21
click at [366, 73] on nav "Recipe Setup Recipe Builder Customize Label Nutrition Breakdown .a-a{fill:#3473…" at bounding box center [482, 67] width 659 height 36
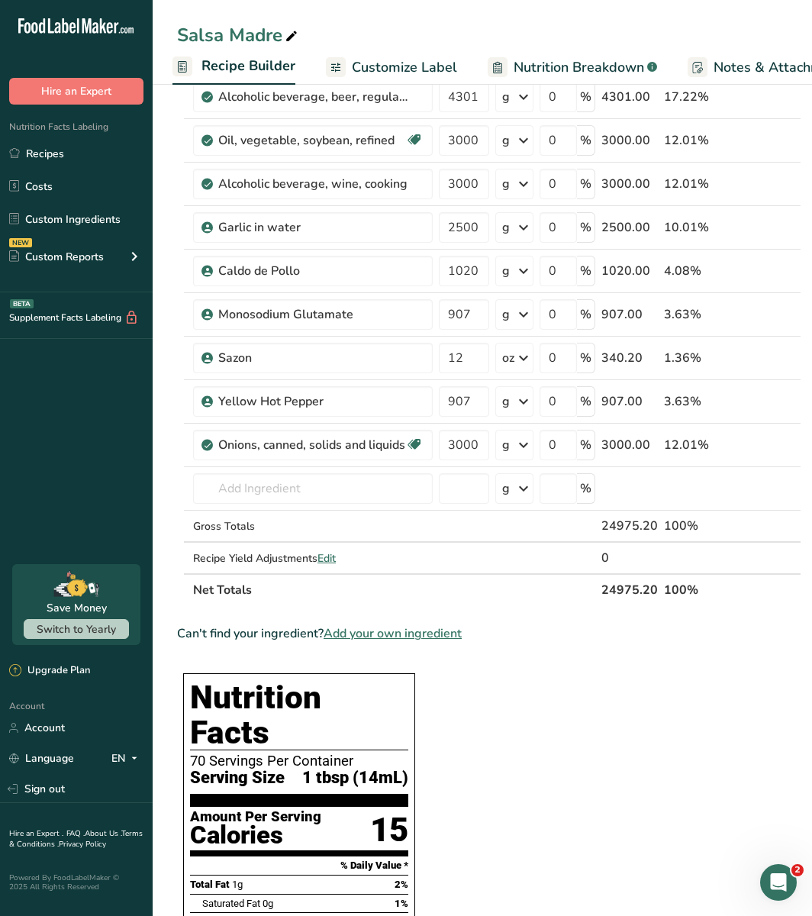
scroll to position [423, 0]
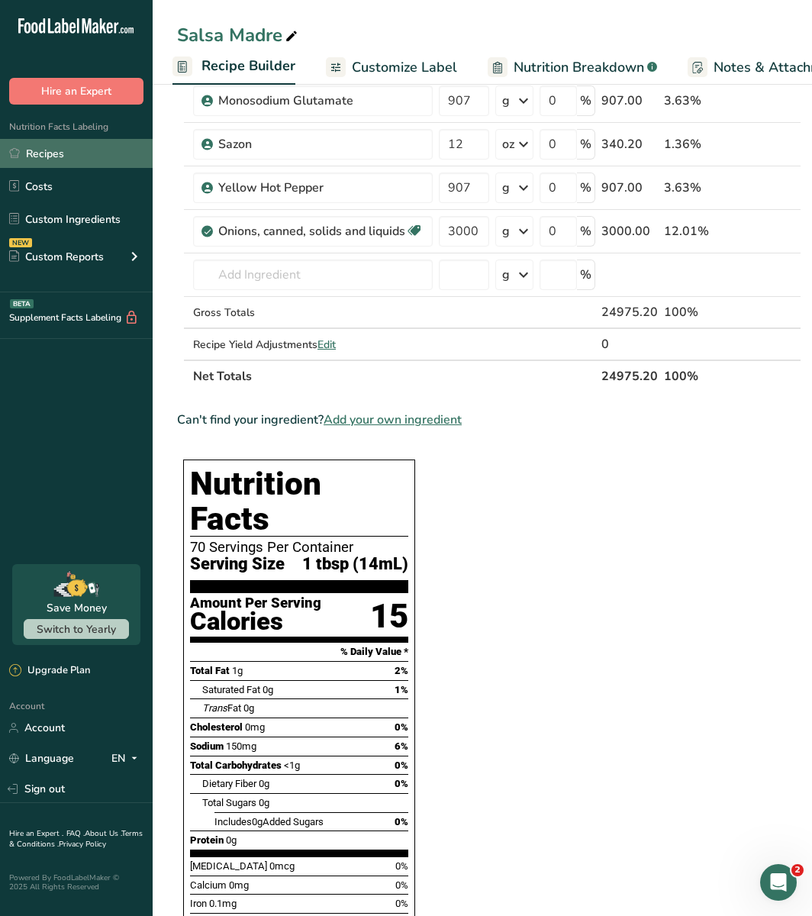
click at [83, 156] on link "Recipes" at bounding box center [76, 153] width 153 height 29
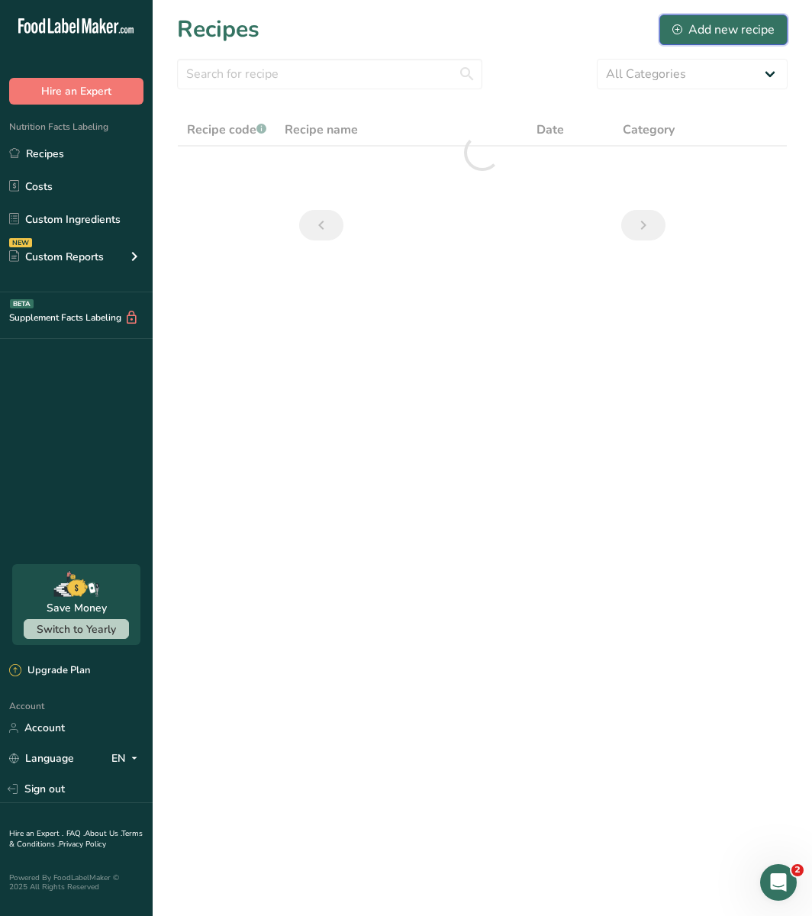
click at [729, 30] on div "Add new recipe" at bounding box center [723, 30] width 102 height 18
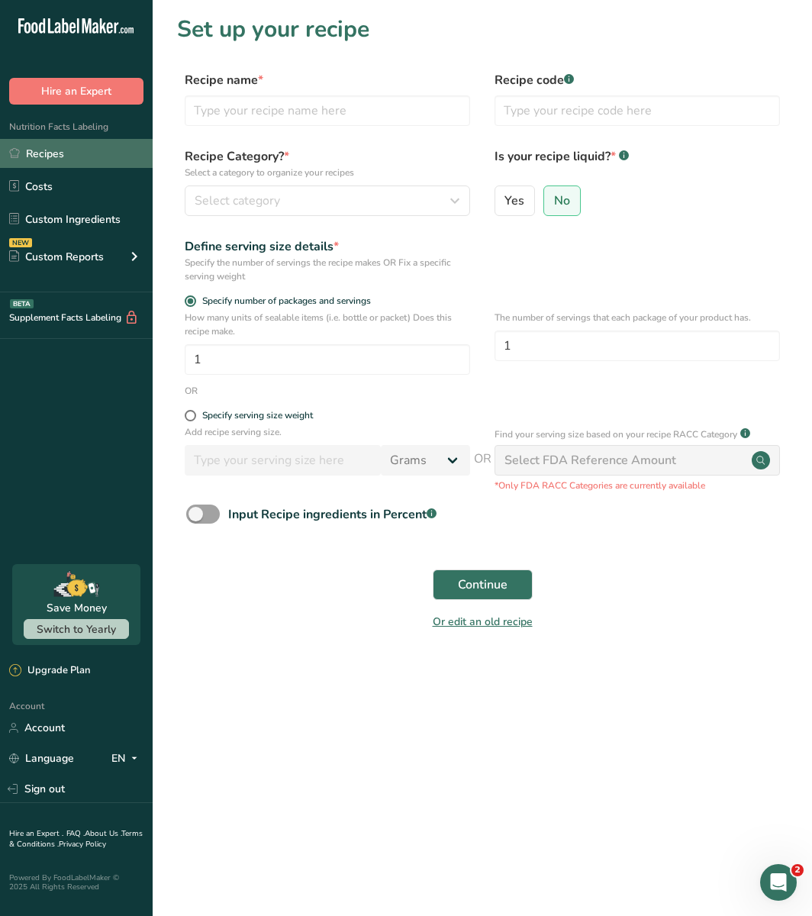
click at [92, 164] on link "Recipes" at bounding box center [76, 153] width 153 height 29
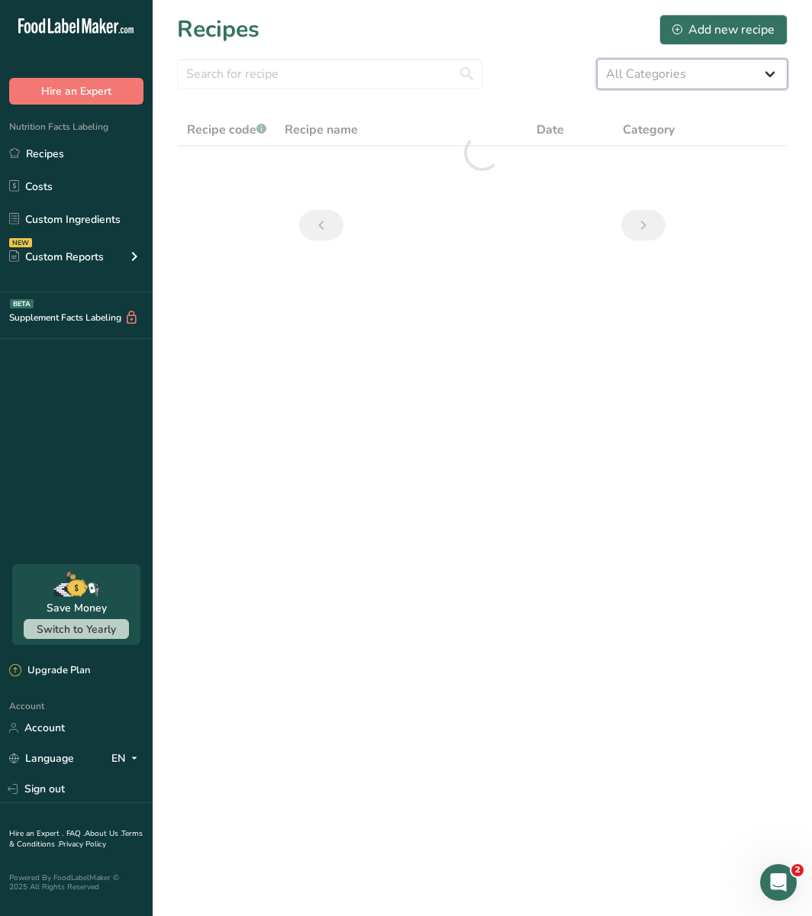
click at [684, 83] on select "All Categories Baked Goods [GEOGRAPHIC_DATA] Confectionery Cooked Meals, Salads…" at bounding box center [692, 74] width 191 height 31
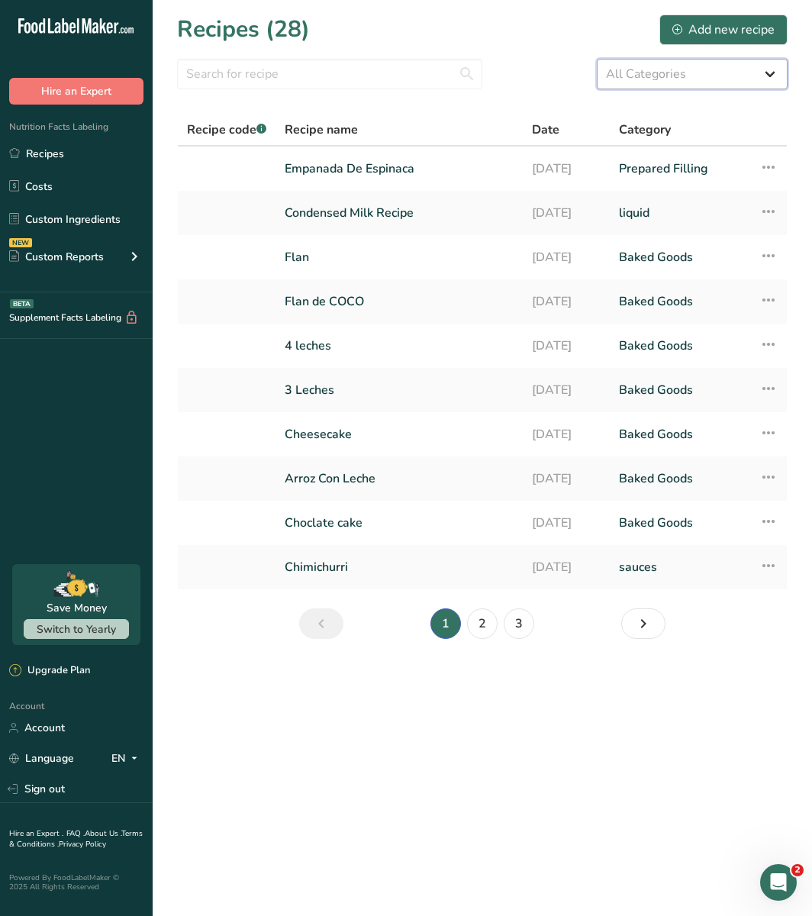
select select "2368"
click at [597, 59] on select "All Categories Baked Goods [GEOGRAPHIC_DATA] Confectionery Cooked Meals, Salads…" at bounding box center [692, 74] width 191 height 31
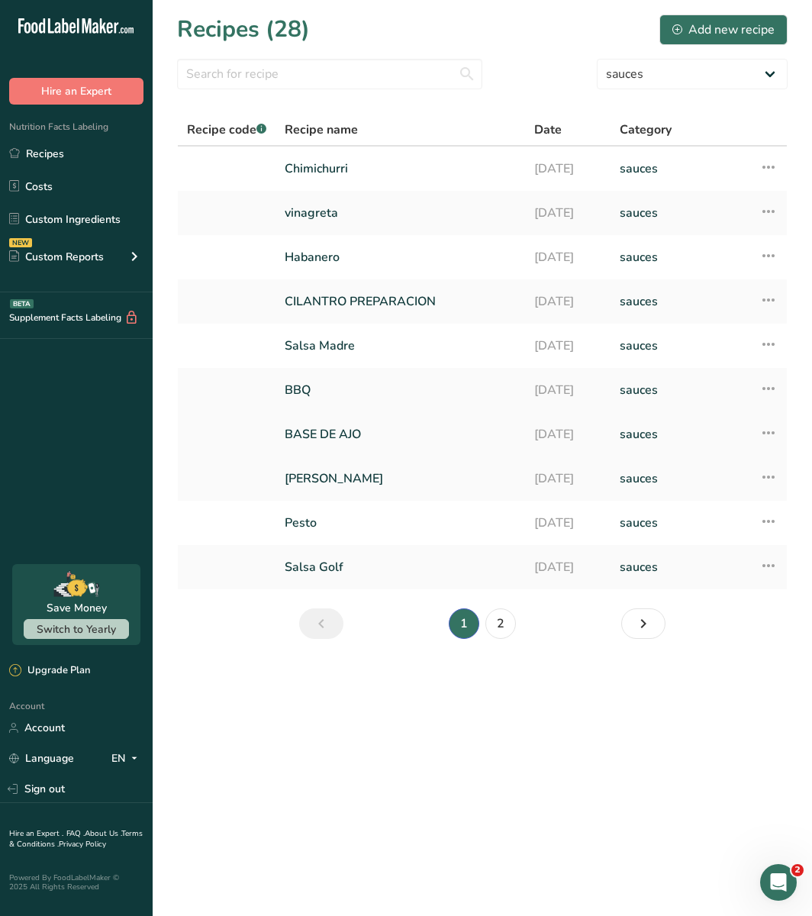
click at [394, 439] on link "BASE DE AJO" at bounding box center [400, 434] width 231 height 32
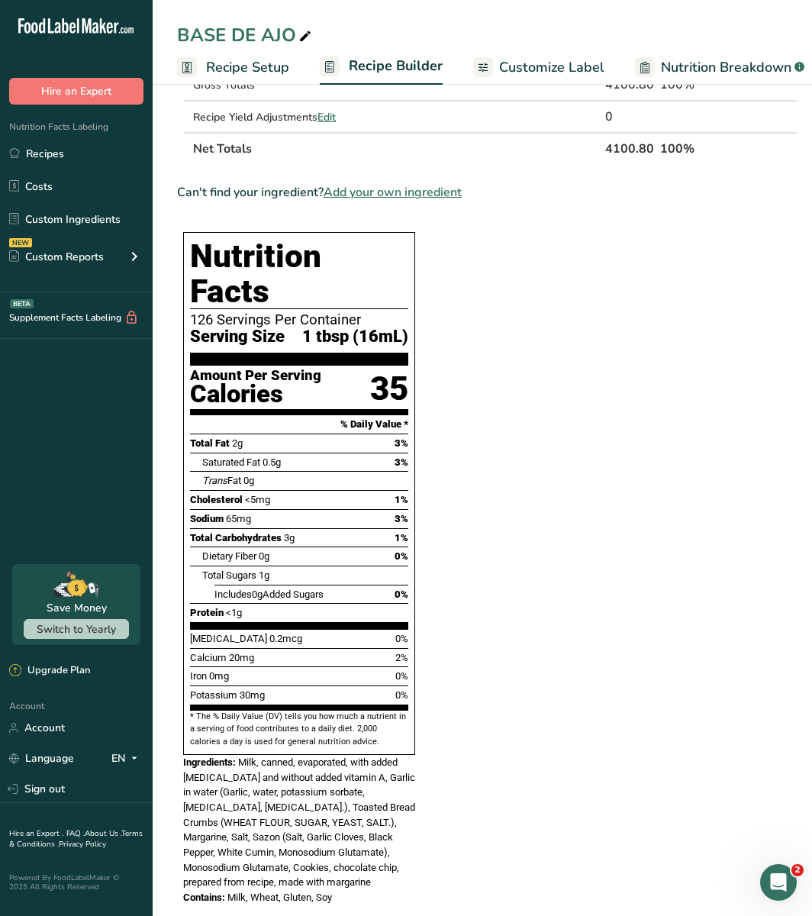
scroll to position [632, 0]
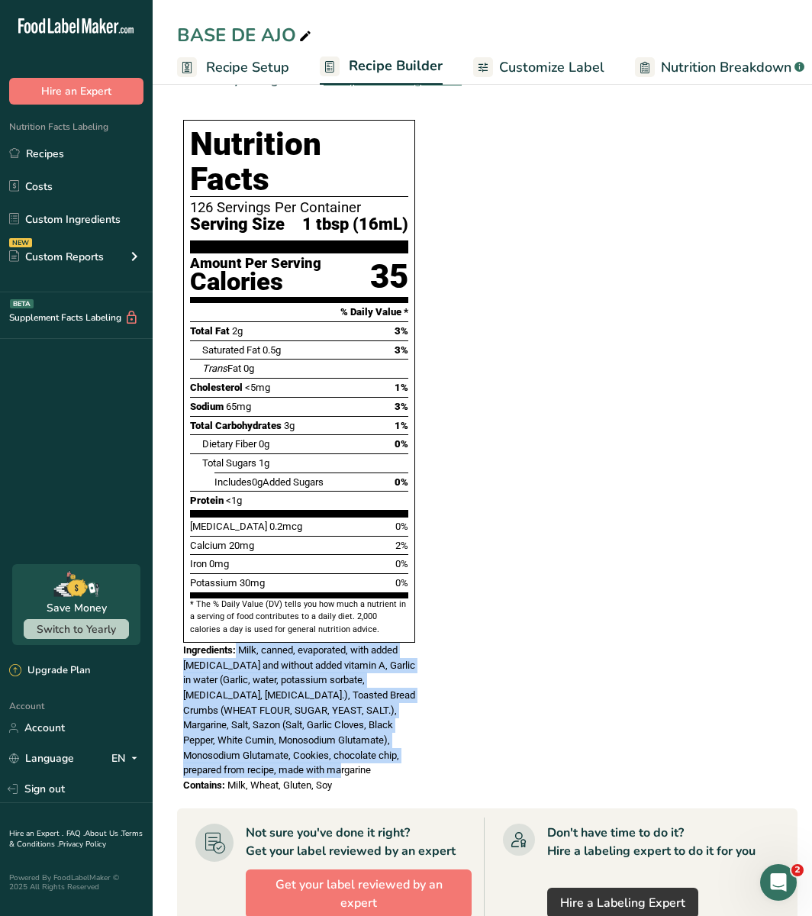
drag, startPoint x: 237, startPoint y: 613, endPoint x: 340, endPoint y: 738, distance: 161.5
click at [340, 739] on div "Ingredients: Milk, canned, evaporated, with added [MEDICAL_DATA] and without ad…" at bounding box center [299, 709] width 232 height 135
copy div "Milk, canned, evaporated, with added [MEDICAL_DATA] and without added vitamin A…"
drag, startPoint x: 228, startPoint y: 754, endPoint x: 355, endPoint y: 755, distance: 126.7
click at [356, 778] on div "Contains: Milk, Wheat, Gluten, Soy" at bounding box center [299, 785] width 232 height 15
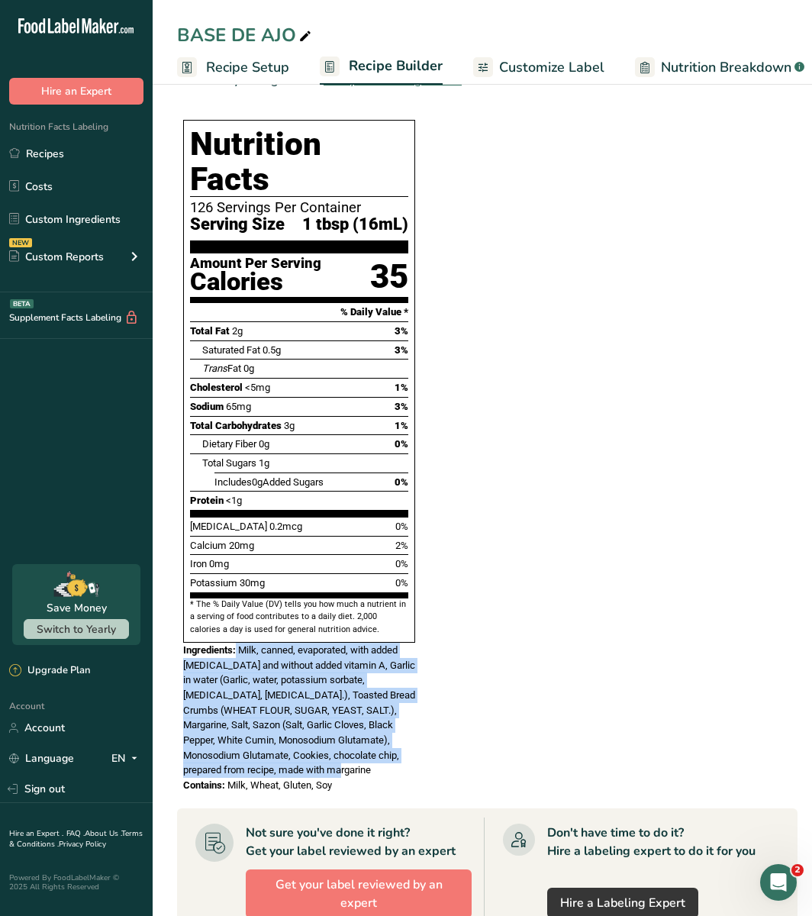
copy span "Milk, Wheat, Gluten, Soy"
click at [240, 77] on span "Recipe Setup" at bounding box center [247, 67] width 83 height 21
click at [240, 77] on nav "Recipe Setup Recipe Builder Customize Label Nutrition Breakdown .a-a{fill:#3473…" at bounding box center [482, 67] width 659 height 36
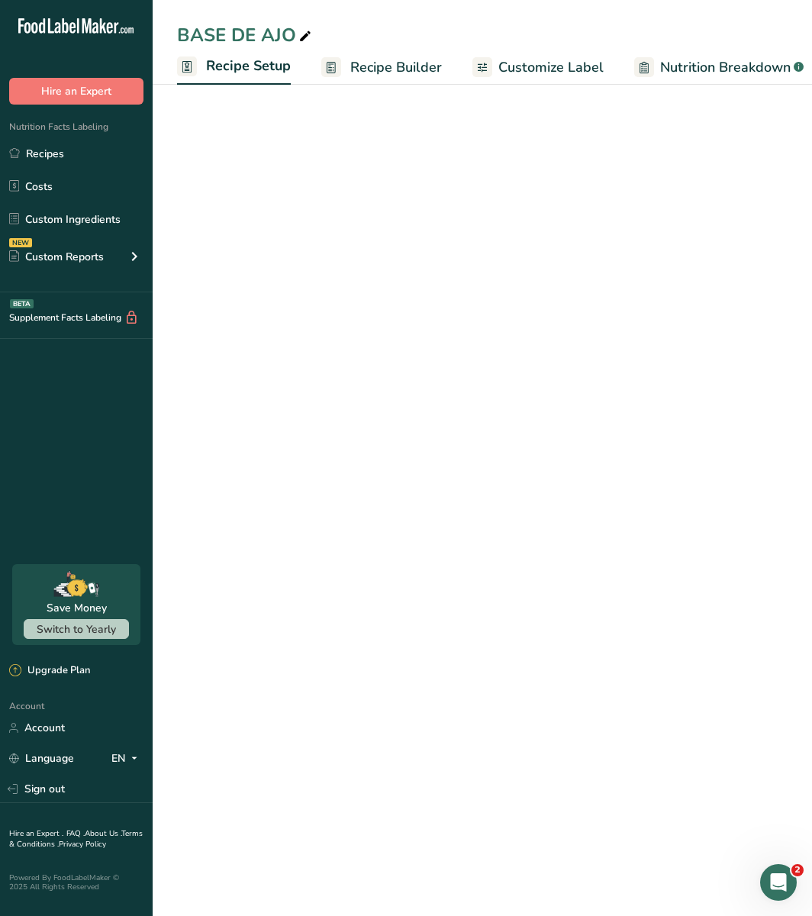
scroll to position [0, 5]
select select "22"
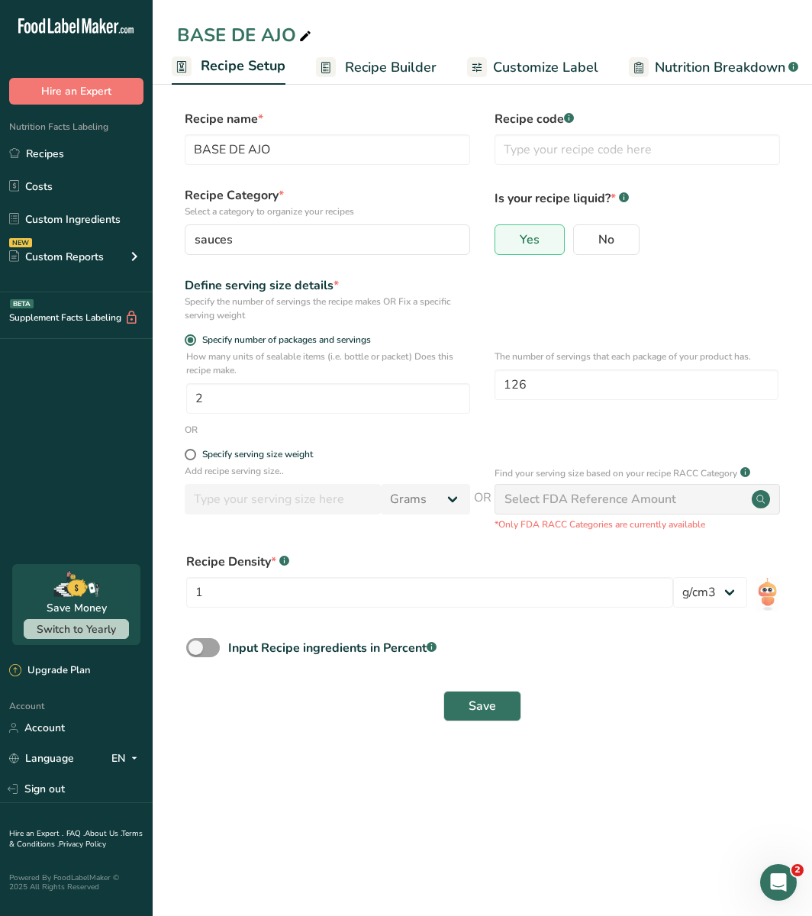
scroll to position [0, 0]
click at [59, 154] on link "Recipes" at bounding box center [76, 153] width 153 height 29
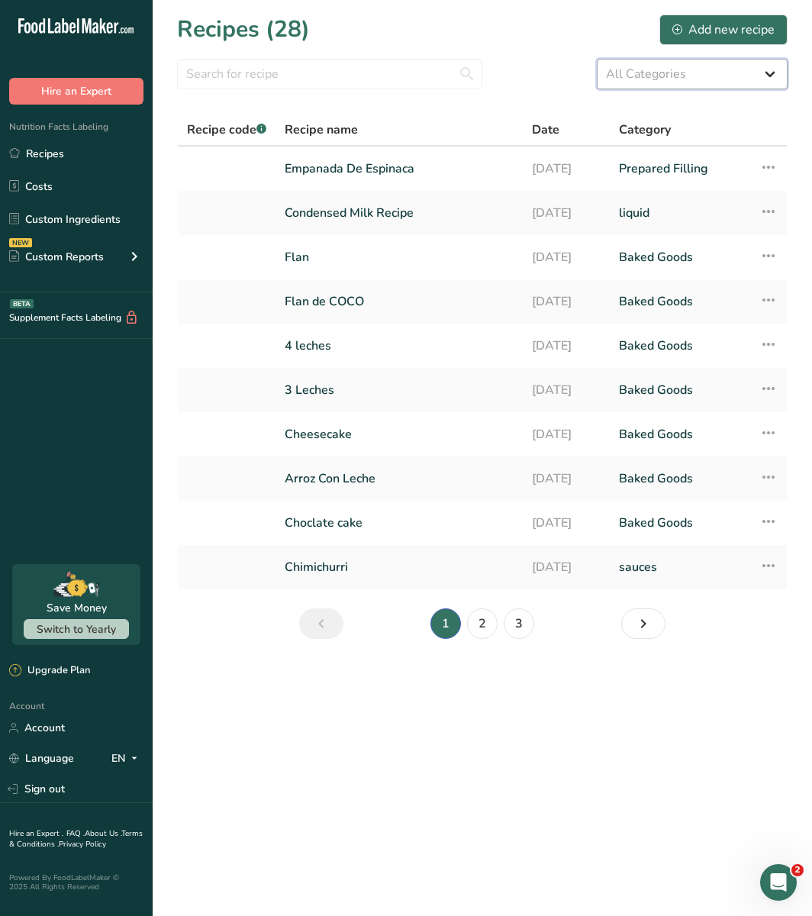
click at [676, 67] on select "All Categories Baked Goods [GEOGRAPHIC_DATA] Confectionery Cooked Meals, Salads…" at bounding box center [692, 74] width 191 height 31
select select "2368"
click at [597, 59] on select "All Categories Baked Goods [GEOGRAPHIC_DATA] Confectionery Cooked Meals, Salads…" at bounding box center [692, 74] width 191 height 31
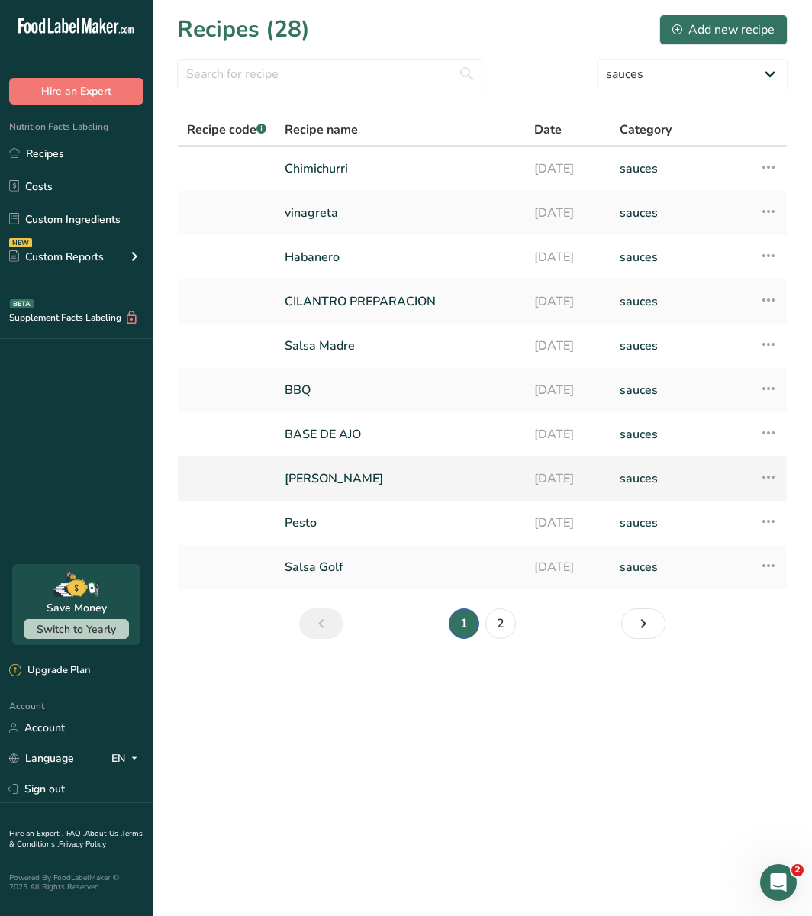
click at [315, 483] on link "[PERSON_NAME]" at bounding box center [400, 478] width 231 height 32
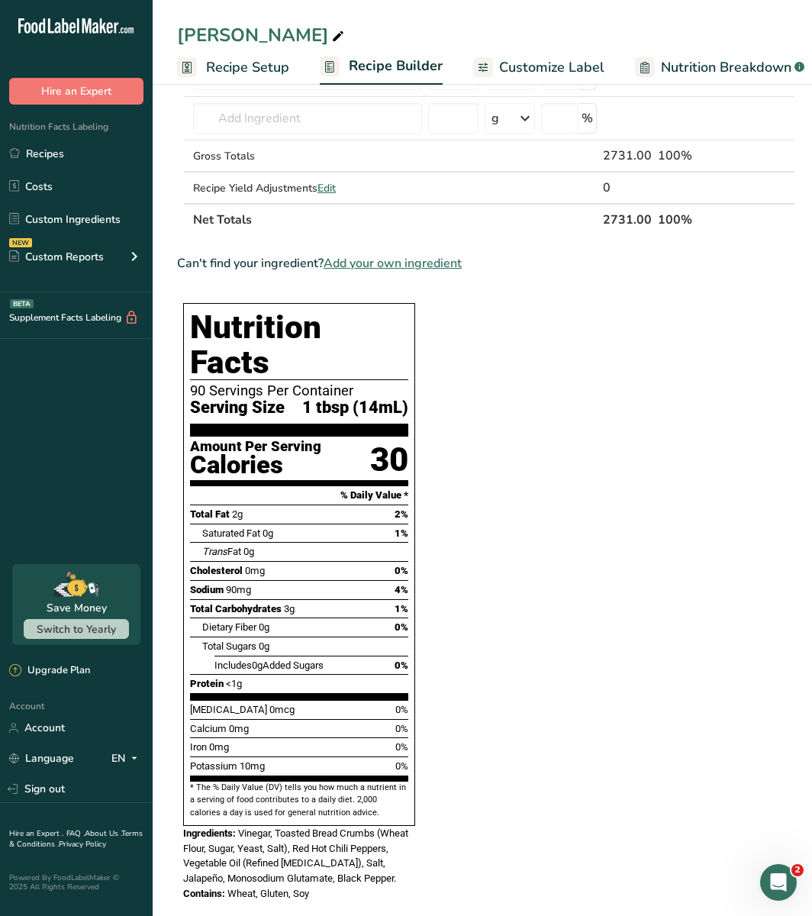
scroll to position [633, 0]
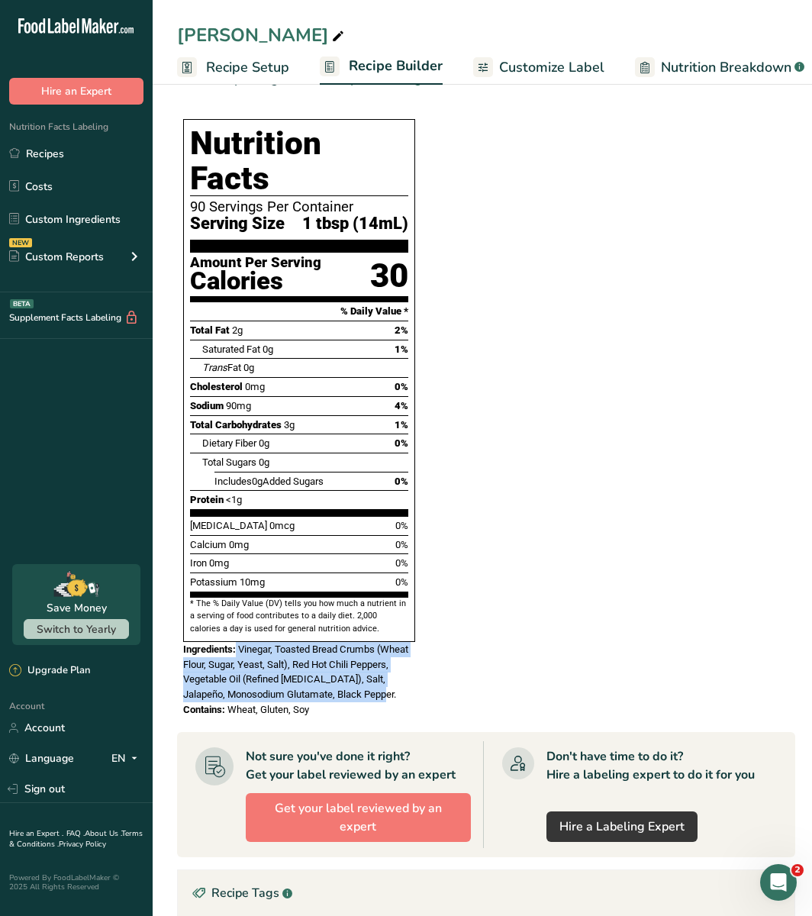
drag, startPoint x: 237, startPoint y: 613, endPoint x: 376, endPoint y: 655, distance: 145.8
click at [376, 655] on div "Ingredients: Vinegar, Toasted Bread Crumbs (Wheat Flour, Sugar, Yeast, Salt), R…" at bounding box center [299, 672] width 232 height 60
copy div "Vinegar, Toasted Bread Crumbs (Wheat Flour, Sugar, Yeast, Salt), Red Hot Chili …"
drag, startPoint x: 228, startPoint y: 671, endPoint x: 340, endPoint y: 682, distance: 112.0
click at [340, 682] on div "Nutrition Facts 90 Servings Per Container Serving Size 1 tbsp (14mL) Amount Per…" at bounding box center [299, 418] width 244 height 610
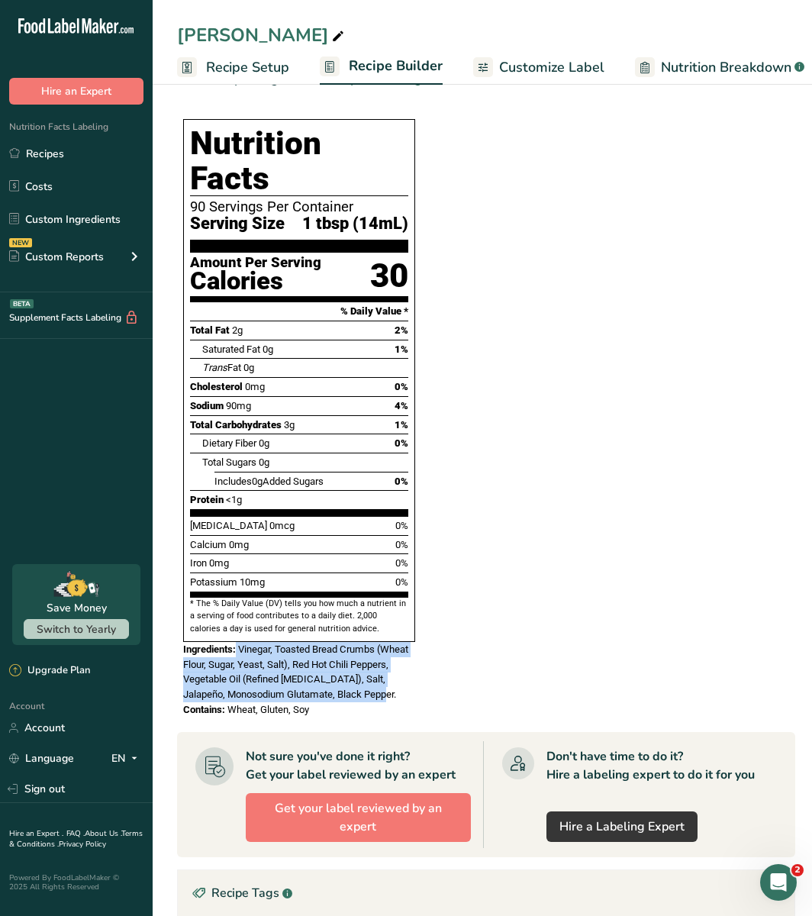
copy span "Wheat, Gluten, Soy"
click at [274, 84] on div "Can't find your ingredient? Add your own ingredient" at bounding box center [486, 79] width 618 height 18
click at [274, 76] on span "Recipe Setup" at bounding box center [247, 67] width 83 height 21
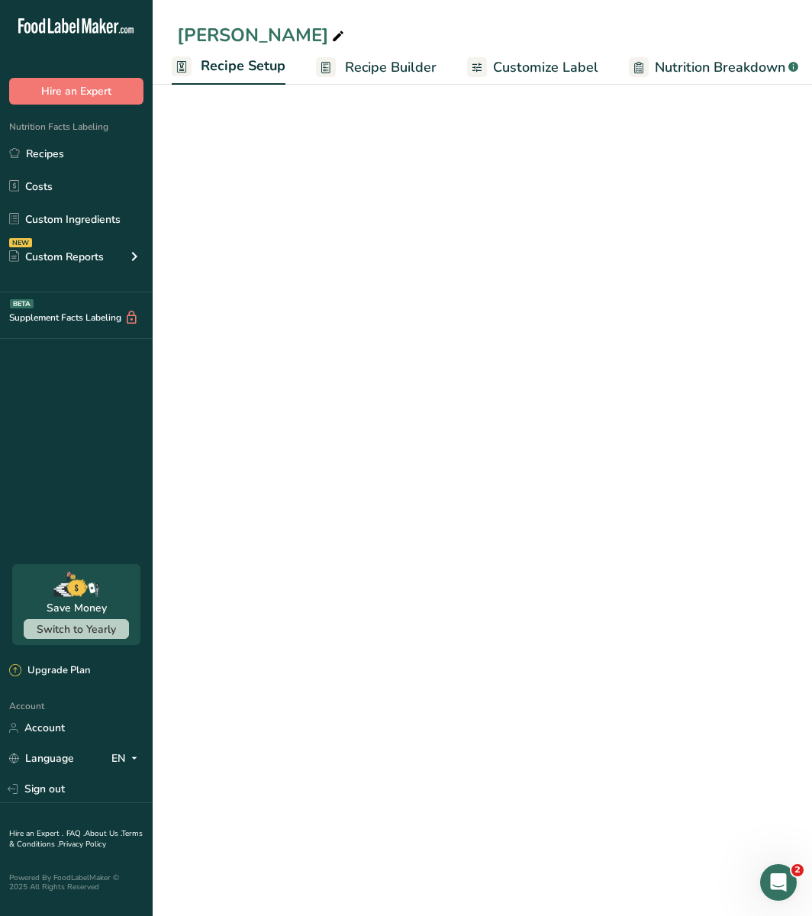
select select "22"
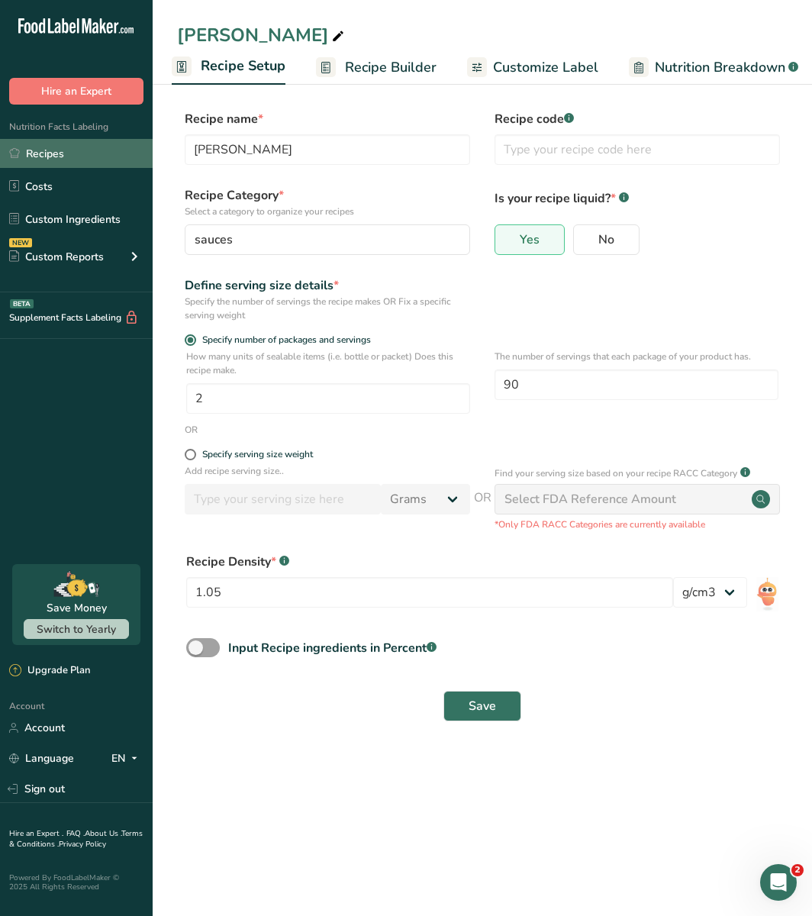
click at [58, 152] on link "Recipes" at bounding box center [76, 153] width 153 height 29
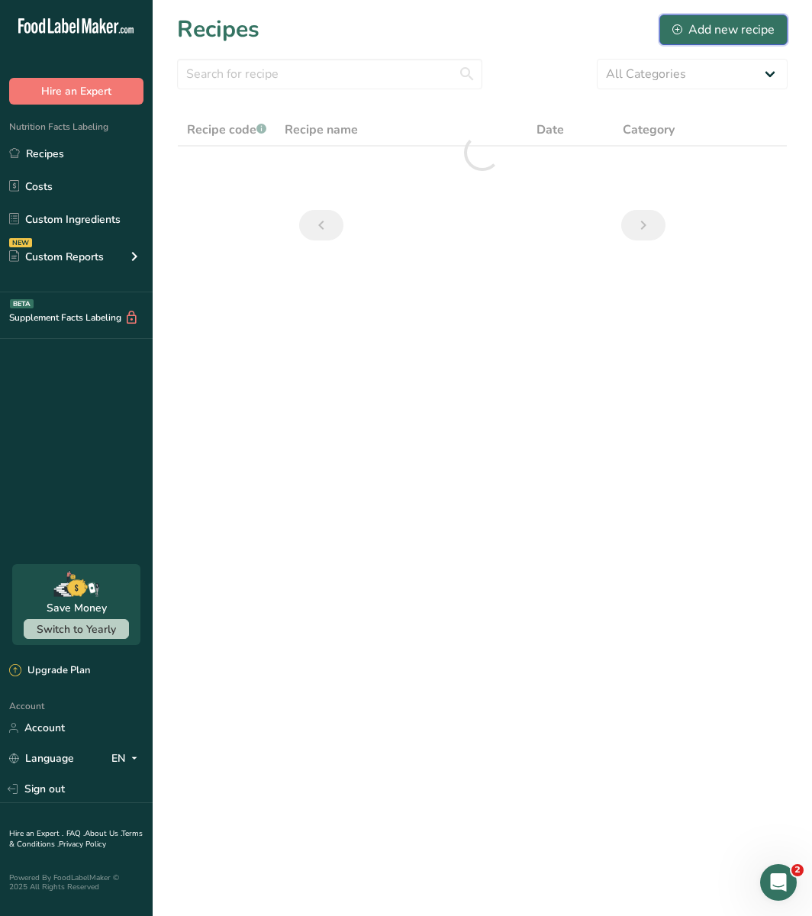
click at [682, 32] on icon at bounding box center [677, 29] width 10 height 10
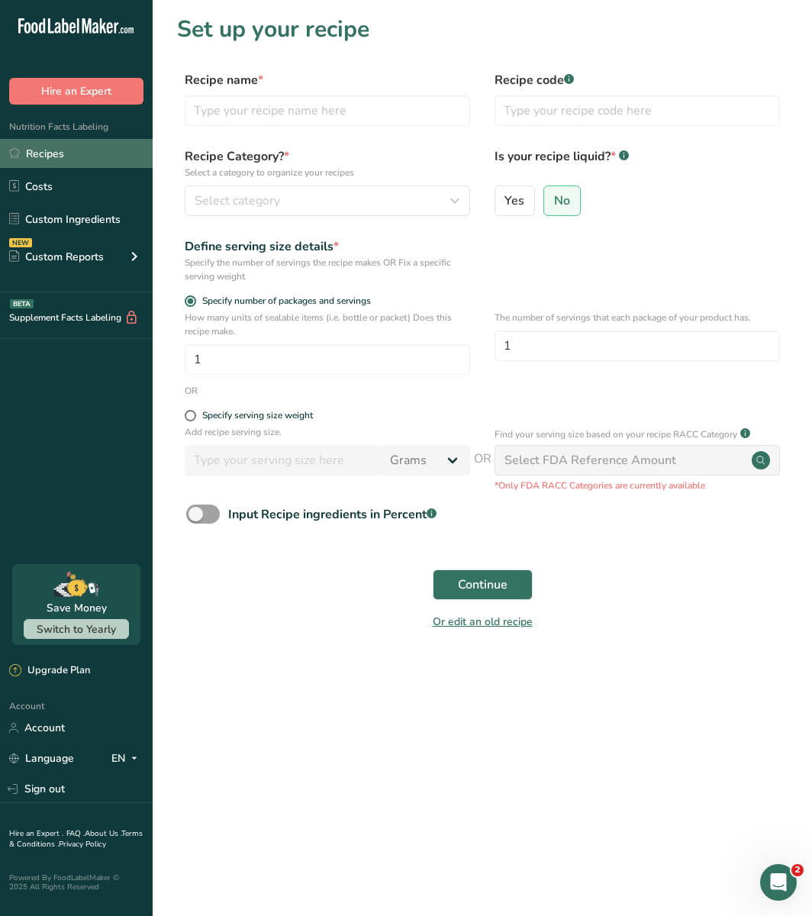
click at [38, 150] on link "Recipes" at bounding box center [76, 153] width 153 height 29
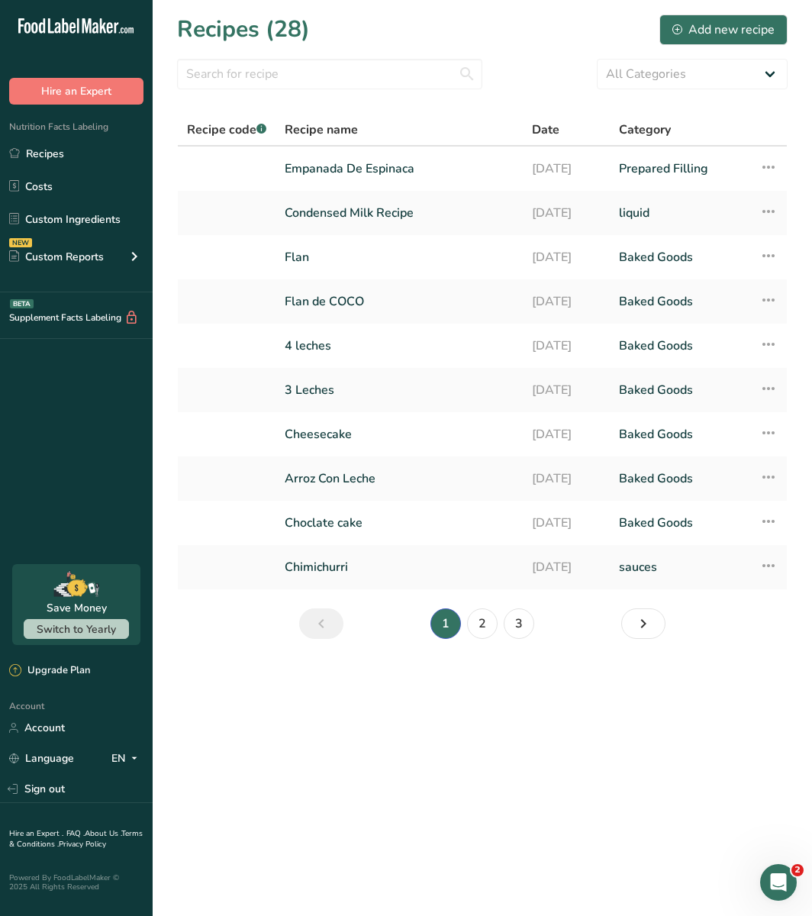
click at [687, 96] on section "Recipes (28) Add new recipe All Categories Baked Goods [GEOGRAPHIC_DATA] Confec…" at bounding box center [482, 331] width 659 height 663
click at [673, 85] on select "All Categories Baked Goods [GEOGRAPHIC_DATA] Confectionery Cooked Meals, Salads…" at bounding box center [692, 74] width 191 height 31
select select "2368"
click at [597, 59] on select "All Categories Baked Goods [GEOGRAPHIC_DATA] Confectionery Cooked Meals, Salads…" at bounding box center [692, 74] width 191 height 31
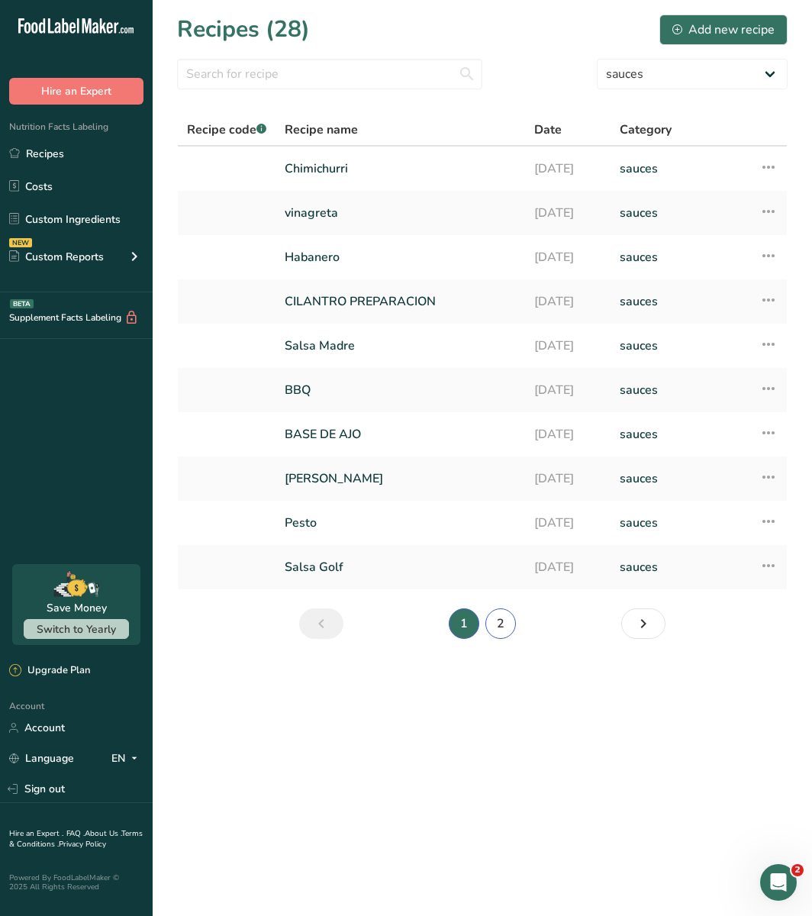
click at [505, 620] on link "2" at bounding box center [500, 623] width 31 height 31
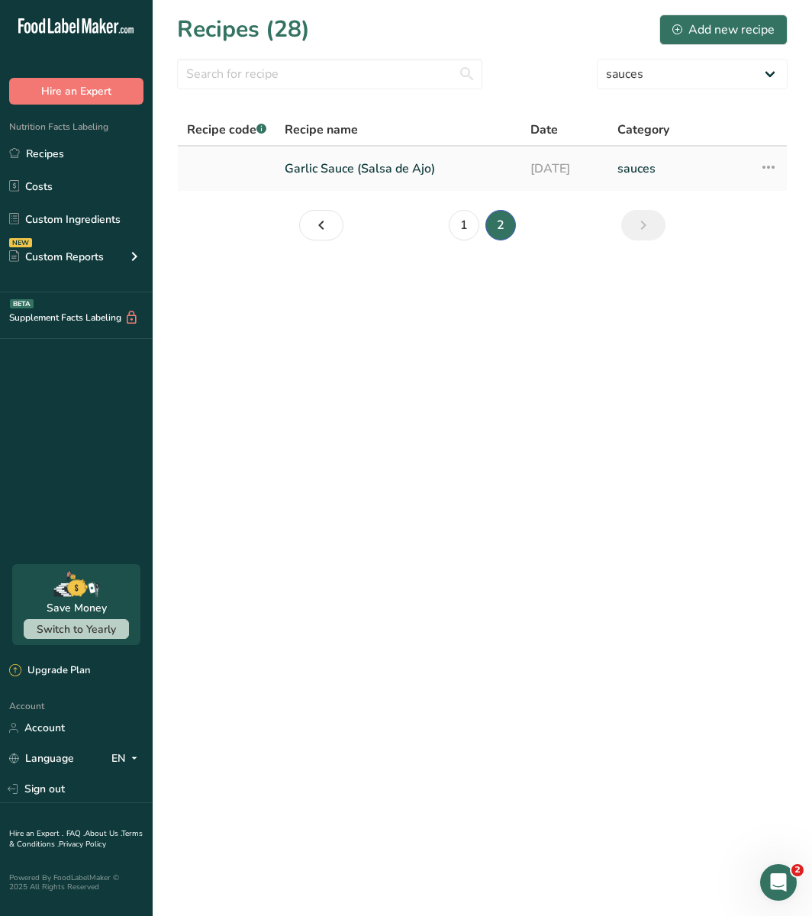
click at [560, 176] on link "[DATE]" at bounding box center [564, 169] width 69 height 32
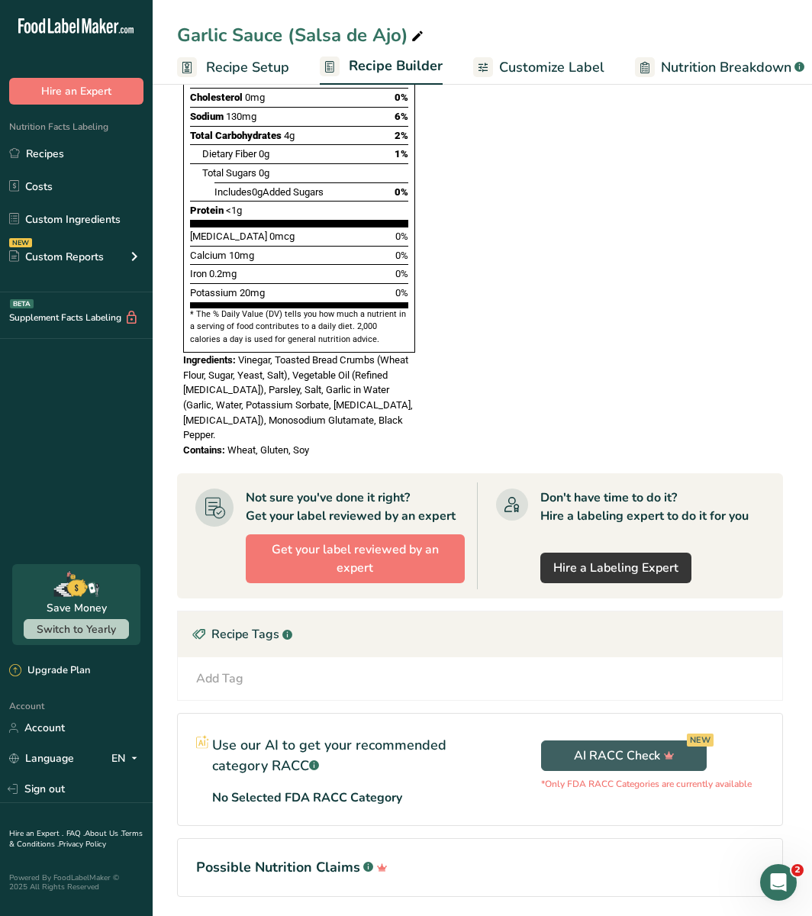
scroll to position [924, 0]
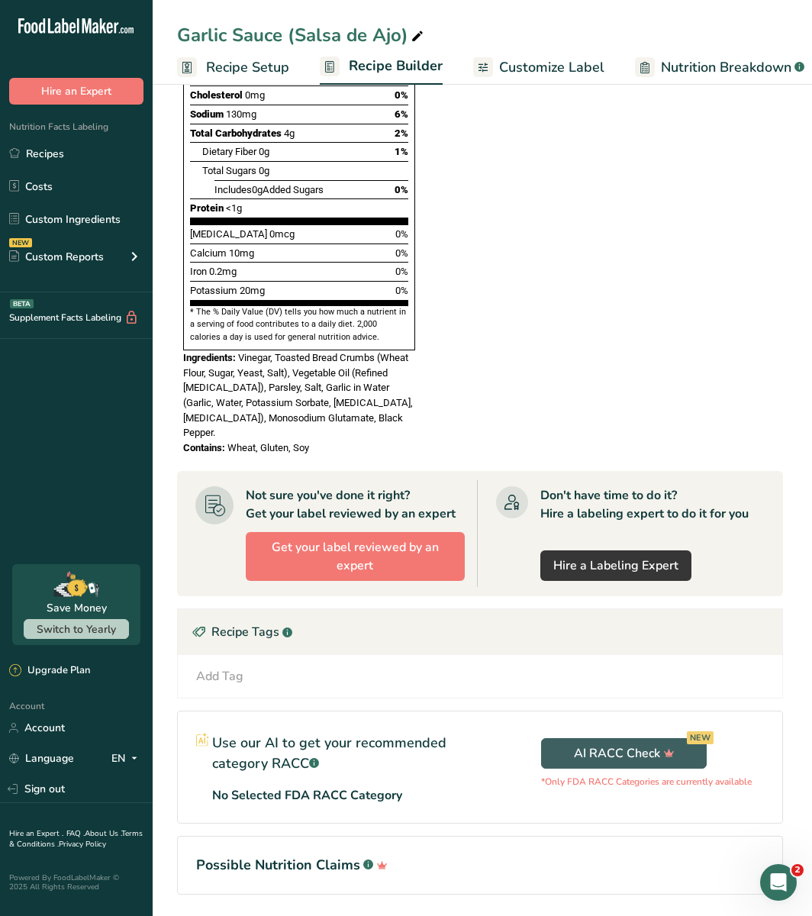
drag, startPoint x: 238, startPoint y: 320, endPoint x: 388, endPoint y: 384, distance: 162.7
click at [388, 384] on div "Ingredients: Vinegar, Toasted Bread Crumbs (Wheat Flour, Sugar, Yeast, Salt), V…" at bounding box center [299, 395] width 232 height 90
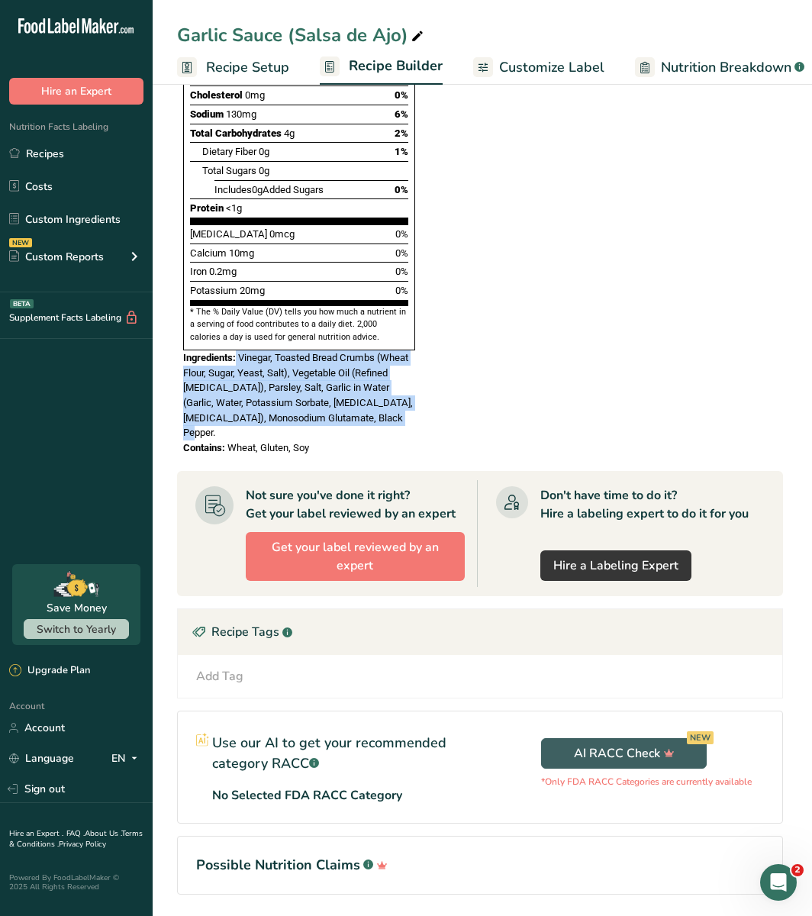
drag, startPoint x: 393, startPoint y: 384, endPoint x: 237, endPoint y: 323, distance: 167.2
click at [237, 350] on div "Ingredients: Vinegar, Toasted Bread Crumbs (Wheat Flour, Sugar, Yeast, Salt), V…" at bounding box center [299, 395] width 232 height 90
copy div "Vinegar, Toasted Bread Crumbs (Wheat Flour, Sugar, Yeast, Salt), Vegetable Oil …"
click at [316, 440] on div "Contains: Wheat, Gluten, Soy" at bounding box center [299, 447] width 232 height 15
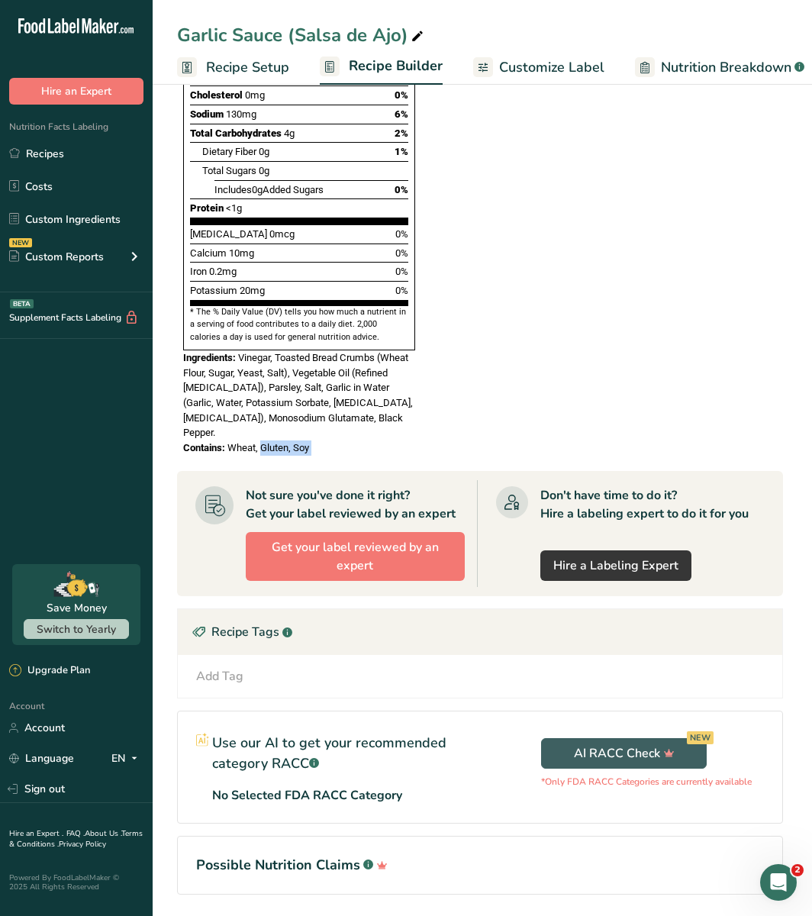
drag, startPoint x: 313, startPoint y: 401, endPoint x: 230, endPoint y: 401, distance: 83.2
click at [230, 440] on div "Contains: Wheat, Gluten, Soy" at bounding box center [299, 447] width 232 height 15
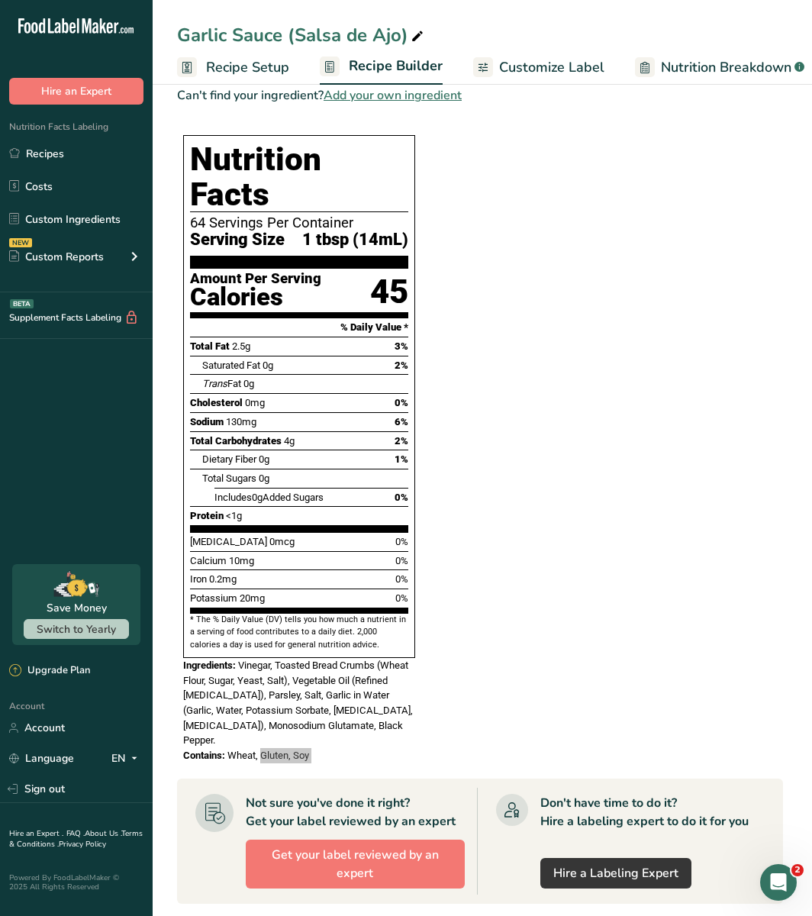
scroll to position [613, 0]
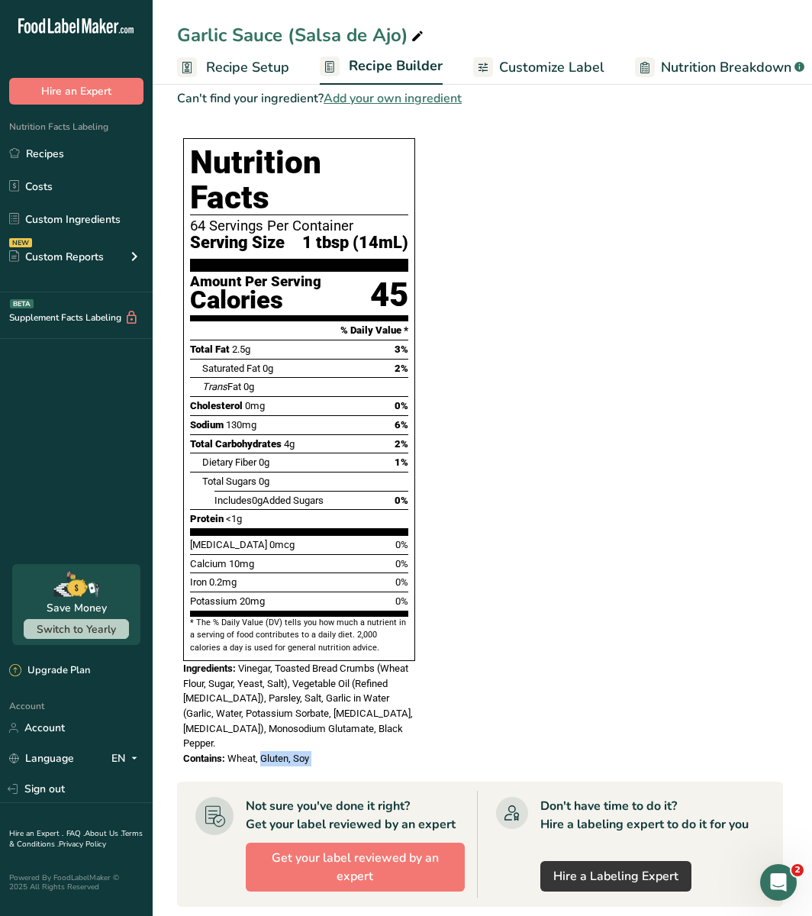
click at [253, 69] on span "Recipe Setup" at bounding box center [247, 67] width 83 height 21
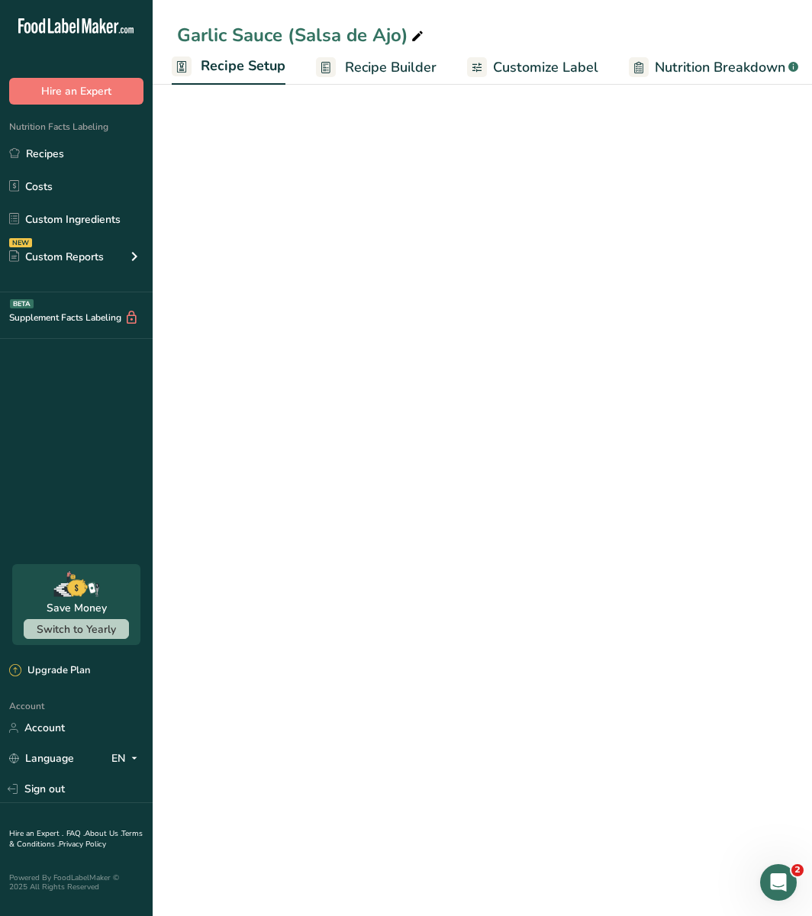
select select "22"
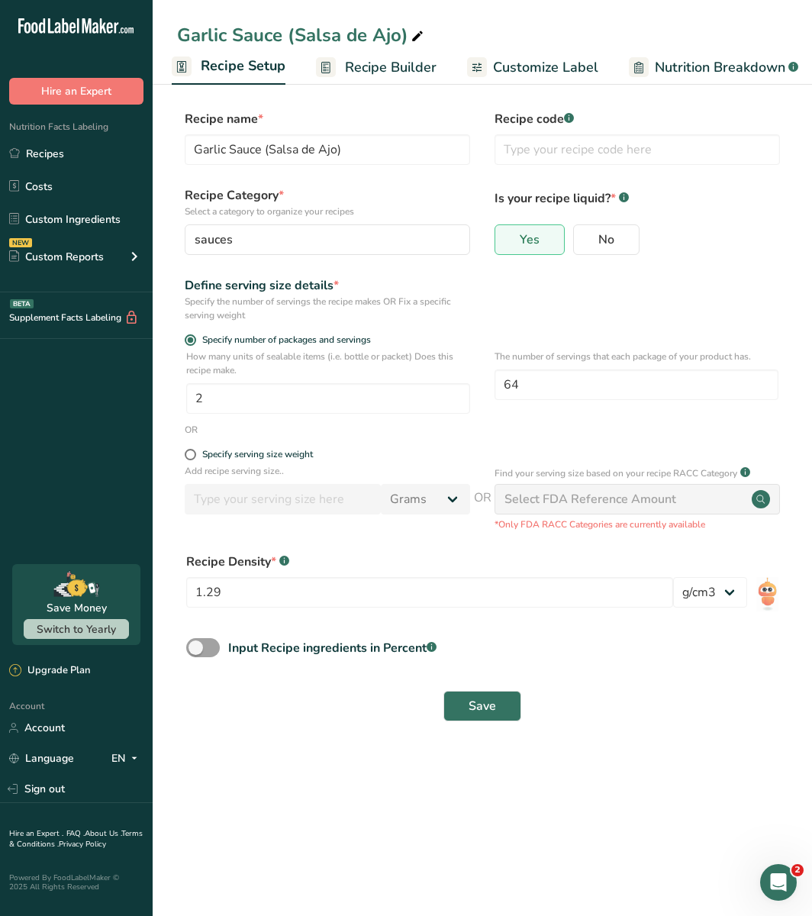
scroll to position [0, 0]
click at [37, 155] on link "Recipes" at bounding box center [76, 153] width 153 height 29
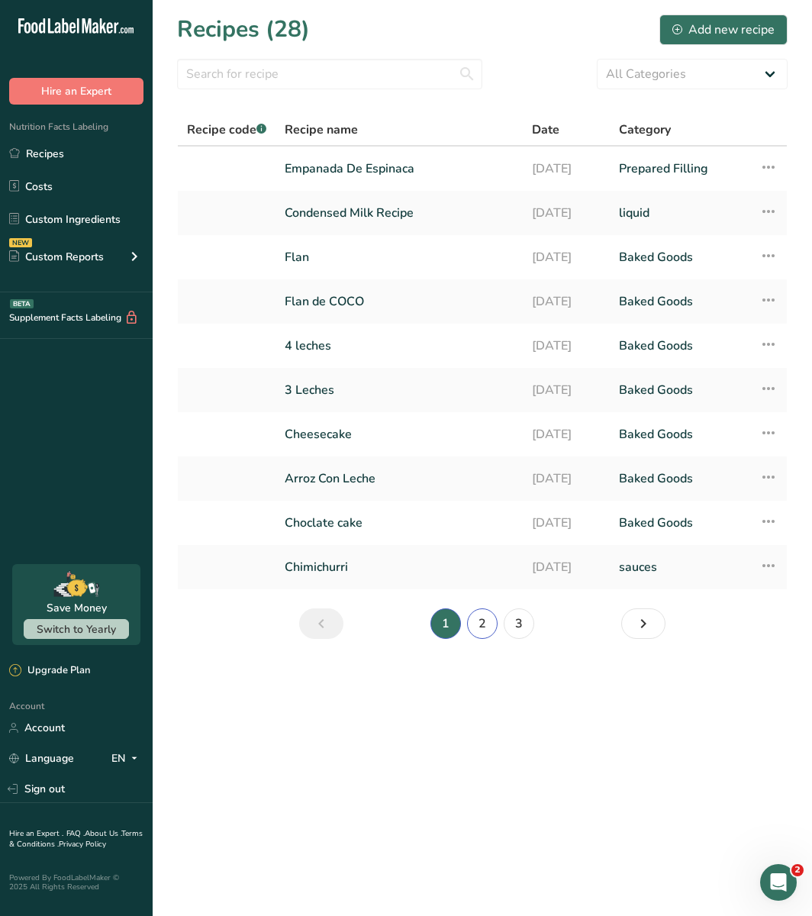
click at [484, 622] on link "2" at bounding box center [482, 623] width 31 height 31
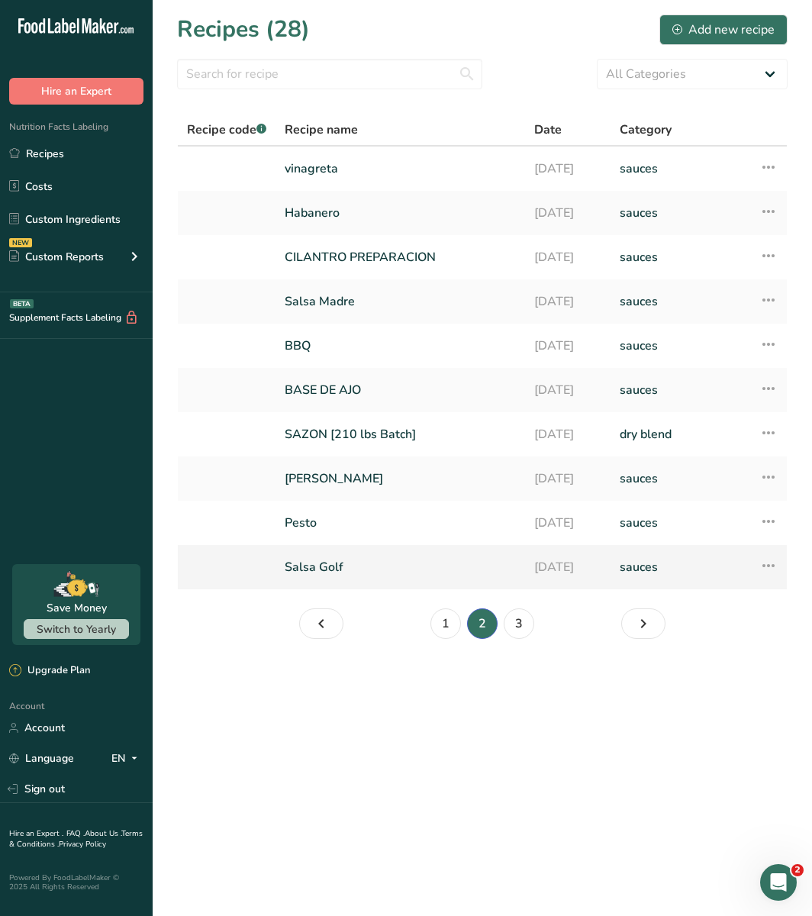
click at [429, 562] on link "Salsa Golf" at bounding box center [400, 567] width 231 height 32
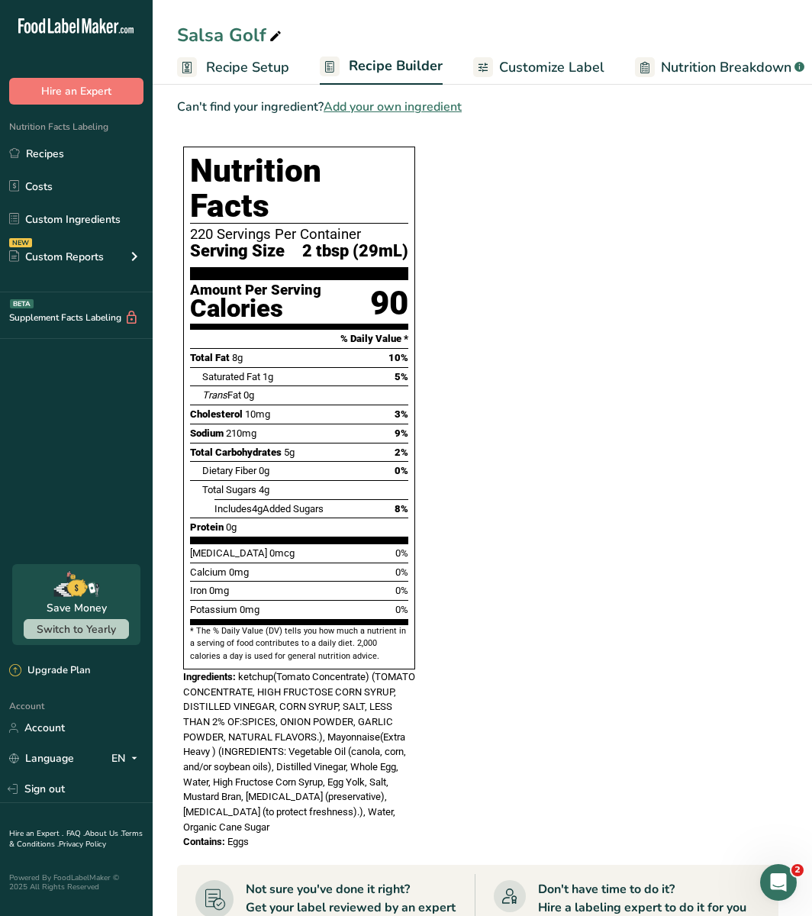
scroll to position [417, 0]
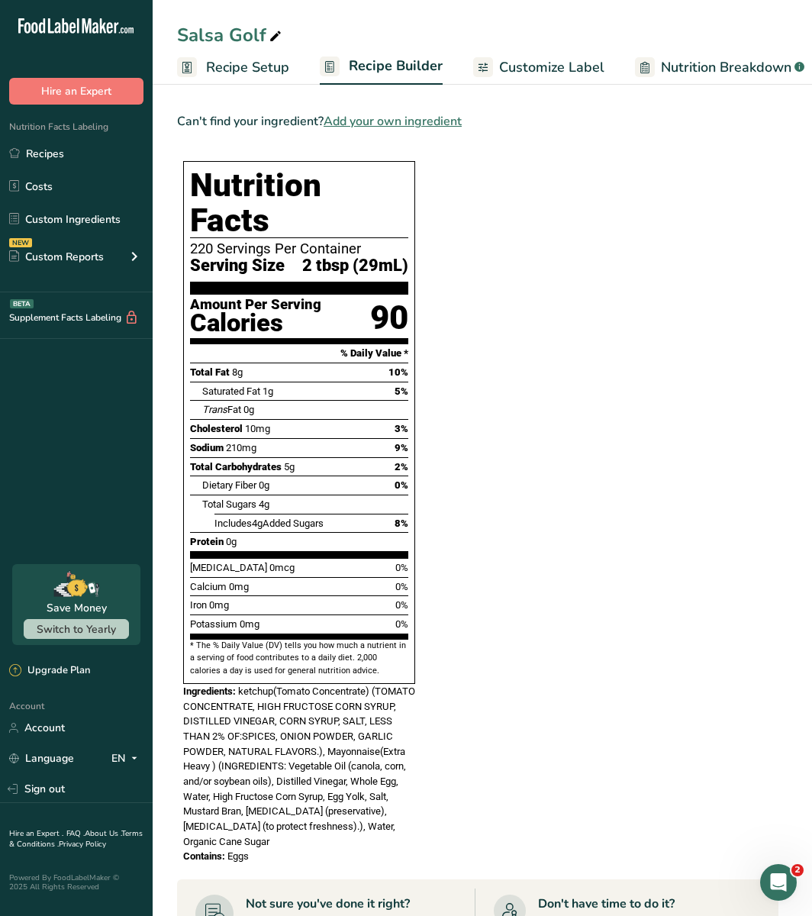
click at [219, 67] on span "Recipe Setup" at bounding box center [247, 67] width 83 height 21
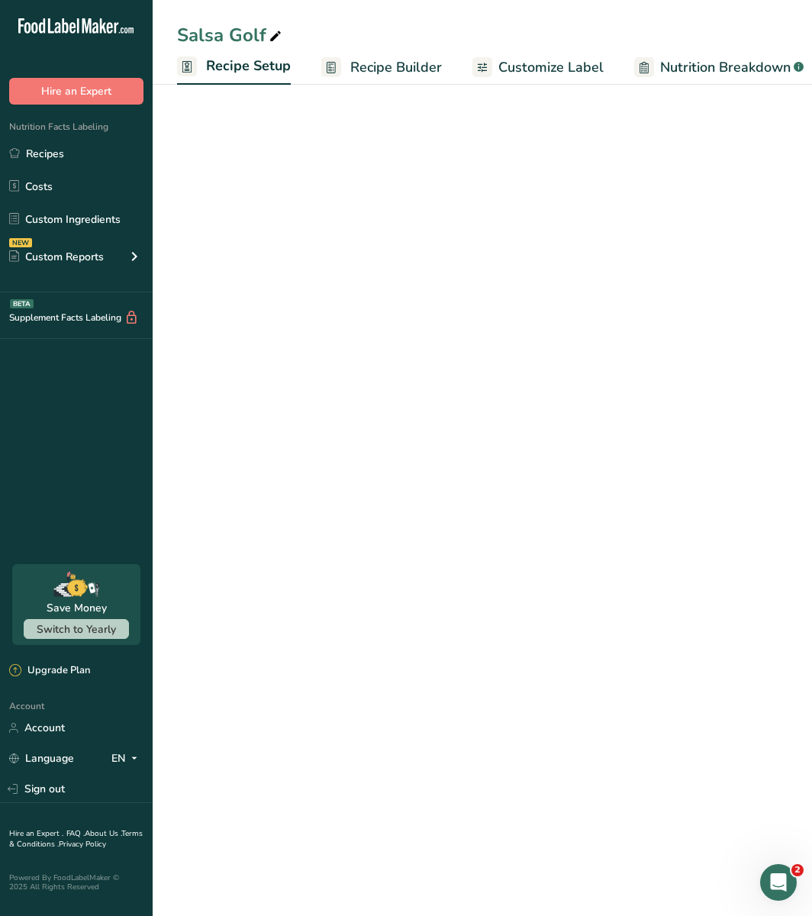
scroll to position [0, 5]
select select "22"
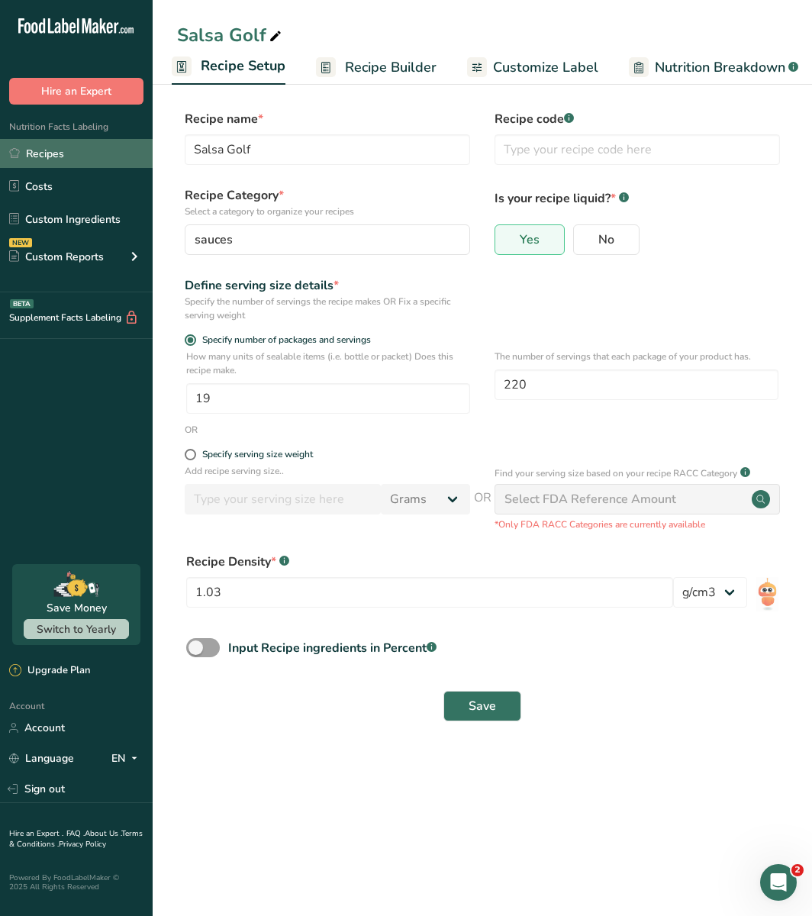
click at [69, 160] on link "Recipes" at bounding box center [76, 153] width 153 height 29
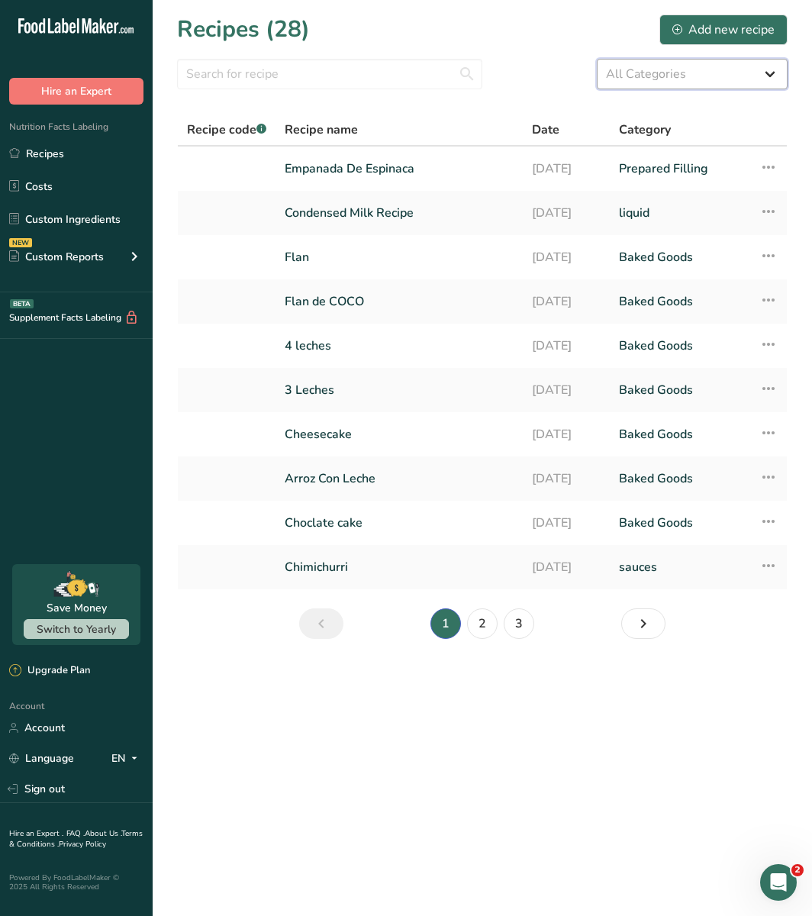
click at [705, 72] on select "All Categories Baked Goods [GEOGRAPHIC_DATA] Confectionery Cooked Meals, Salads…" at bounding box center [692, 74] width 191 height 31
select select "2368"
click at [597, 59] on select "All Categories Baked Goods [GEOGRAPHIC_DATA] Confectionery Cooked Meals, Salads…" at bounding box center [692, 74] width 191 height 31
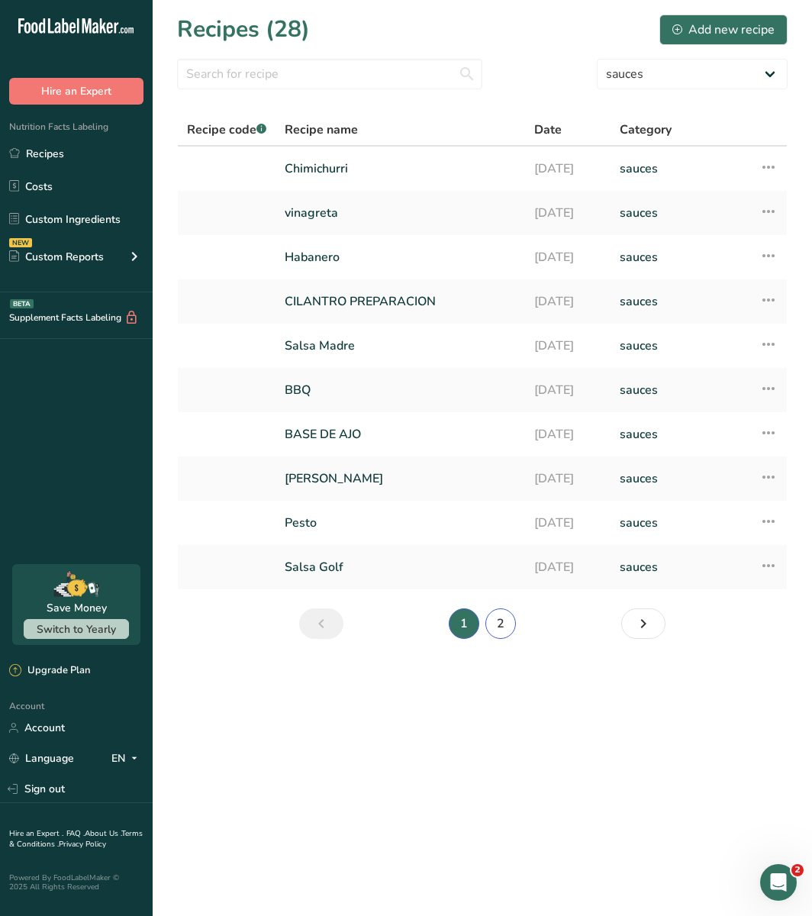
click at [510, 623] on link "2" at bounding box center [500, 623] width 31 height 31
